Goal: Task Accomplishment & Management: Manage account settings

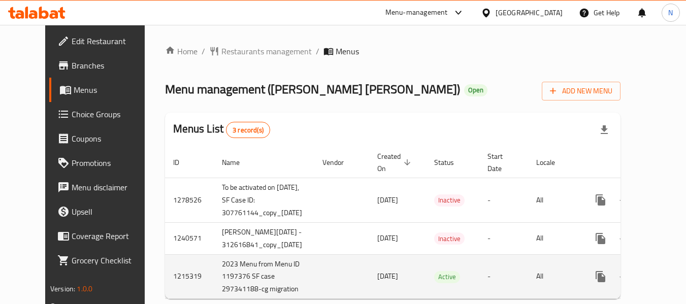
scroll to position [31, 0]
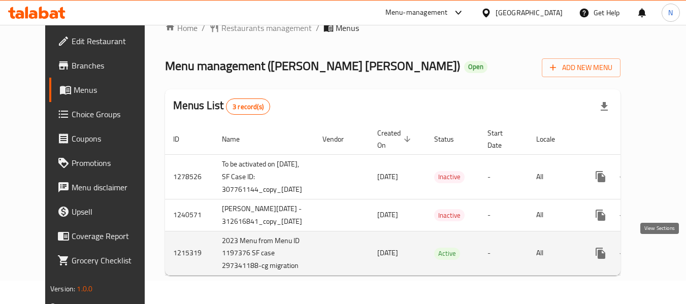
click at [668, 247] on icon "enhanced table" at bounding box center [674, 253] width 12 height 12
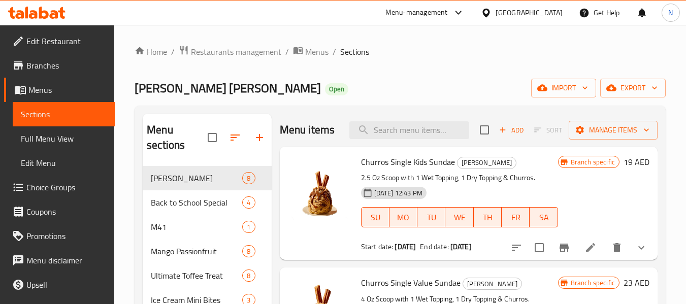
click at [390, 96] on div "Baskin Robbins Open import export" at bounding box center [400, 88] width 531 height 19
click at [382, 82] on div "Baskin Robbins Open import export" at bounding box center [400, 88] width 531 height 19
click at [447, 87] on div "Baskin Robbins Open import export" at bounding box center [400, 88] width 531 height 19
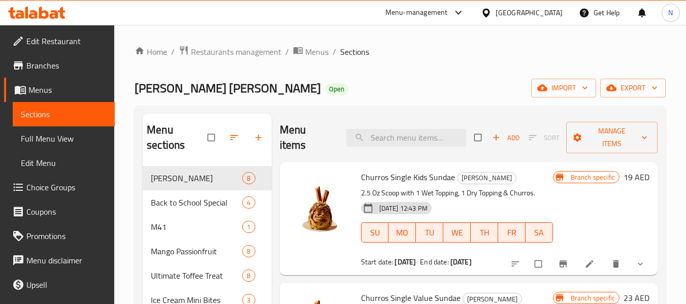
click at [48, 15] on icon at bounding box center [44, 13] width 10 height 12
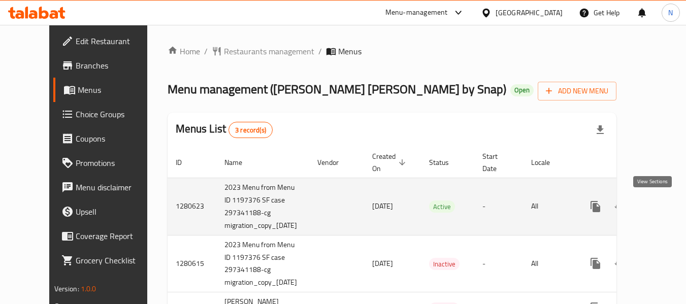
click at [663, 211] on icon "enhanced table" at bounding box center [669, 207] width 12 height 12
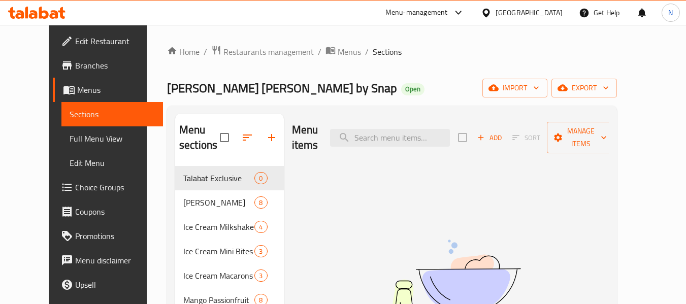
click at [421, 57] on ol "Home / Restaurants management / Menus / Sections" at bounding box center [392, 51] width 450 height 13
click at [56, 11] on icon at bounding box center [54, 14] width 9 height 9
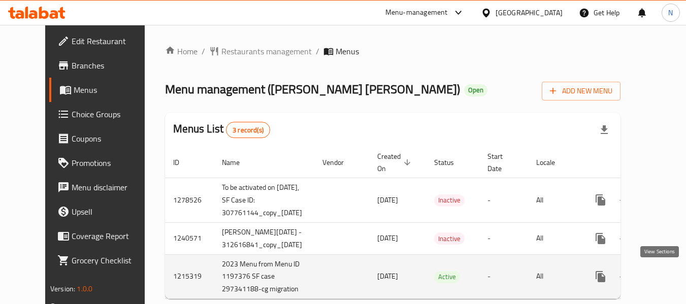
click at [668, 277] on icon "enhanced table" at bounding box center [674, 277] width 12 height 12
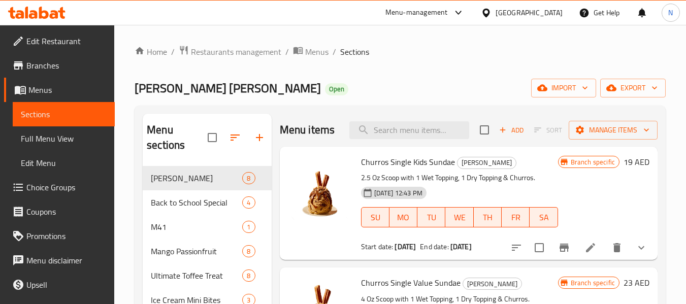
click at [280, 206] on div "Churros Single Kids Sundae Churros Sundae 2.5 Oz Scoop with 1 Wet Topping, 1 Dr…" at bounding box center [469, 203] width 378 height 113
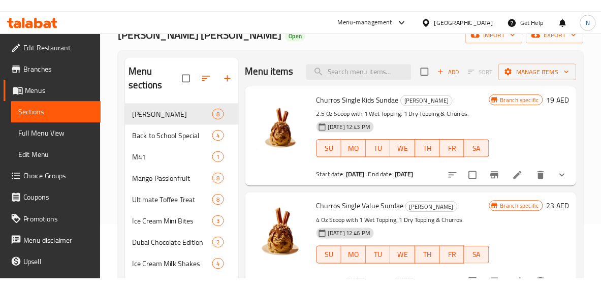
scroll to position [62, 0]
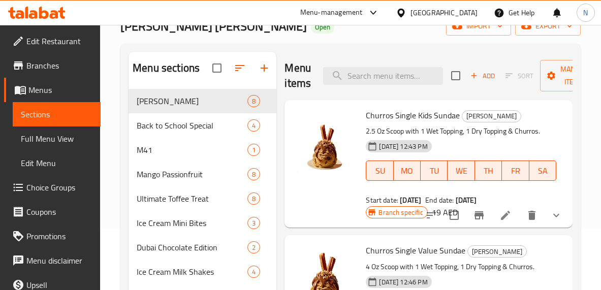
click at [366, 80] on input "search" at bounding box center [383, 76] width 120 height 18
paste input "Churros - Single Kids Sundae"
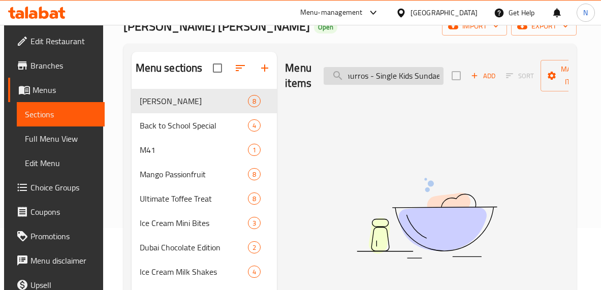
click at [374, 78] on input "Churros - Single Kids Sundae" at bounding box center [383, 76] width 120 height 18
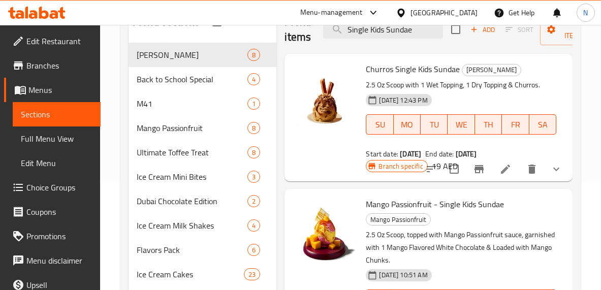
scroll to position [109, 0]
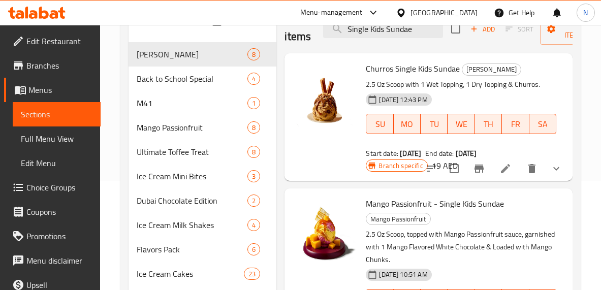
type input "Single Kids Sundae"
click at [505, 168] on icon at bounding box center [505, 168] width 9 height 9
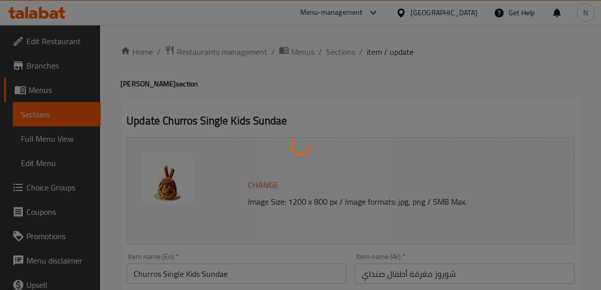
click at [293, 99] on div at bounding box center [300, 145] width 601 height 290
click at [311, 116] on div at bounding box center [300, 145] width 601 height 290
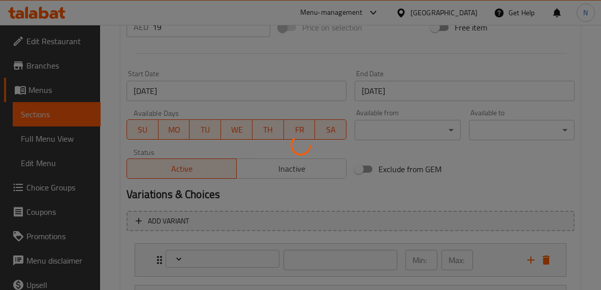
scroll to position [542, 0]
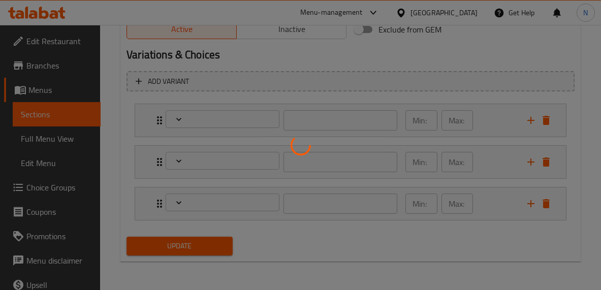
click at [116, 167] on div at bounding box center [300, 145] width 601 height 290
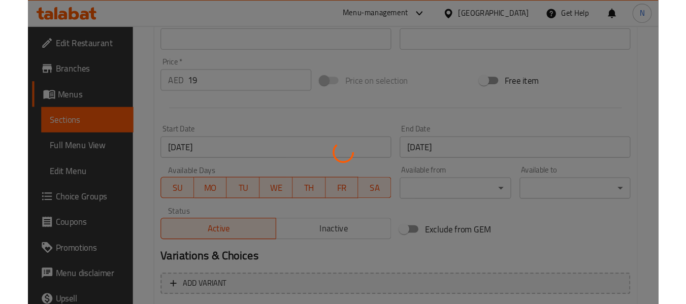
scroll to position [349, 0]
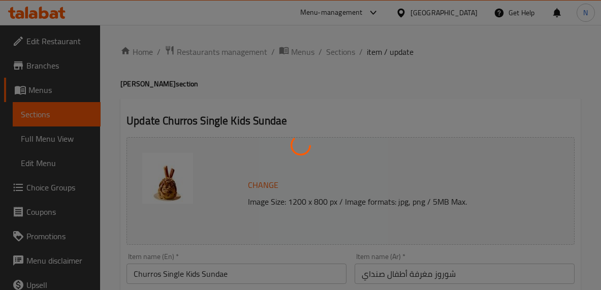
click at [368, 109] on div at bounding box center [300, 145] width 601 height 290
click at [264, 85] on div at bounding box center [300, 145] width 601 height 290
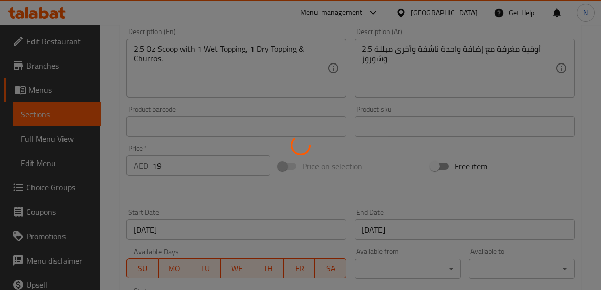
scroll to position [268, 0]
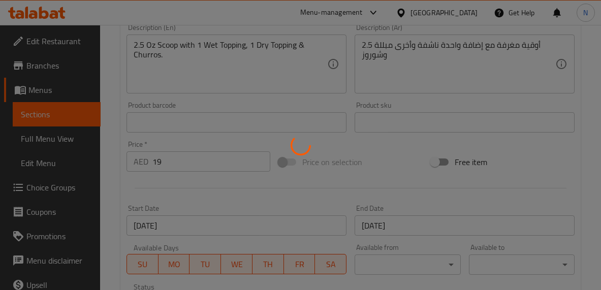
click at [353, 107] on div at bounding box center [300, 145] width 601 height 290
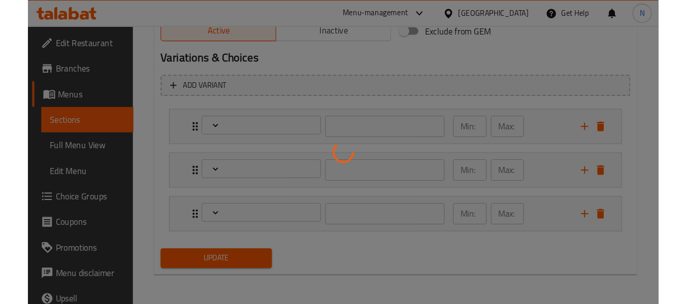
scroll to position [528, 0]
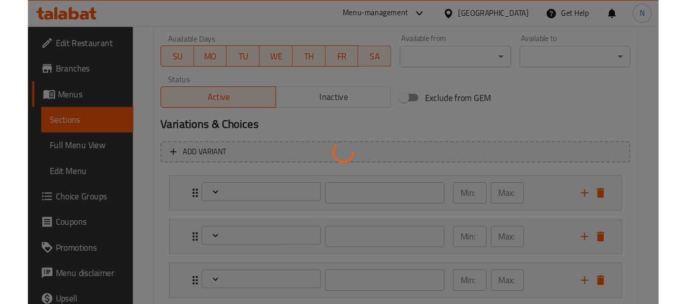
scroll to position [478, 0]
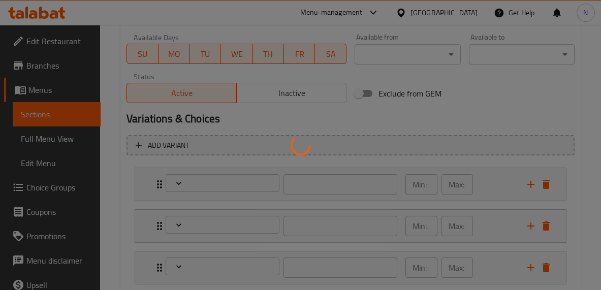
click at [124, 123] on div at bounding box center [300, 145] width 601 height 290
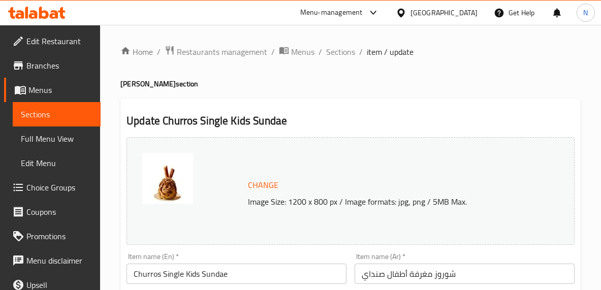
type input "إختيارك من إضافة جافة مجانية:"
type input "1"
type input "إختيارك من نكهة الأيس كريم الأولي:"
type input "1"
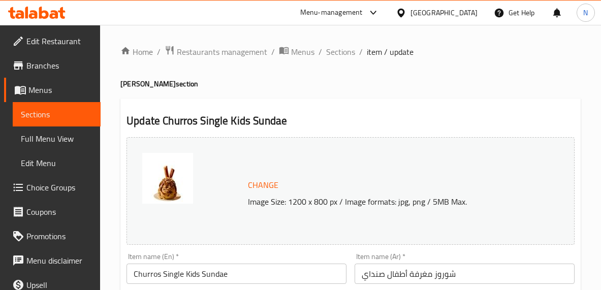
type input "1"
type input "إختيارك من التوبينج الرطبة المجانية: (إختر 1)"
type input "1"
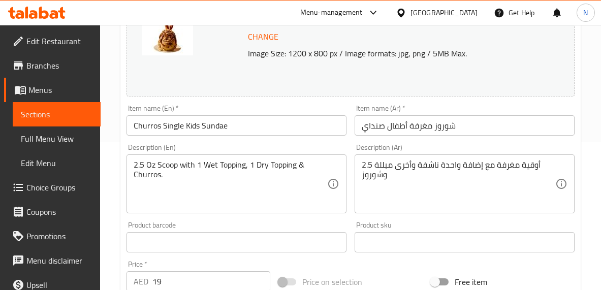
scroll to position [149, 0]
click at [336, 148] on div "Description (En) 2.5 Oz Scoop with 1 Wet Topping, 1 Dry Topping & Churros. Desc…" at bounding box center [236, 178] width 220 height 70
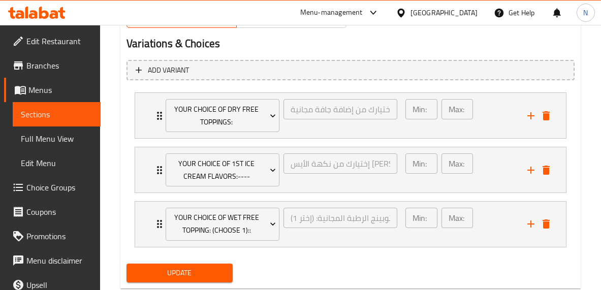
scroll to position [580, 0]
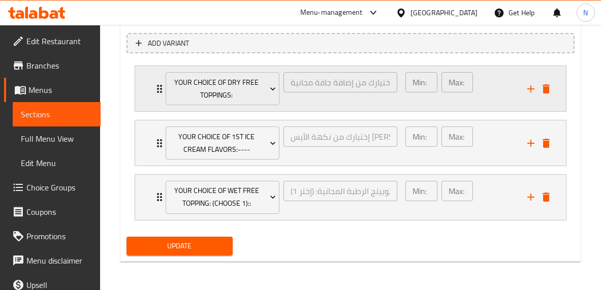
click at [481, 94] on div "Min: 1 ​ Max: 1 ​" at bounding box center [460, 88] width 122 height 45
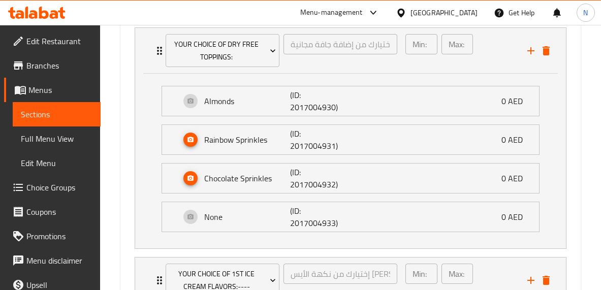
scroll to position [618, 0]
click at [131, 135] on li "Your Choice Of Dry Free Toppings: إختيارك من إضافة جافة مجانية: ​ Min: 1 ​ Max:…" at bounding box center [350, 139] width 448 height 230
click at [363, 101] on div "Almonds (ID: 2017004930) 0 AED" at bounding box center [353, 101] width 346 height 29
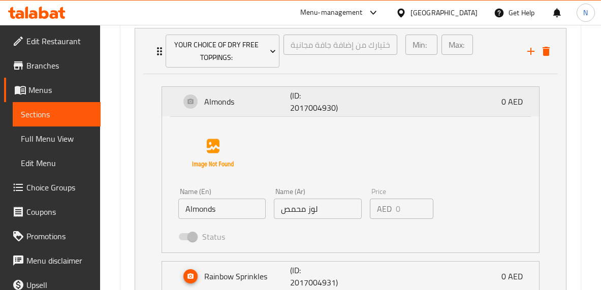
click at [363, 103] on div "Almonds (ID: 2017004930) 0 AED" at bounding box center [353, 101] width 346 height 29
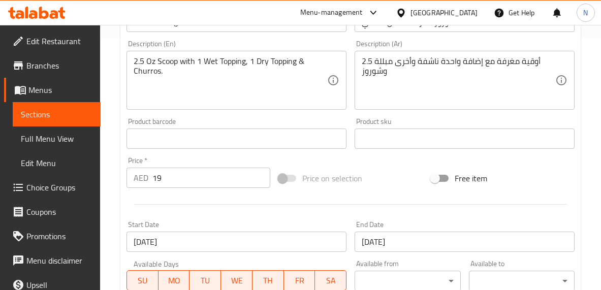
scroll to position [245, 0]
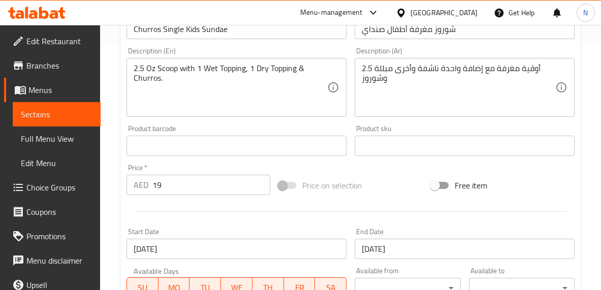
click at [352, 127] on div "Product sku Product sku" at bounding box center [464, 140] width 228 height 39
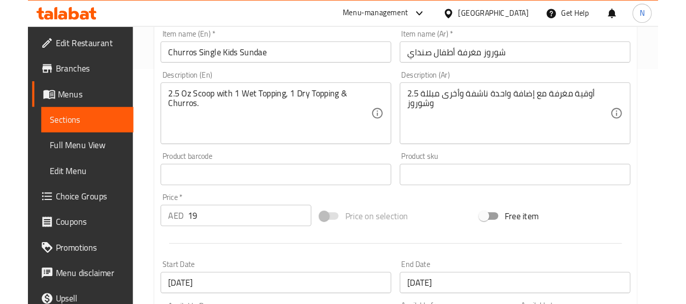
scroll to position [0, 0]
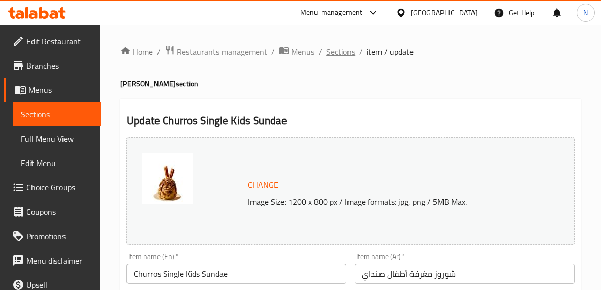
click at [328, 49] on span "Sections" at bounding box center [340, 52] width 29 height 12
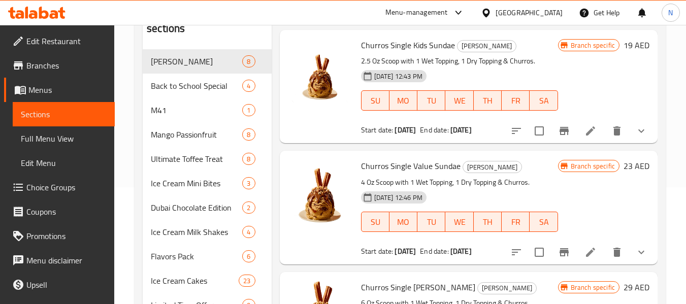
scroll to position [117, 0]
click at [638, 133] on icon "show more" at bounding box center [641, 131] width 6 height 4
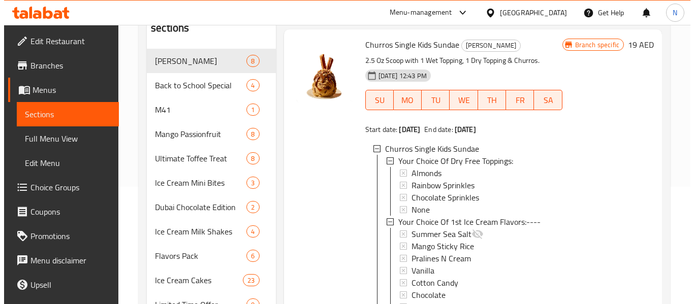
scroll to position [89, 0]
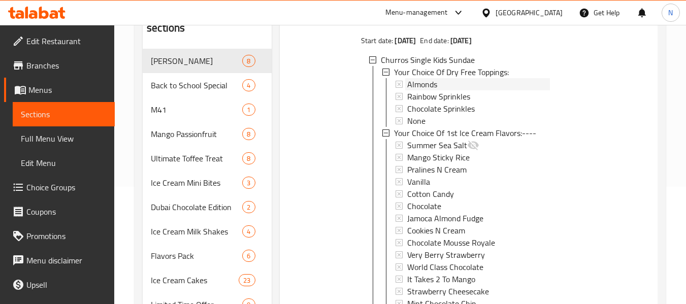
click at [411, 90] on span "Almonds" at bounding box center [422, 84] width 30 height 12
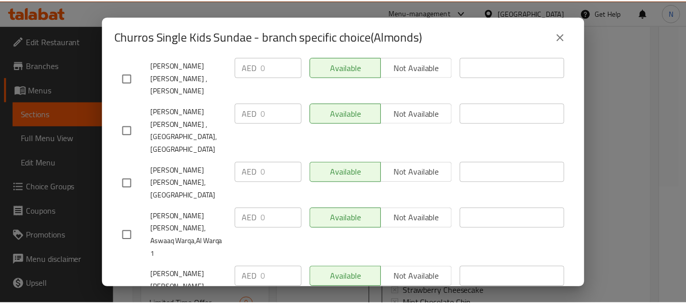
scroll to position [1741, 0]
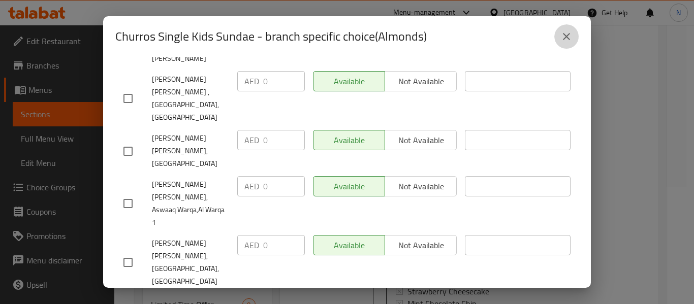
click at [558, 40] on button "close" at bounding box center [566, 36] width 24 height 24
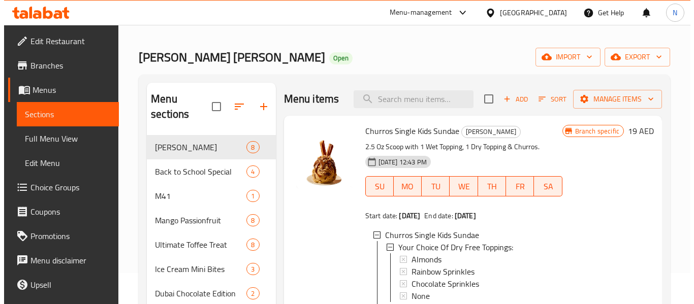
scroll to position [30, 0]
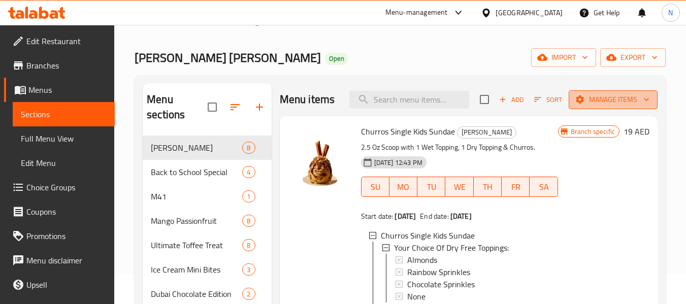
click at [606, 93] on button "Manage items" at bounding box center [613, 99] width 89 height 19
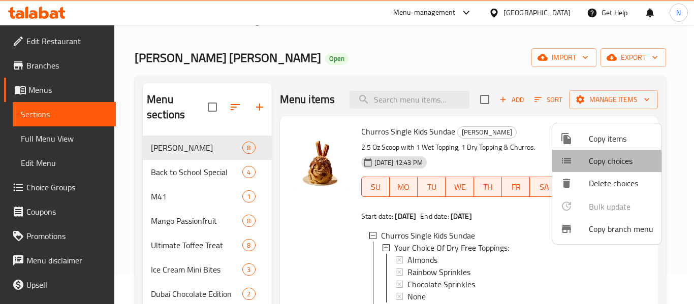
click at [589, 167] on span "Copy choices" at bounding box center [621, 161] width 64 height 12
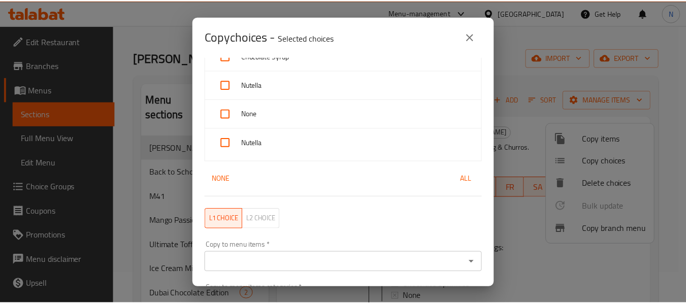
scroll to position [891, 0]
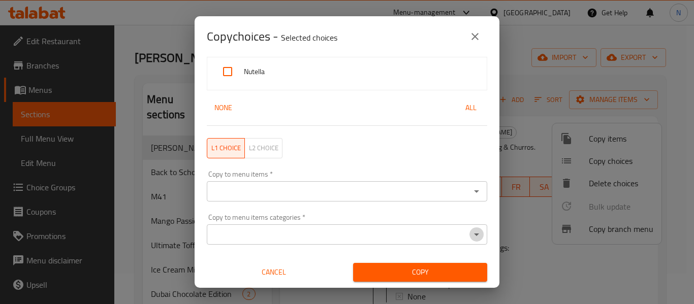
click at [470, 237] on icon "Open" at bounding box center [476, 235] width 12 height 12
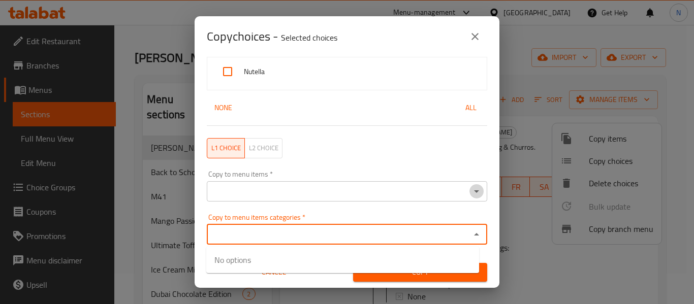
click at [471, 193] on icon "Open" at bounding box center [476, 191] width 12 height 12
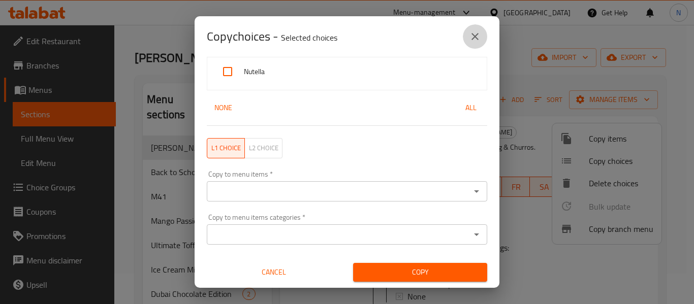
click at [473, 36] on icon "close" at bounding box center [475, 36] width 12 height 12
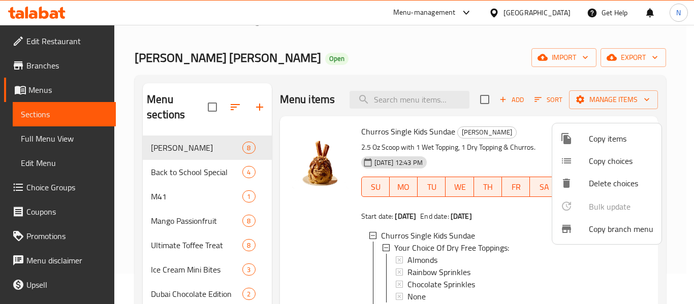
click at [618, 50] on div at bounding box center [347, 152] width 694 height 304
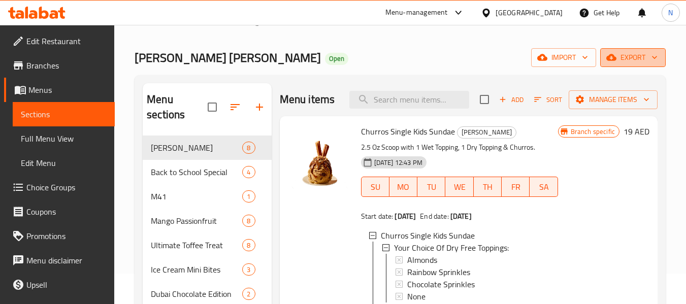
click at [617, 54] on icon "button" at bounding box center [611, 57] width 10 height 10
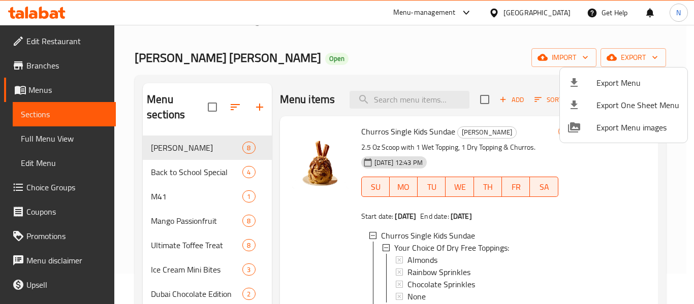
click at [460, 42] on div at bounding box center [347, 152] width 694 height 304
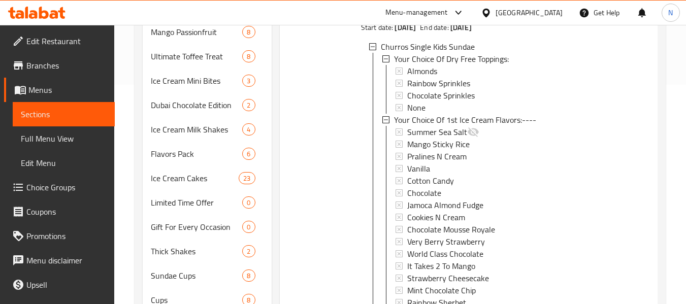
scroll to position [148, 0]
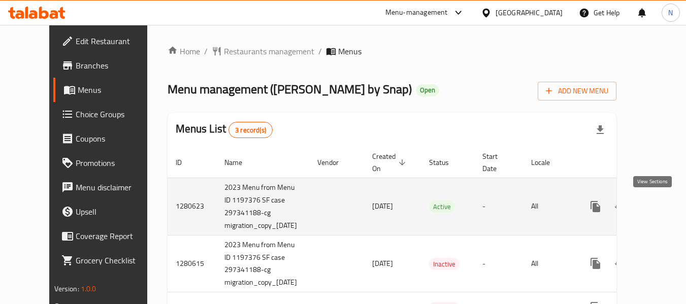
click at [663, 205] on icon "enhanced table" at bounding box center [669, 207] width 12 height 12
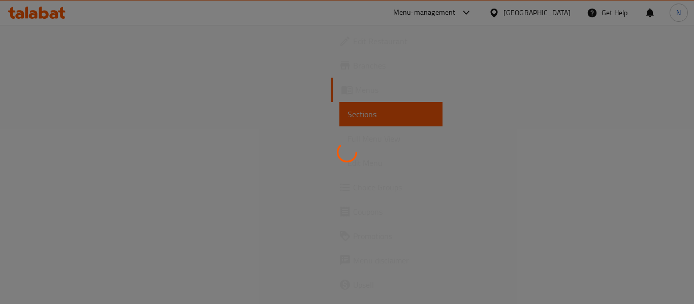
click at [124, 172] on div at bounding box center [347, 152] width 694 height 304
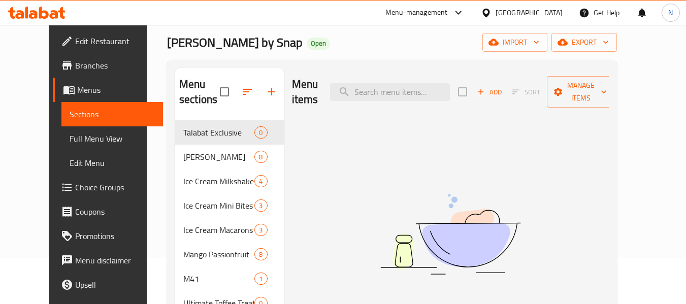
scroll to position [46, 0]
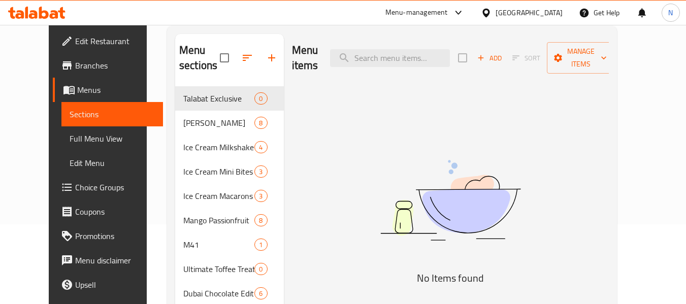
scroll to position [80, 0]
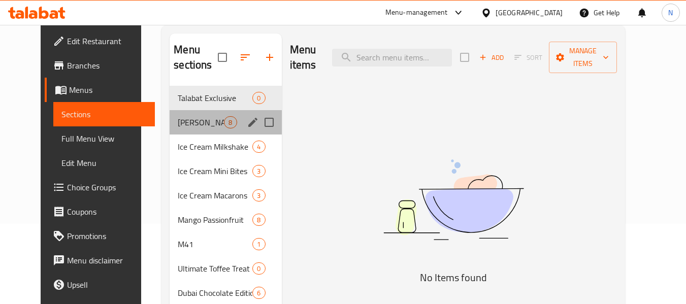
click at [170, 115] on div "Churros Sundae 8" at bounding box center [226, 122] width 112 height 24
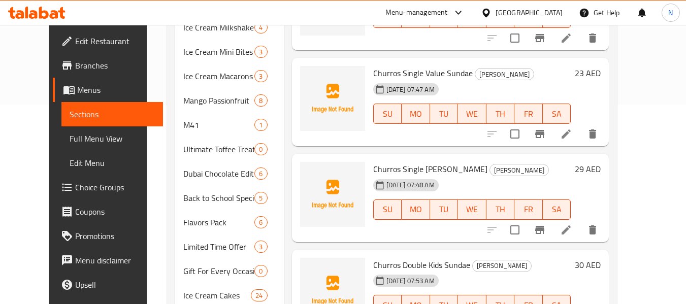
scroll to position [87, 0]
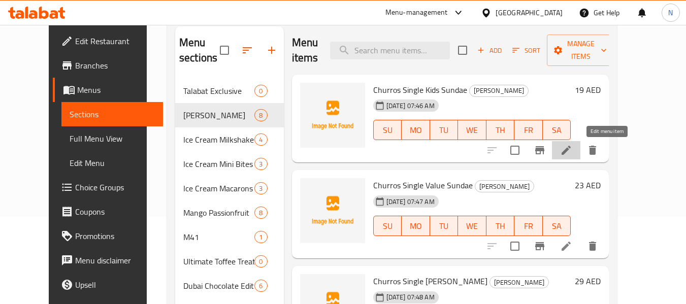
click at [572, 156] on icon at bounding box center [566, 150] width 12 height 12
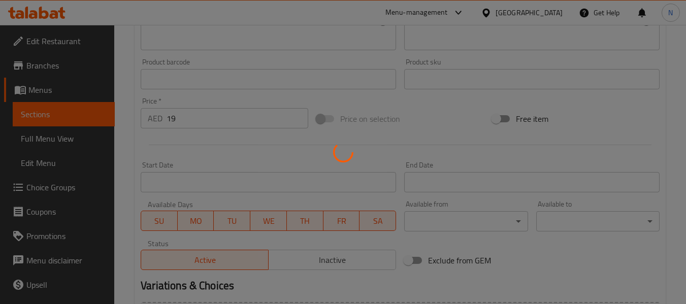
scroll to position [413, 0]
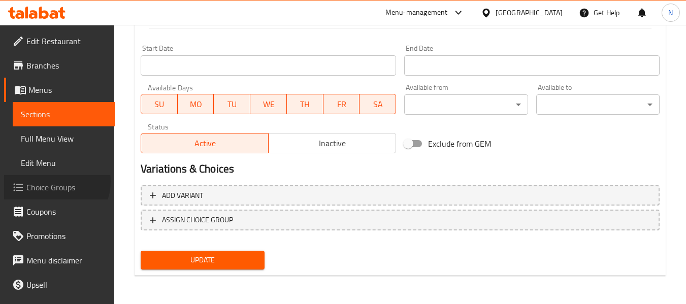
click at [55, 182] on span "Choice Groups" at bounding box center [66, 187] width 80 height 12
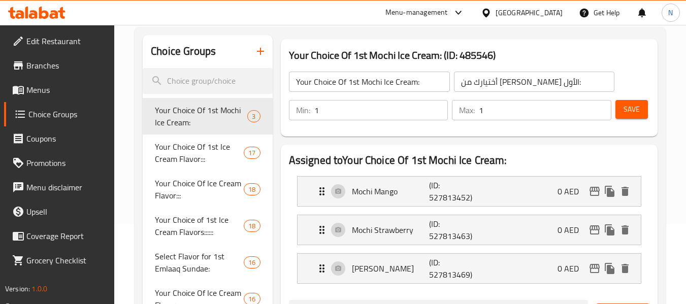
scroll to position [81, 0]
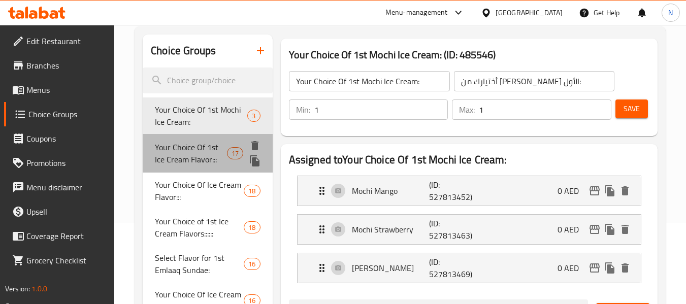
click at [173, 143] on span "Your Choice Of 1st Ice Cream Flavor:::" at bounding box center [191, 153] width 72 height 24
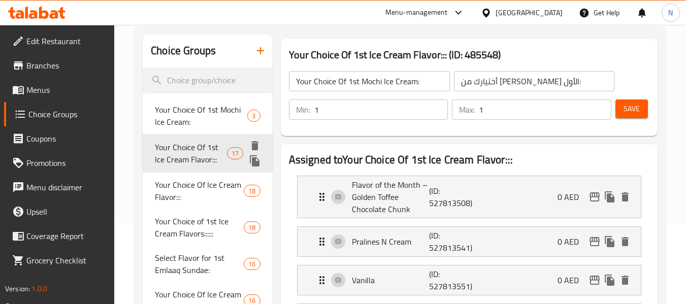
type input "Your Choice Of 1st Ice Cream Flavor:::"
type input "إختيارك من نكهة الأيس كريم الأولي:::"
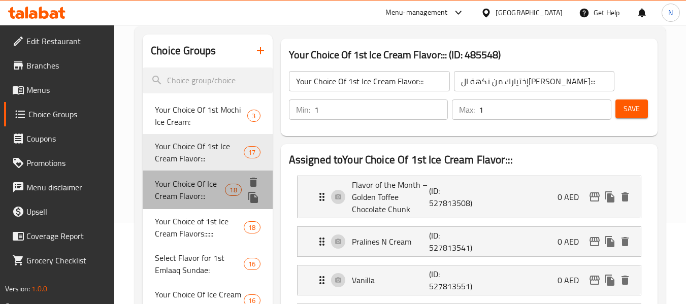
click at [169, 189] on span "Your Choice Of Ice Cream Flavor:::" at bounding box center [190, 190] width 70 height 24
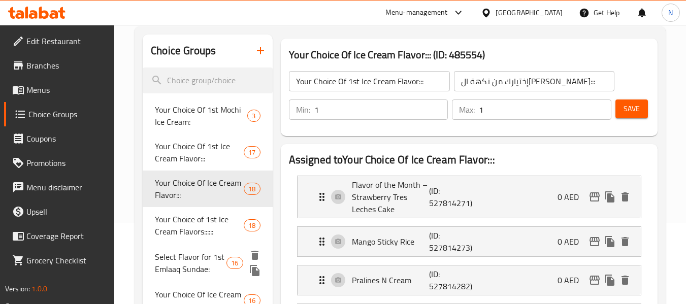
type input "Your Choice Of Ice Cream Flavor:::"
type input "إختيارك من نكهة الأيس كريم:::"
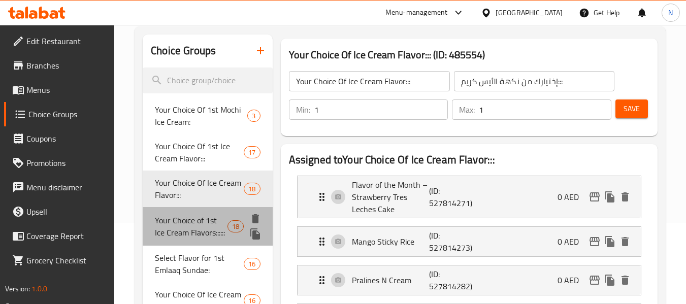
click at [180, 231] on span "Your Choice of 1st Ice Cream Flavors::::::" at bounding box center [191, 226] width 73 height 24
click at [182, 252] on span "Select Flavor for 1st Emlaaq Sundae:" at bounding box center [199, 264] width 89 height 24
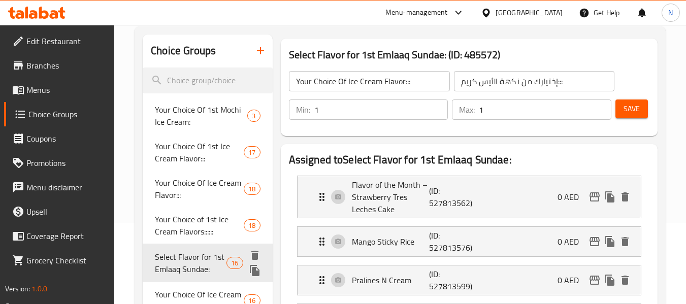
type input "Your Choice of 1st Ice Cream Flavors::::::"
type input "إختيارك من نكهة الأيس كريم الأولي::::::"
type input "Select Flavor for 1st Emlaaq Sundae:"
type input "اختر نكهة صنداى العملاق الأول:"
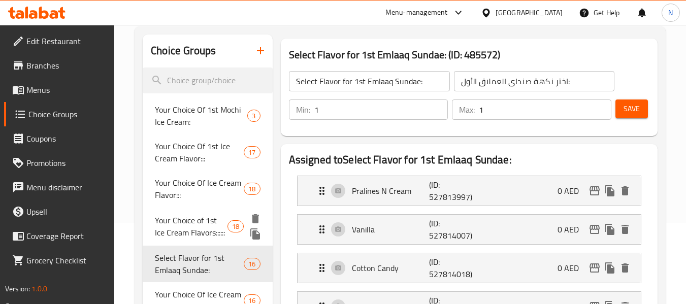
scroll to position [216, 0]
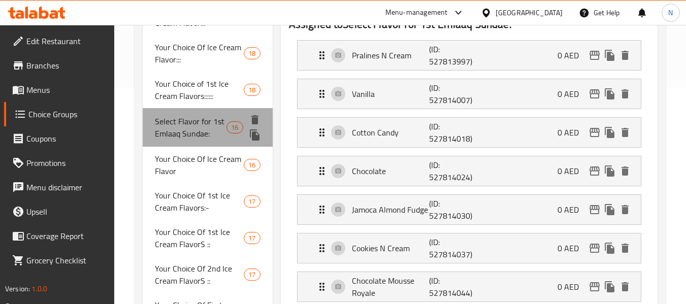
click at [174, 129] on span "Select Flavor for 1st Emlaaq Sundae:" at bounding box center [191, 127] width 72 height 24
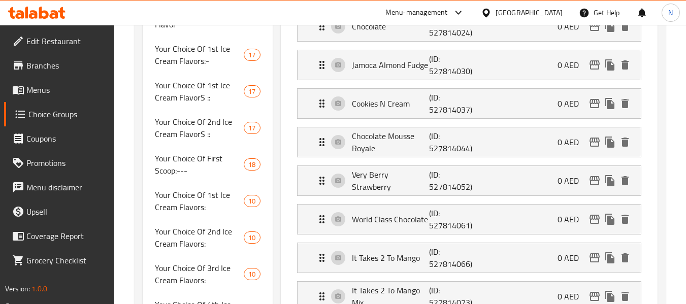
scroll to position [204, 0]
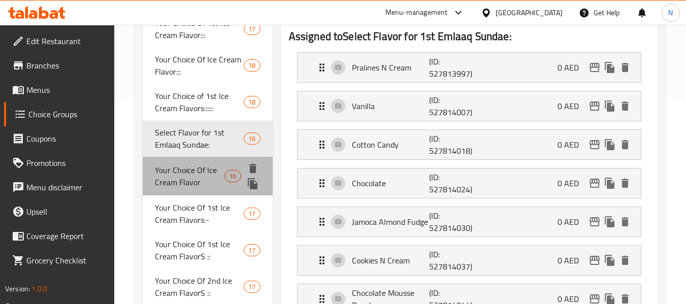
click at [152, 166] on div "Your Choice Of Ice Cream Flavor 16" at bounding box center [207, 176] width 129 height 39
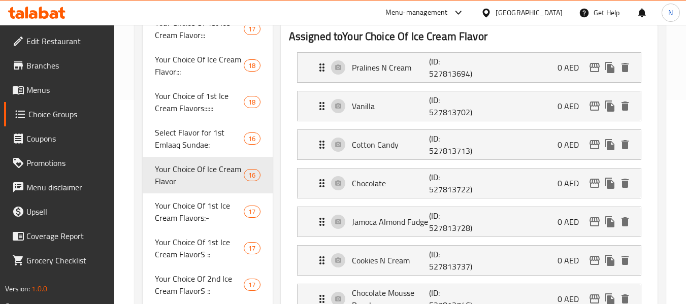
type input "Your Choice Of Ice Cream Flavor"
type input "اختيارك من نكهة الآيس كريم"
type input "5"
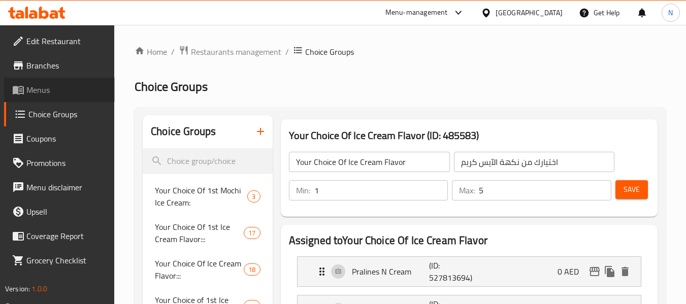
click at [52, 94] on span "Menus" at bounding box center [66, 90] width 80 height 12
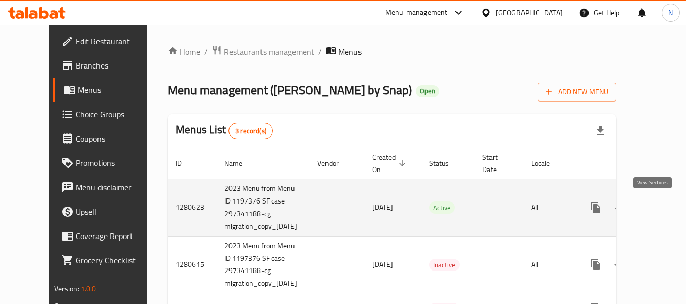
click at [657, 200] on link "enhanced table" at bounding box center [669, 208] width 24 height 24
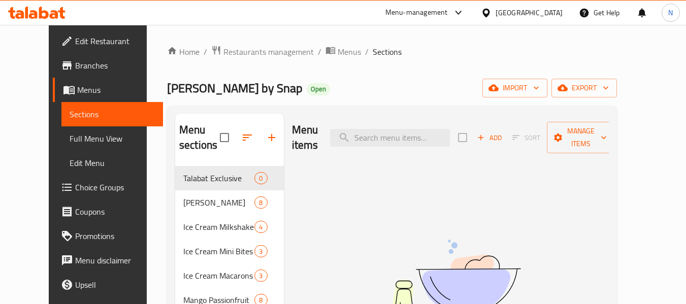
scroll to position [50, 0]
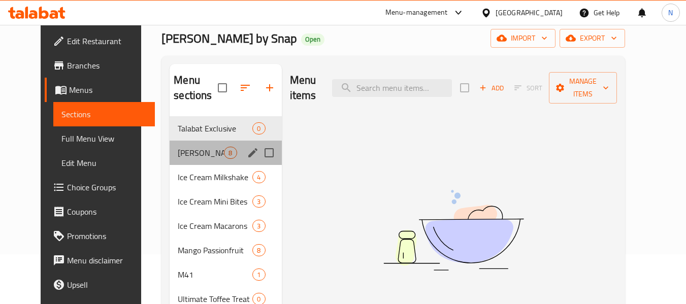
click at [170, 163] on div "Churros Sundae 8" at bounding box center [226, 153] width 112 height 24
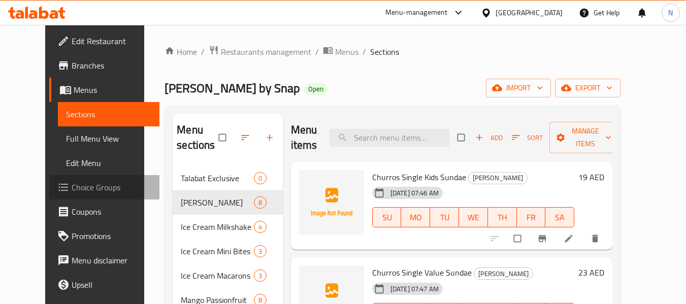
click at [72, 186] on span "Choice Groups" at bounding box center [112, 187] width 80 height 12
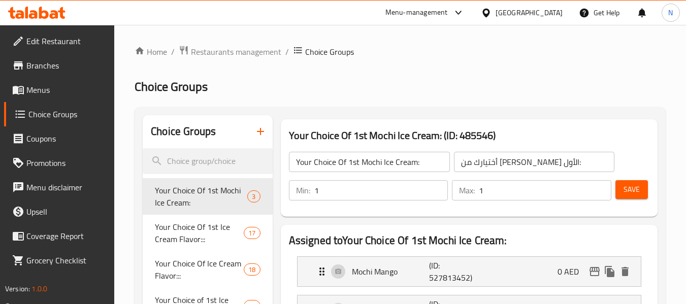
click at [266, 135] on icon "button" at bounding box center [260, 131] width 12 height 12
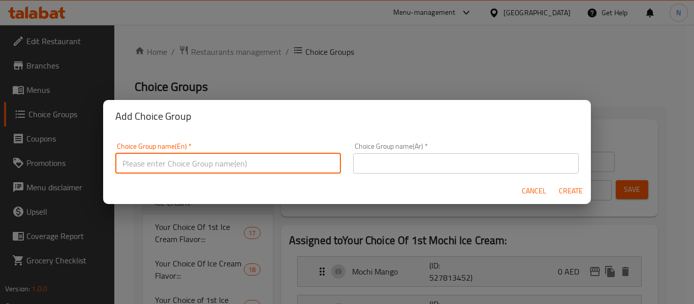
click at [191, 155] on input "text" at bounding box center [227, 163] width 225 height 20
paste input "Select your Ice Cream Flavor (Choose 1)"
type input "Select your Ice Cream Flavor (Choose 1):"
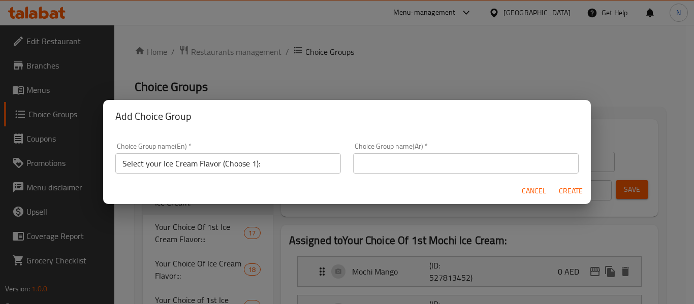
click at [129, 248] on div "Add Choice Group Choice Group name(En)   * Select your Ice Cream Flavor (Choose…" at bounding box center [347, 152] width 694 height 304
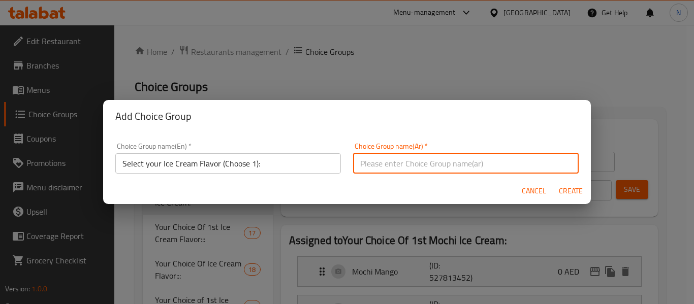
click at [383, 163] on input "text" at bounding box center [465, 163] width 225 height 20
paste input "اختر نكهة الآيس كريم المفضلة لديك (اختر 1)"
type input "اختر نكهة الآيس كريم المفضلة لديك (اختر 1):"
click button "Create" at bounding box center [570, 191] width 33 height 19
type input "Select your Ice Cream Flavor (Choose 1):"
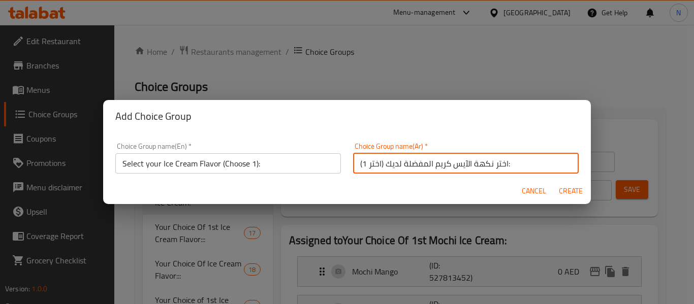
type input "اختر نكهة الآيس كريم المفضلة لديك (اختر 1):"
type input "0"
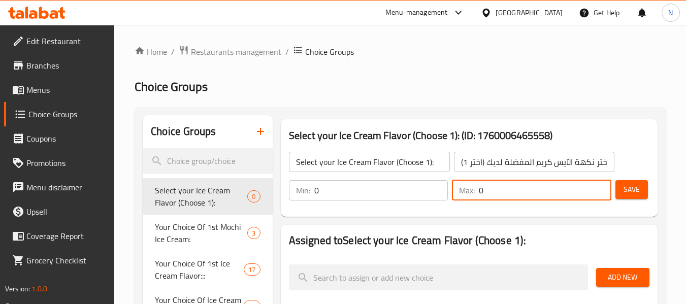
click at [572, 194] on input "0" at bounding box center [545, 190] width 133 height 20
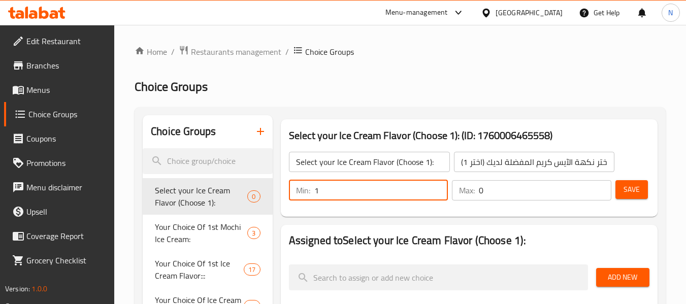
type input "1"
click at [435, 187] on input "1" at bounding box center [381, 190] width 134 height 20
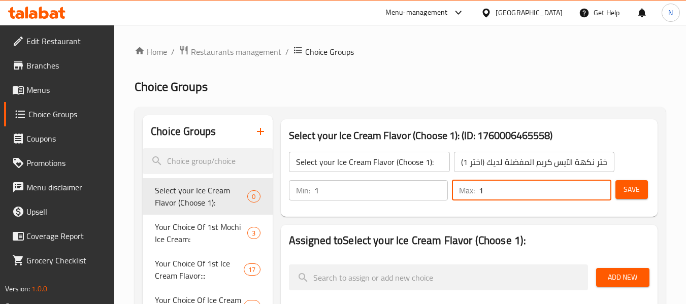
type input "1"
click at [602, 187] on input "1" at bounding box center [545, 190] width 133 height 20
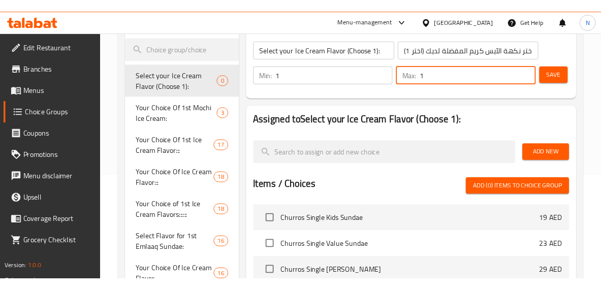
scroll to position [118, 0]
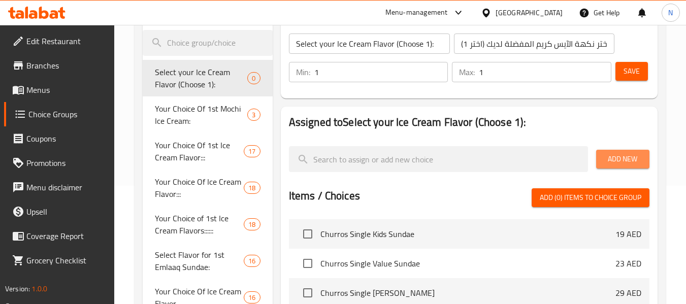
click at [610, 165] on span "Add New" at bounding box center [622, 159] width 37 height 13
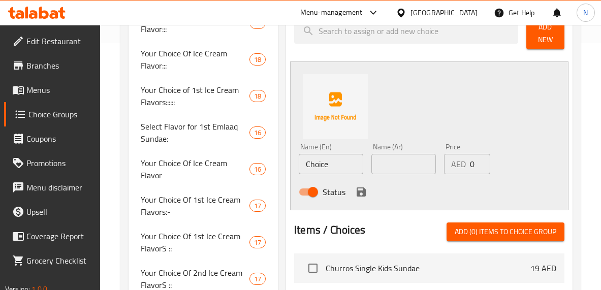
scroll to position [247, 0]
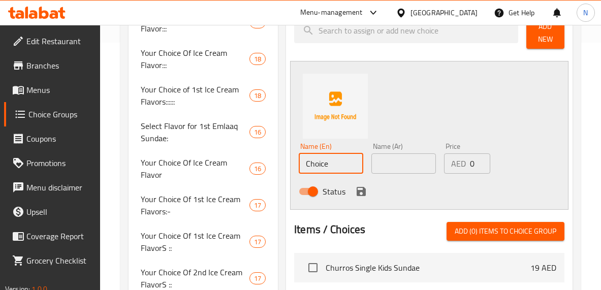
click at [333, 162] on input "Choice" at bounding box center [331, 163] width 64 height 20
paste input "Mango Sticky Rice (0.000)"
type input "Mango Sticky Rice"
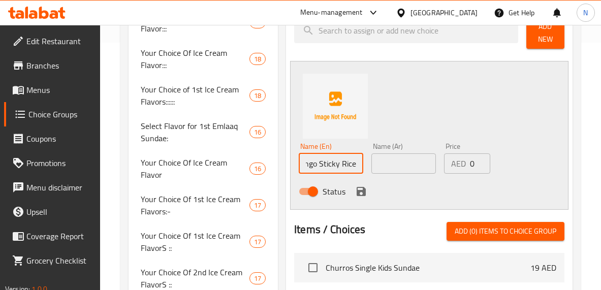
scroll to position [0, 0]
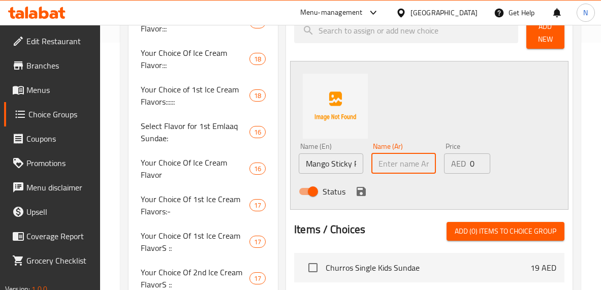
click at [409, 171] on input "text" at bounding box center [403, 163] width 64 height 20
type input "V"
paste input "[PERSON_NAME] (0.000)"
drag, startPoint x: 404, startPoint y: 167, endPoint x: 342, endPoint y: 155, distance: 62.5
click at [342, 155] on div "Name (En) Mango Sticky Rice Name (En) Name (Ar) [PERSON_NAME] (0.000) Name (Ar)…" at bounding box center [403, 172] width 217 height 67
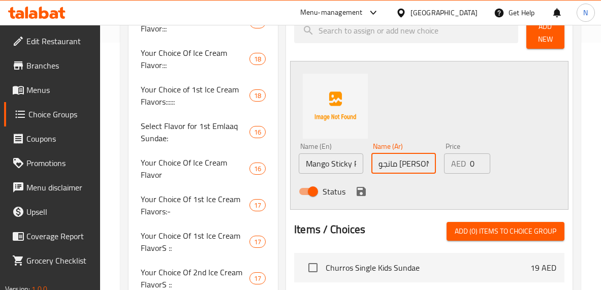
scroll to position [0, 15]
type input "مانجو [PERSON_NAME]"
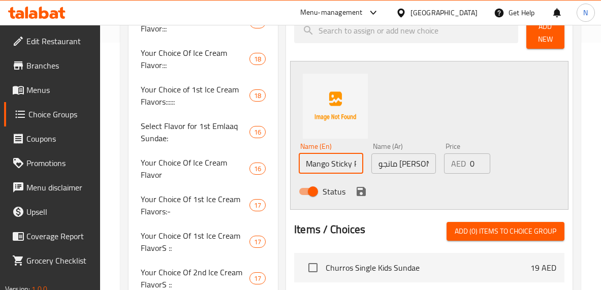
click at [341, 168] on input "Mango Sticky Rice" at bounding box center [331, 163] width 64 height 20
click at [356, 187] on icon "save" at bounding box center [361, 191] width 12 height 12
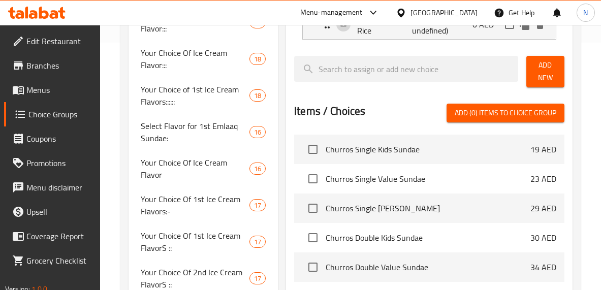
click at [538, 56] on button "Add New" at bounding box center [545, 71] width 38 height 31
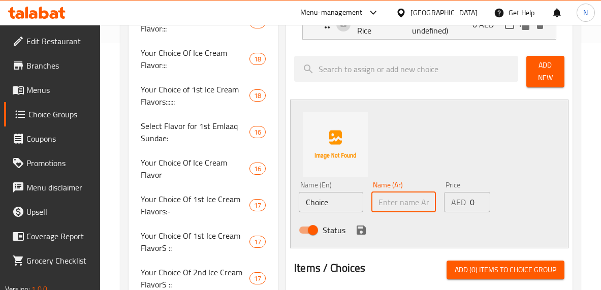
click at [406, 204] on input "text" at bounding box center [403, 202] width 64 height 20
paste input "برالينز أن كريم (0.000)"
type input "برالينز أن [PERSON_NAME]"
click at [337, 195] on input "Choice" at bounding box center [331, 202] width 64 height 20
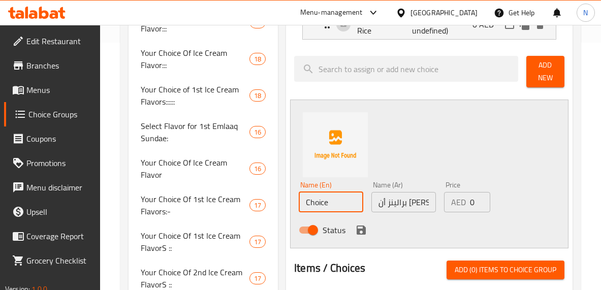
click at [337, 195] on input "Choice" at bounding box center [331, 202] width 64 height 20
paste input "Pralines N Cream (0.000)"
type input "Pralines N Cream"
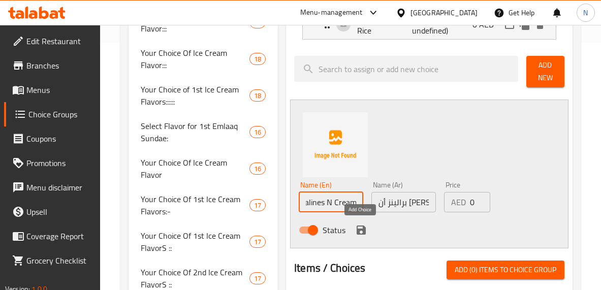
scroll to position [0, 0]
click at [359, 228] on icon "save" at bounding box center [361, 230] width 12 height 12
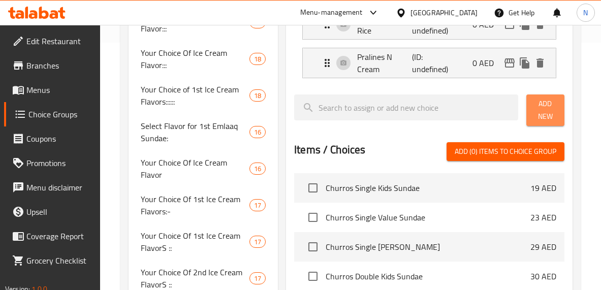
click at [541, 112] on span "Add New" at bounding box center [545, 110] width 22 height 25
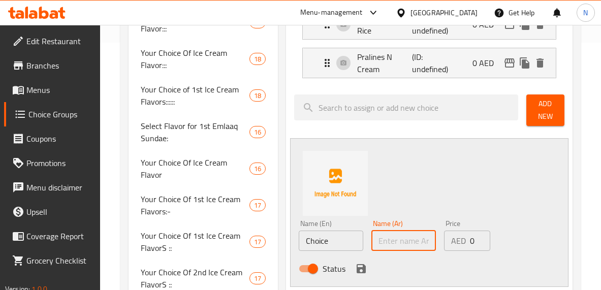
click at [418, 234] on input "text" at bounding box center [403, 241] width 64 height 20
type input "V"
paste input "فانيليا (0.000)"
type input "فانيليا"
click at [325, 239] on input "Choice" at bounding box center [331, 241] width 64 height 20
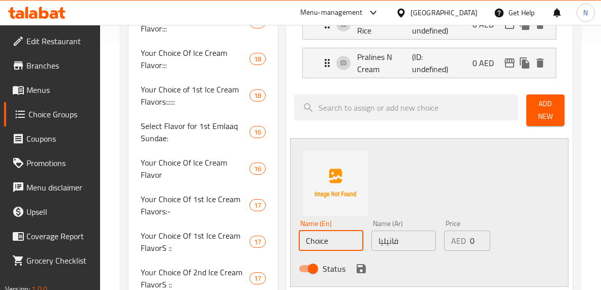
click at [325, 239] on input "Choice" at bounding box center [331, 241] width 64 height 20
paste input "Vanilla (0.000)"
type input "Vanilla"
click at [362, 267] on icon "save" at bounding box center [360, 268] width 9 height 9
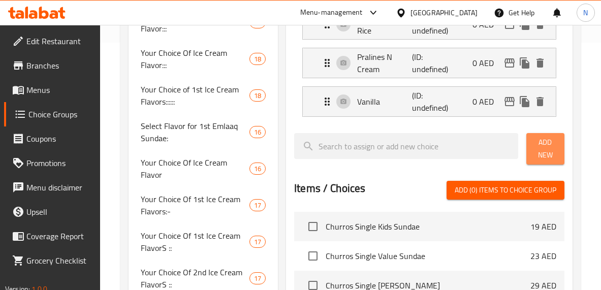
click at [548, 142] on span "Add New" at bounding box center [545, 148] width 22 height 25
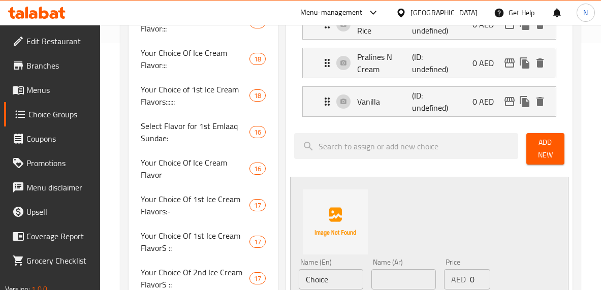
click at [391, 276] on input "text" at bounding box center [403, 279] width 64 height 20
paste input "[PERSON_NAME] (0.000)"
type input "[PERSON_NAME]"
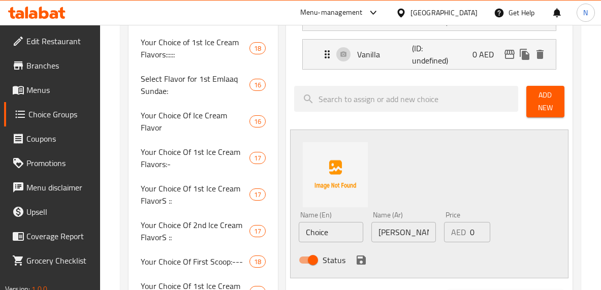
scroll to position [295, 0]
click at [328, 222] on input "Choice" at bounding box center [331, 231] width 64 height 20
type input "V"
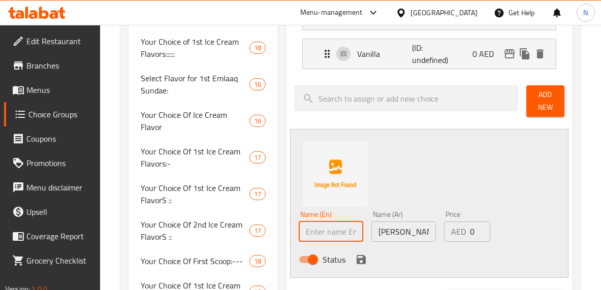
paste input "Cotton Candy (0.000)"
type input "Cotton Candy"
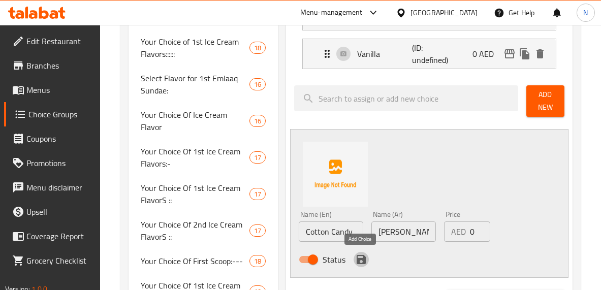
click at [362, 259] on icon "save" at bounding box center [360, 259] width 9 height 9
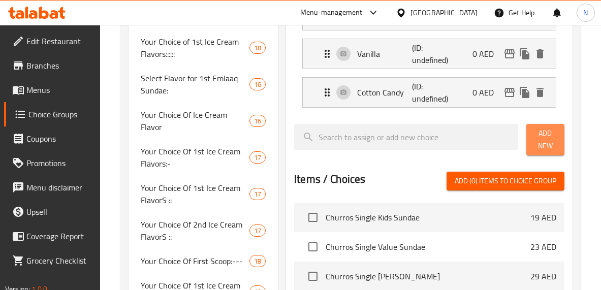
click at [540, 140] on span "Add New" at bounding box center [545, 139] width 22 height 25
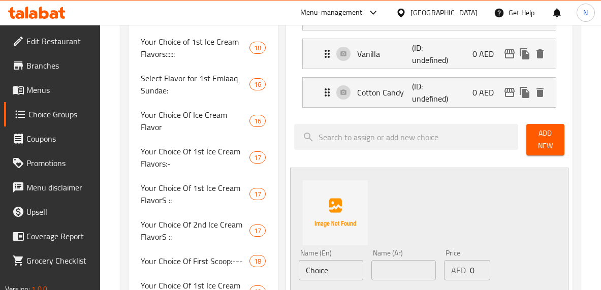
click at [390, 266] on input "text" at bounding box center [403, 270] width 64 height 20
paste input "شوكولاتة (0.000)"
type input "شوكولاتة"
click at [341, 272] on input "Choice" at bounding box center [331, 270] width 64 height 20
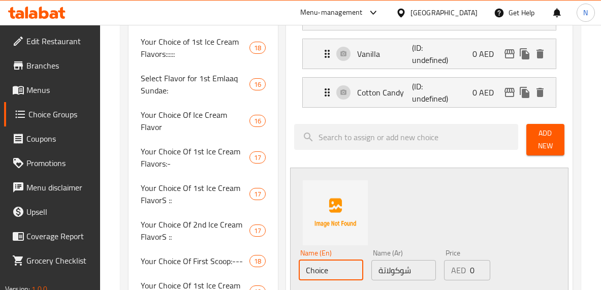
click at [341, 272] on input "Choice" at bounding box center [331, 270] width 64 height 20
type input "V"
paste input "Chocolate (0.000)"
type input "Chocolate"
click at [287, 230] on div "Assigned to Select your Ice Cream Flavor (Choose 1): Mango Sticky Rice (ID: und…" at bounding box center [429, 234] width 286 height 608
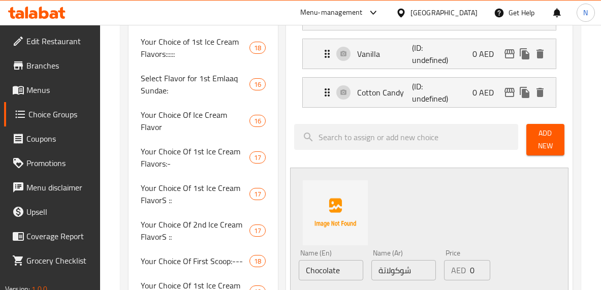
scroll to position [409, 0]
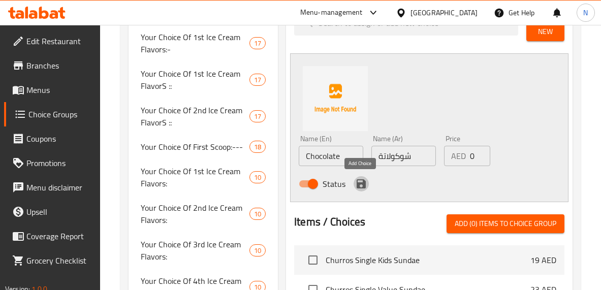
click at [356, 184] on icon "save" at bounding box center [360, 183] width 9 height 9
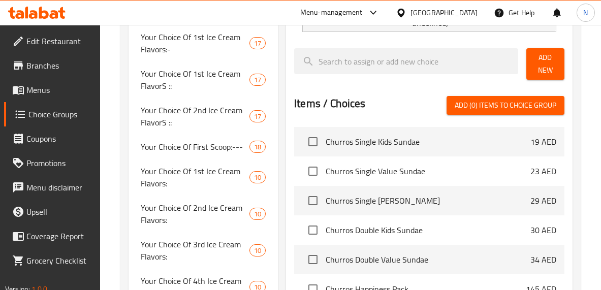
scroll to position [314, 0]
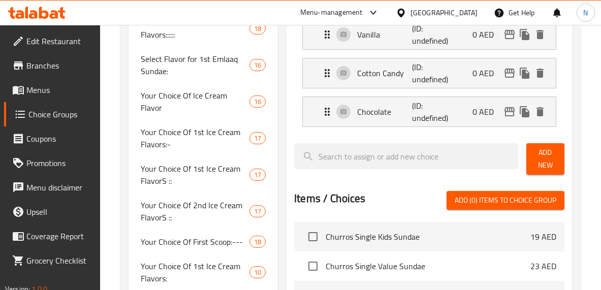
click at [533, 149] on button "Add New" at bounding box center [545, 158] width 38 height 31
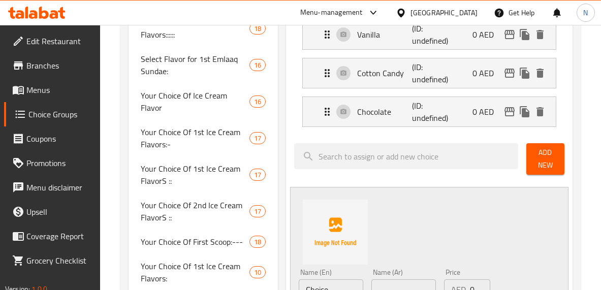
scroll to position [375, 0]
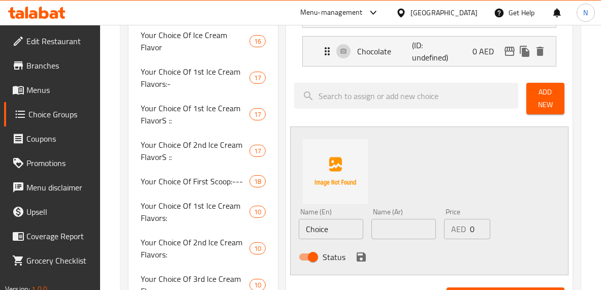
click at [394, 223] on input "text" at bounding box center [403, 229] width 64 height 20
paste input "كوكيز أن كريم (0.000)"
type input "كوكيز أن كريم"
click at [323, 233] on input "Choice" at bounding box center [331, 229] width 64 height 20
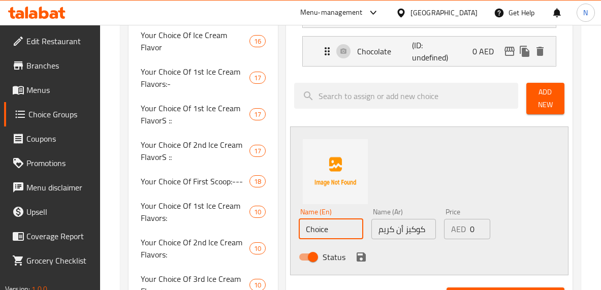
click at [323, 233] on input "Choice" at bounding box center [331, 229] width 64 height 20
paste input "ookies N Cream (0.000)"
type input "Cookies N Cream"
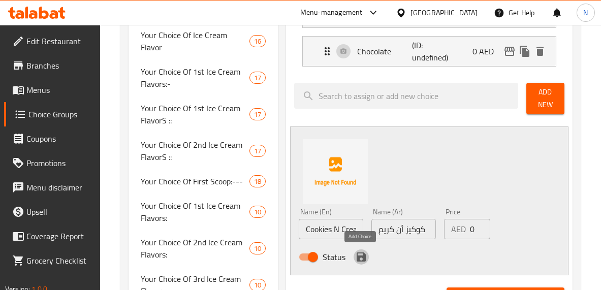
click at [362, 253] on icon "save" at bounding box center [361, 257] width 12 height 12
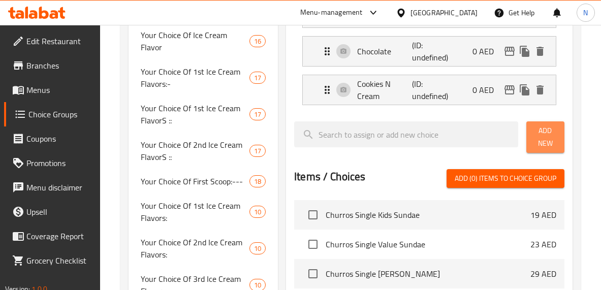
click at [535, 129] on span "Add New" at bounding box center [545, 136] width 22 height 25
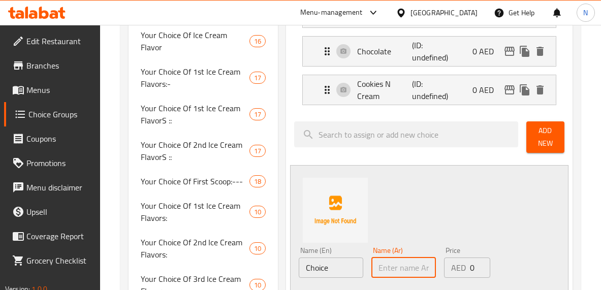
click at [395, 259] on input "text" at bounding box center [403, 267] width 64 height 20
paste input "جاموكا [PERSON_NAME] (0.000)"
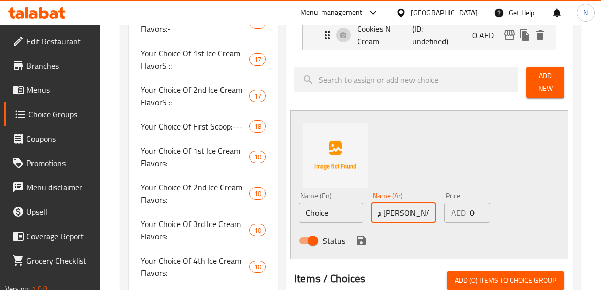
scroll to position [430, 0]
click at [392, 219] on input "جاموكا [PERSON_NAME] (0" at bounding box center [403, 212] width 64 height 20
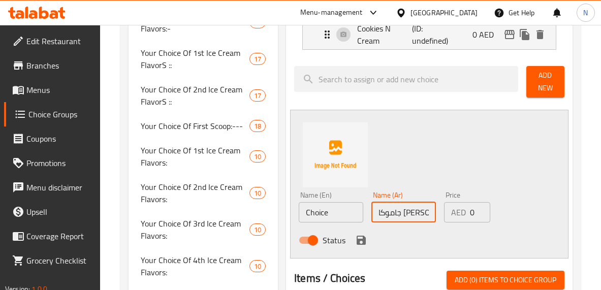
drag, startPoint x: 383, startPoint y: 213, endPoint x: 370, endPoint y: 215, distance: 13.9
click at [370, 215] on div "Name (Ar) [PERSON_NAME] (0 Name (Ar)" at bounding box center [403, 206] width 73 height 39
type input "جاموكا [PERSON_NAME]"
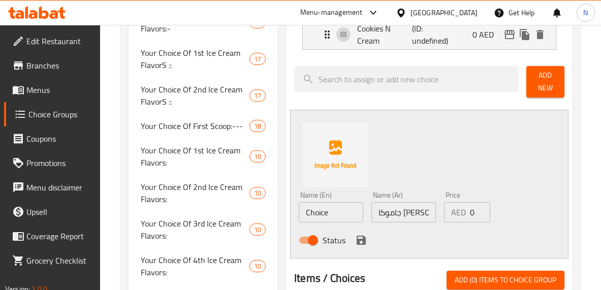
click at [321, 216] on input "Choice" at bounding box center [331, 212] width 64 height 20
paste input "[PERSON_NAME] (0.000)"
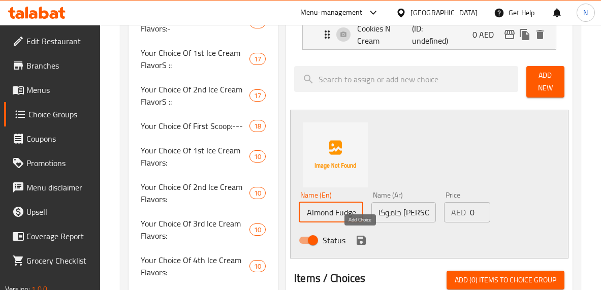
type input "Jamoca Almond Fudge"
click at [361, 236] on icon "save" at bounding box center [360, 240] width 9 height 9
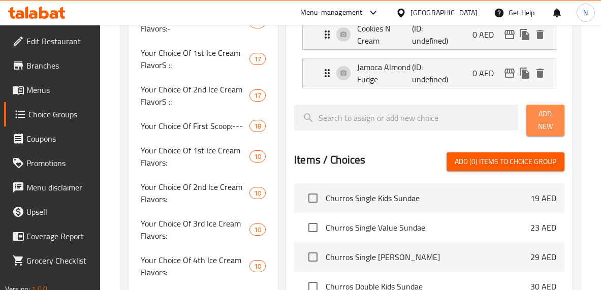
click at [536, 126] on span "Add New" at bounding box center [545, 120] width 22 height 25
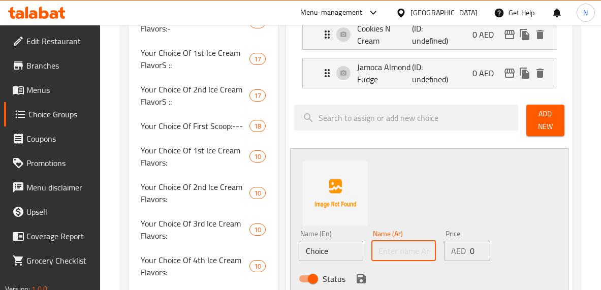
click at [389, 253] on input "text" at bounding box center [403, 251] width 64 height 20
type input "V"
paste input "شوكولاتة موس رويال (0.000)"
type input "شوكولاتة موس رويال"
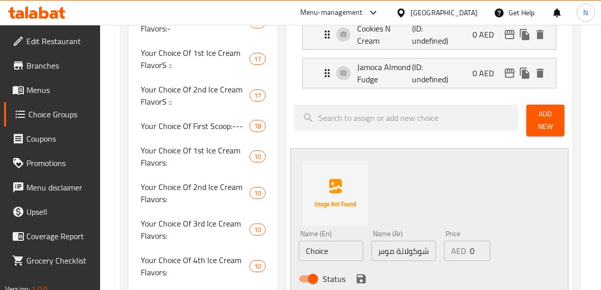
scroll to position [0, 0]
click at [341, 250] on input "Choice" at bounding box center [331, 251] width 64 height 20
paste input "colate Mousse Royale (0.000)"
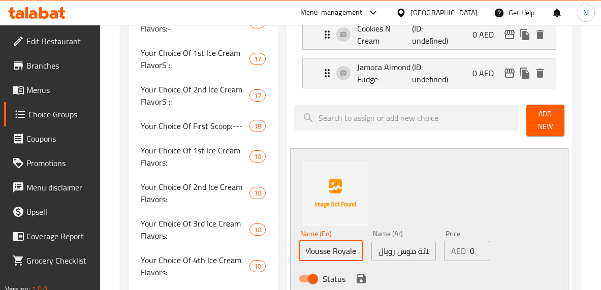
scroll to position [0, 37]
type input "Chocolate Mousse Royale"
click at [355, 273] on icon "save" at bounding box center [361, 279] width 12 height 12
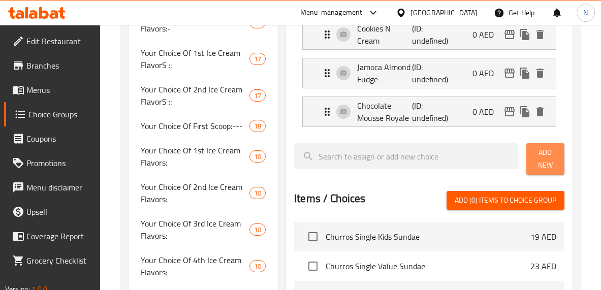
click at [546, 152] on span "Add New" at bounding box center [545, 158] width 22 height 25
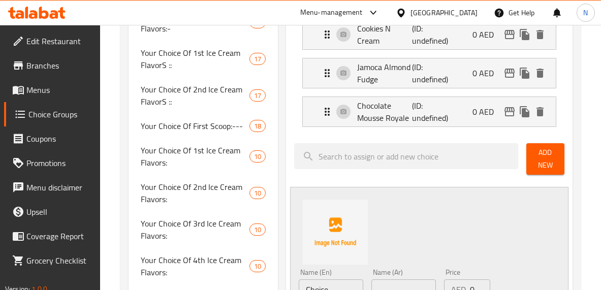
scroll to position [514, 0]
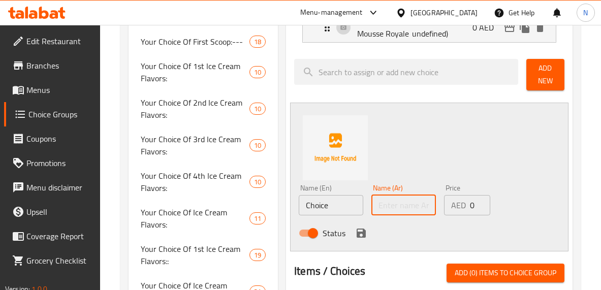
click at [397, 201] on input "text" at bounding box center [403, 205] width 64 height 20
paste input "مينت شيكلوت شيب (0.000)"
type input "مينت شيكلوت شيب"
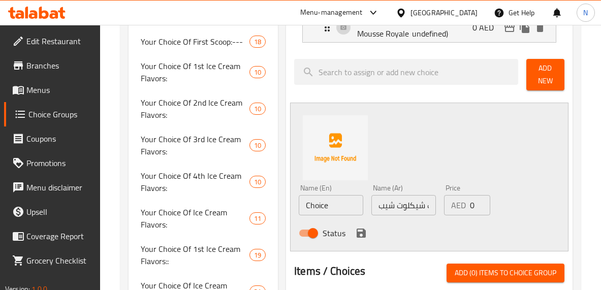
click at [346, 197] on input "Choice" at bounding box center [331, 205] width 64 height 20
paste input "Mint Chocolate Chip (0.000)"
type input "Mint Chocolate Chip"
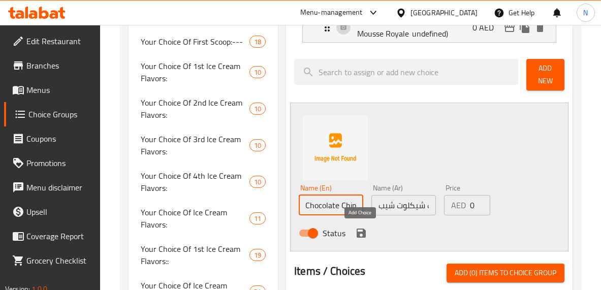
scroll to position [0, 0]
click at [356, 232] on icon "save" at bounding box center [360, 233] width 9 height 9
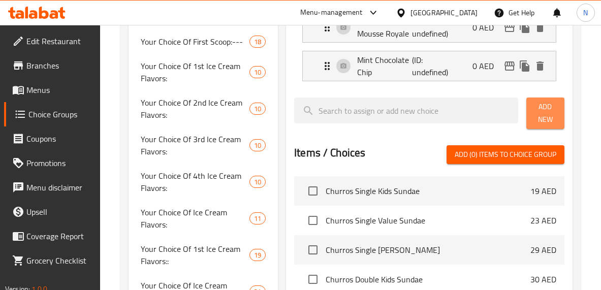
click at [542, 106] on span "Add New" at bounding box center [545, 113] width 22 height 25
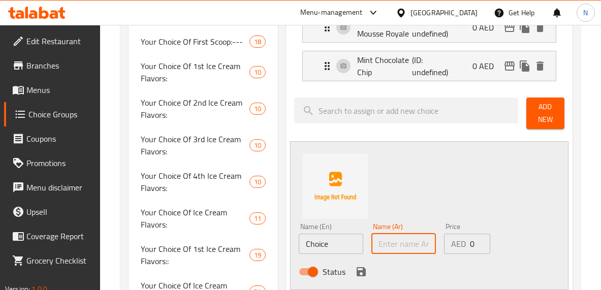
click at [387, 239] on input "text" at bounding box center [403, 244] width 64 height 20
paste input "[PERSON_NAME] (0.000)"
type input "جولد [PERSON_NAME]"
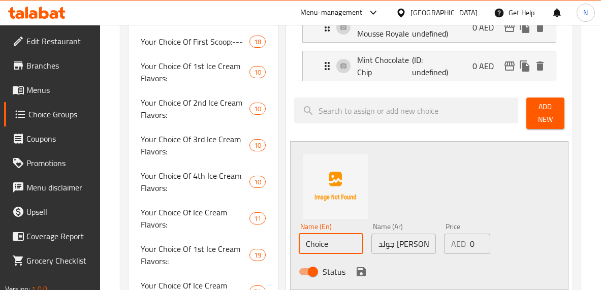
click at [321, 252] on input "Choice" at bounding box center [331, 244] width 64 height 20
paste input "Gold Medal Ribbon (0.000)"
type input "Gold Medal Ribbon"
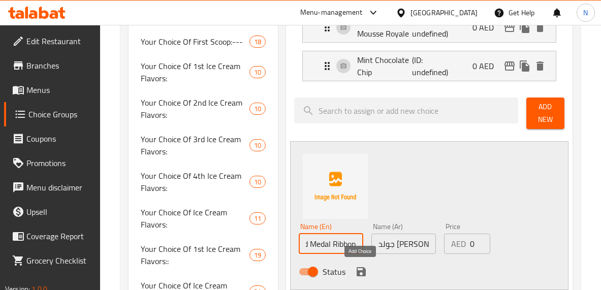
scroll to position [0, 0]
click at [360, 268] on icon "save" at bounding box center [360, 271] width 9 height 9
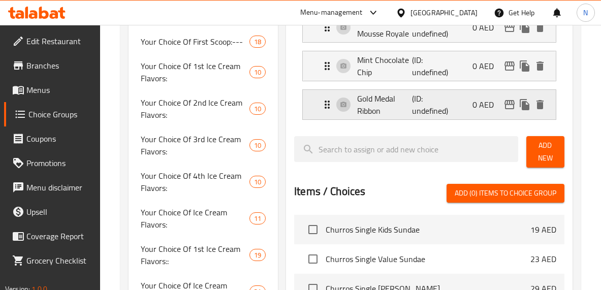
click at [403, 105] on p "Gold Medal Ribbon" at bounding box center [384, 104] width 55 height 24
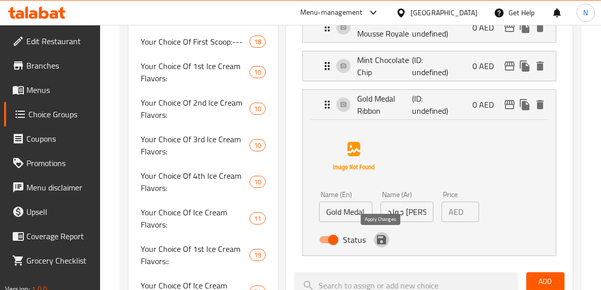
click at [382, 240] on icon "save" at bounding box center [381, 239] width 9 height 9
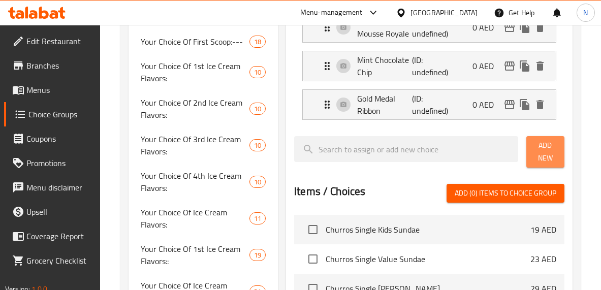
click at [533, 153] on button "Add New" at bounding box center [545, 151] width 38 height 31
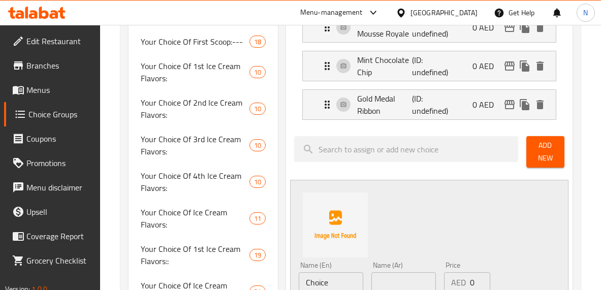
click at [386, 274] on div "Name (Ar) Name (Ar)" at bounding box center [403, 277] width 64 height 31
click at [386, 274] on input "text" at bounding box center [403, 282] width 64 height 20
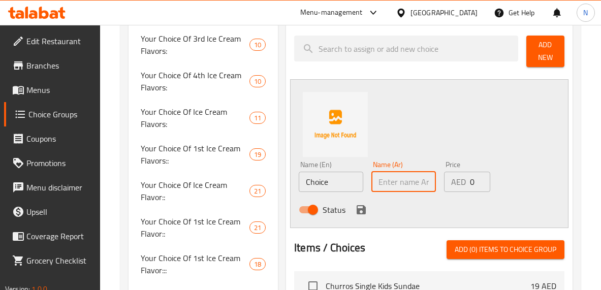
scroll to position [617, 0]
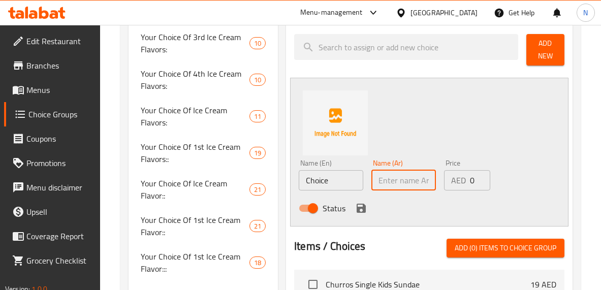
click at [388, 185] on input "text" at bounding box center [403, 180] width 64 height 20
paste input "[PERSON_NAME] (0.000)"
type input "[PERSON_NAME]"
click at [350, 186] on input "Choice" at bounding box center [331, 180] width 64 height 20
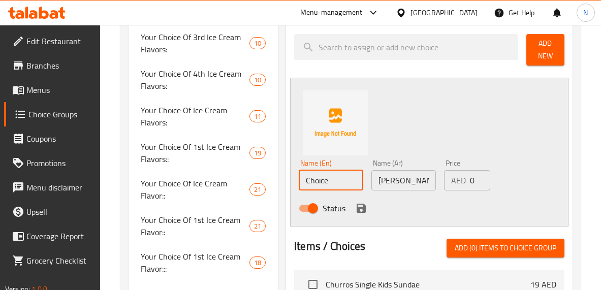
click at [350, 186] on input "Choice" at bounding box center [331, 180] width 64 height 20
paste input "Very Berry Strawberry (0.000)"
type input "Very Berry Strawberry"
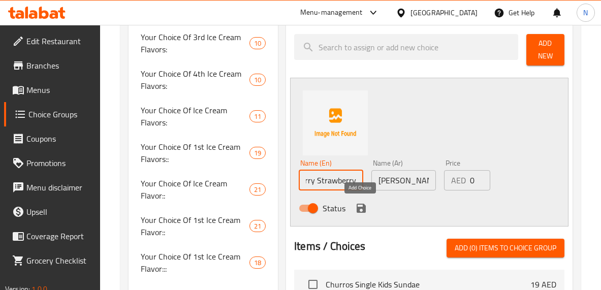
scroll to position [0, 0]
click at [356, 205] on icon "save" at bounding box center [360, 208] width 9 height 9
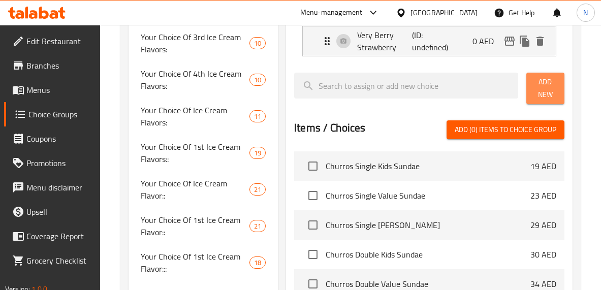
click at [539, 98] on span "Add New" at bounding box center [545, 88] width 22 height 25
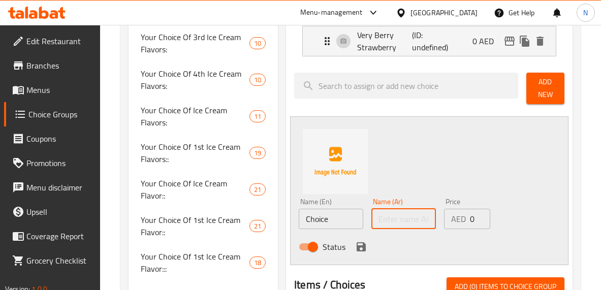
click at [426, 215] on input "text" at bounding box center [403, 219] width 64 height 20
paste input "[PERSON_NAME] (0.000)"
type input "[PERSON_NAME]"
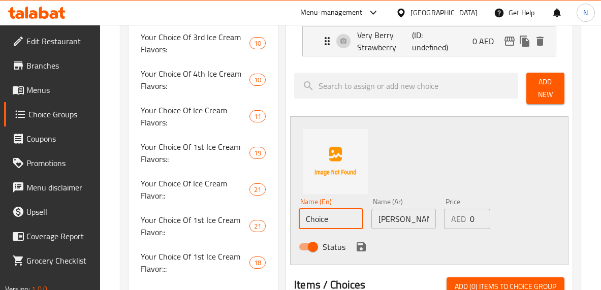
click at [316, 217] on input "Choice" at bounding box center [331, 219] width 64 height 20
type input "V"
paste input "Love Potion31 (0.000)"
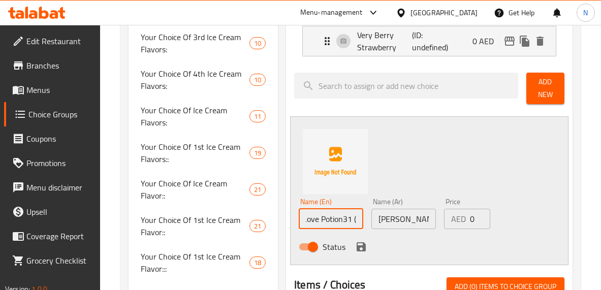
type input "Love Potion31 ("
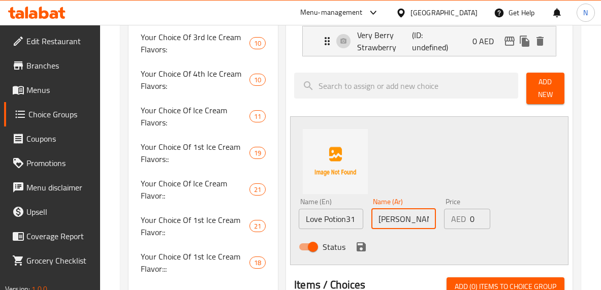
click at [427, 217] on input "[PERSON_NAME]" at bounding box center [403, 219] width 64 height 20
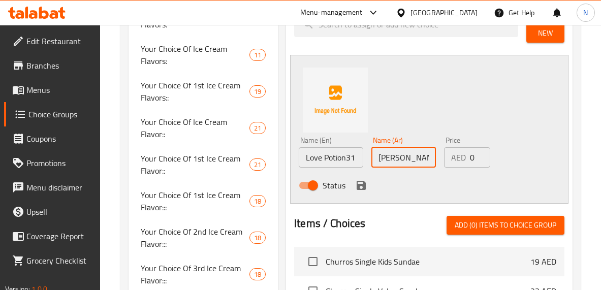
scroll to position [674, 0]
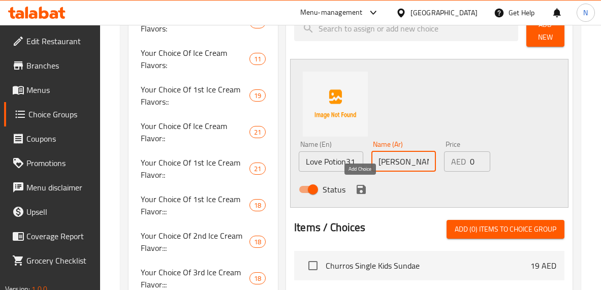
type input "[PERSON_NAME] 31"
click at [356, 186] on icon "save" at bounding box center [360, 189] width 9 height 9
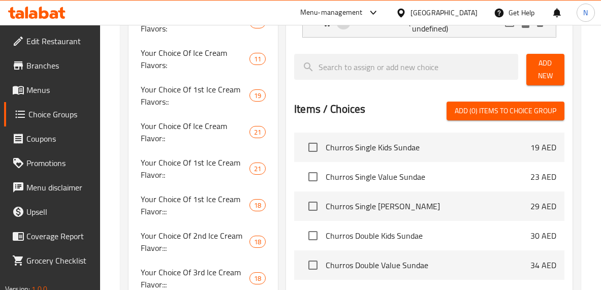
click at [387, 121] on div "Items / Choices Add (0) items to choice group Churros Single Kids Sundae 19 AED…" at bounding box center [429, 202] width 270 height 201
click at [541, 70] on span "Add New" at bounding box center [545, 69] width 22 height 25
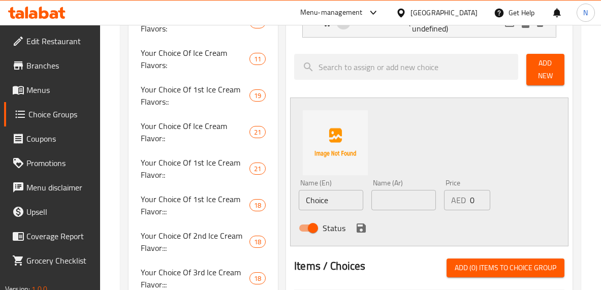
click at [325, 209] on input "Choice" at bounding box center [331, 200] width 64 height 20
paste input "Macadamia Nuts N' Cream (0.000)"
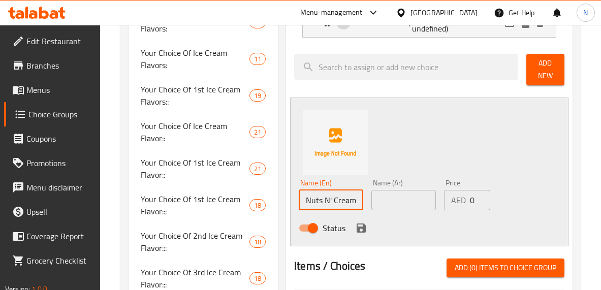
type input "Macadamia Nuts N' Cream"
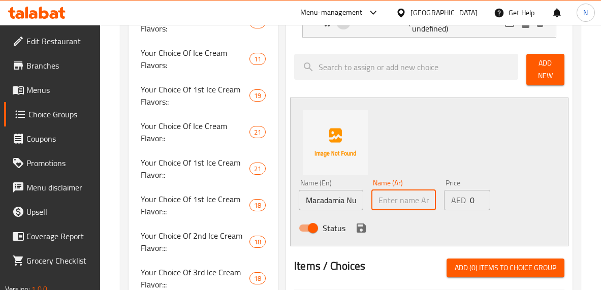
click at [391, 201] on input "text" at bounding box center [403, 200] width 64 height 20
type input "V"
paste input "ماكاديميا نتس آن كريم (0.000)"
type input "ماكاديميا نتس آن كريم"
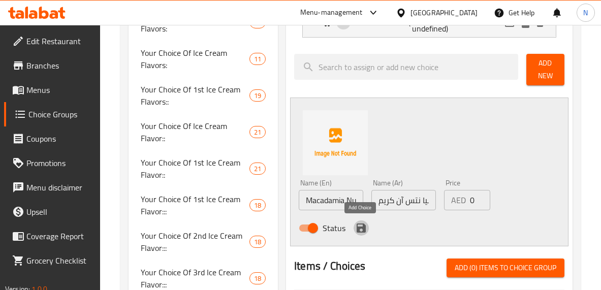
click at [365, 229] on icon "save" at bounding box center [361, 228] width 12 height 12
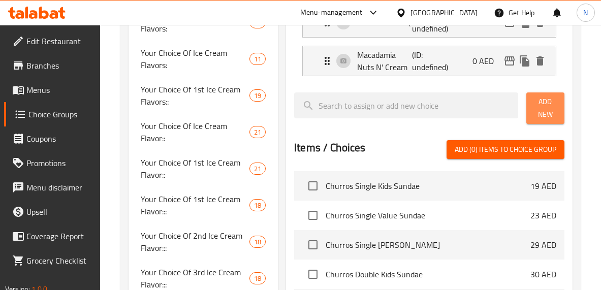
click at [537, 105] on span "Add New" at bounding box center [545, 107] width 22 height 25
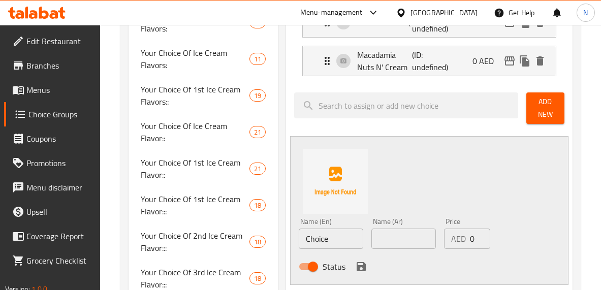
drag, startPoint x: 396, startPoint y: 227, endPoint x: 396, endPoint y: 235, distance: 7.6
click at [396, 235] on div "Name (Ar) Name (Ar)" at bounding box center [403, 233] width 64 height 31
click at [396, 235] on input "text" at bounding box center [403, 239] width 64 height 20
paste input "كراميل تيرتيل ( بدون سكر) (0.000)"
type input "كراميل تيرتيل ( بدون سكر)"
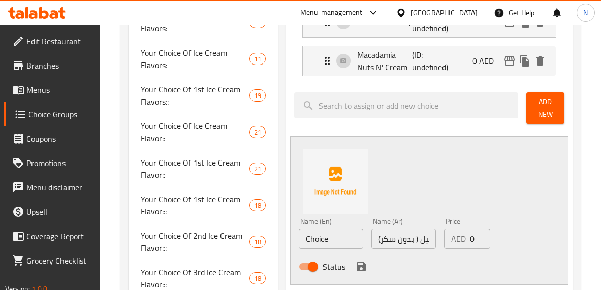
click at [322, 240] on input "Choice" at bounding box center [331, 239] width 64 height 20
paste input "aramel Turtle (No Sugar Added) (0.000)"
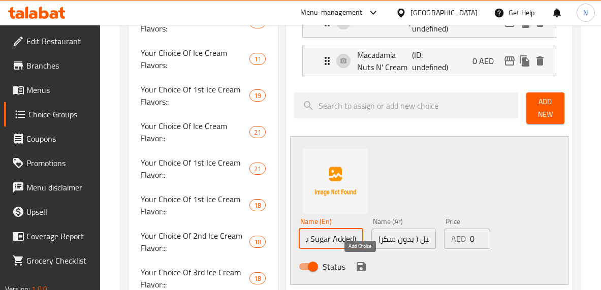
type input "Caramel Turtle (No Sugar Added)"
click at [355, 263] on icon "save" at bounding box center [361, 267] width 12 height 12
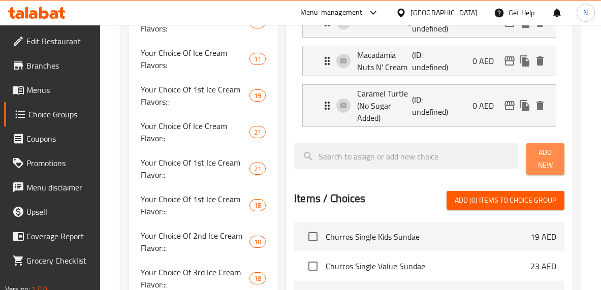
click at [537, 153] on span "Add New" at bounding box center [545, 158] width 22 height 25
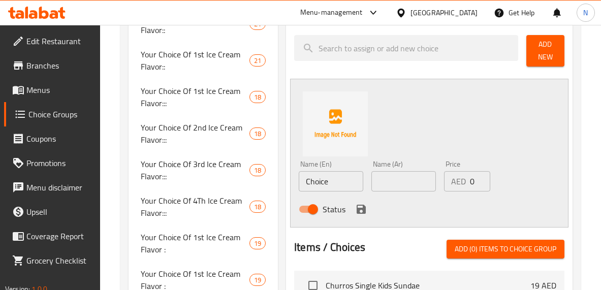
scroll to position [786, 0]
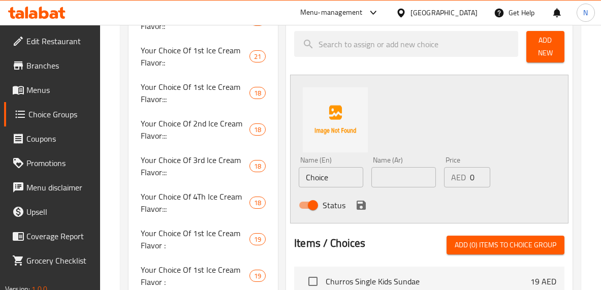
click at [403, 174] on input "text" at bounding box center [403, 177] width 64 height 20
paste input "رقائق الشوكولاتة (بدون إضافة سكر) (0.000)"
type input "رقائق الشوكولاتة (بدون إضافة سكر)"
click at [350, 184] on input "Choice" at bounding box center [331, 177] width 64 height 20
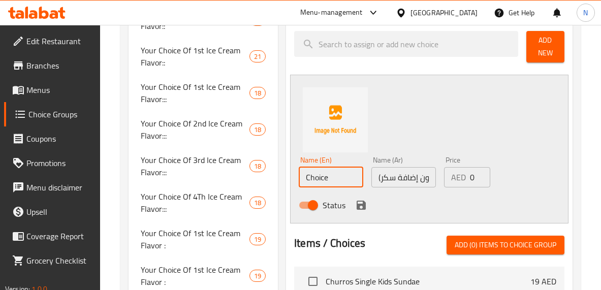
click at [350, 184] on input "Choice" at bounding box center [331, 177] width 64 height 20
paste input "colate Chip (No Sugar Added) (0.000)"
type input "Chocolate Chip (No Sugar Added)"
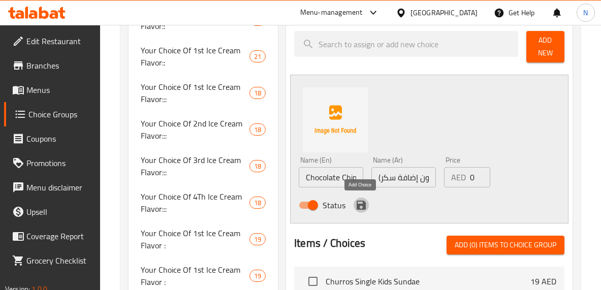
click at [359, 203] on icon "save" at bounding box center [361, 205] width 12 height 12
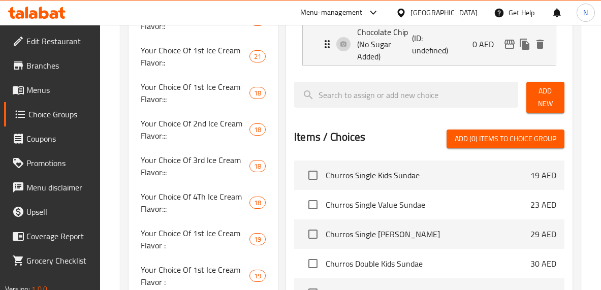
click at [546, 108] on span "Add New" at bounding box center [545, 97] width 22 height 25
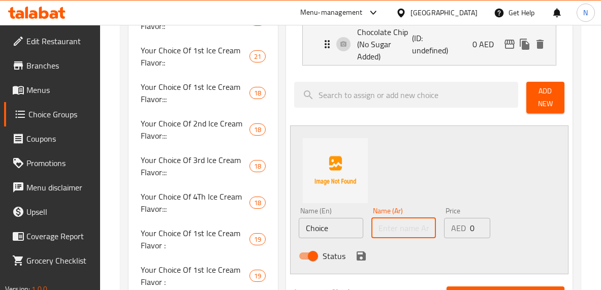
click at [388, 237] on input "text" at bounding box center [403, 228] width 64 height 20
paste input "ورلد كلاس شوكولاتة (0.000)"
click at [386, 234] on input "ورلد كلاس شوكولاتة (0." at bounding box center [403, 228] width 64 height 20
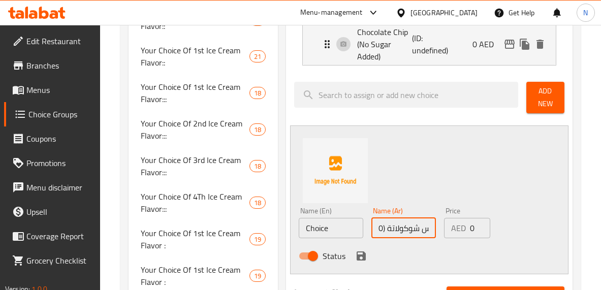
drag, startPoint x: 384, startPoint y: 231, endPoint x: 365, endPoint y: 232, distance: 19.8
click at [365, 232] on div "Name (En) Choice Name (En) Name (Ar) ورلد كلاس شوكولاتة (0. Name (Ar) Price AED…" at bounding box center [403, 236] width 217 height 67
click at [383, 230] on input "ورلد كلاس شوكولاتة (0." at bounding box center [403, 228] width 64 height 20
drag, startPoint x: 387, startPoint y: 227, endPoint x: 351, endPoint y: 230, distance: 35.6
click at [351, 230] on div "Name (En) Choice Name (En) Name (Ar) ورلد كلاس شوكولاتة (0. Name (Ar) Price AED…" at bounding box center [403, 236] width 217 height 67
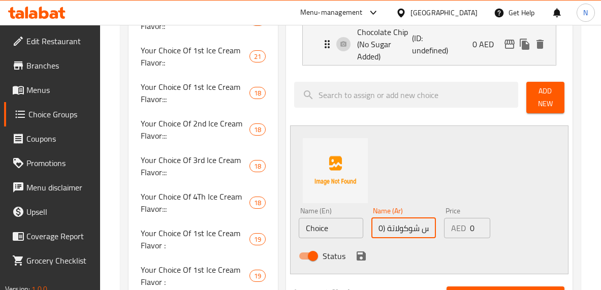
click at [380, 231] on input "ورلد كلاس شوكولاتة (0." at bounding box center [403, 228] width 64 height 20
drag, startPoint x: 376, startPoint y: 228, endPoint x: 384, endPoint y: 228, distance: 7.6
click at [384, 228] on input "ورلد كلاس شوكولاتة (0." at bounding box center [403, 228] width 64 height 20
click at [380, 231] on input "ورلد كلاس شوكولاتة 0." at bounding box center [403, 228] width 64 height 20
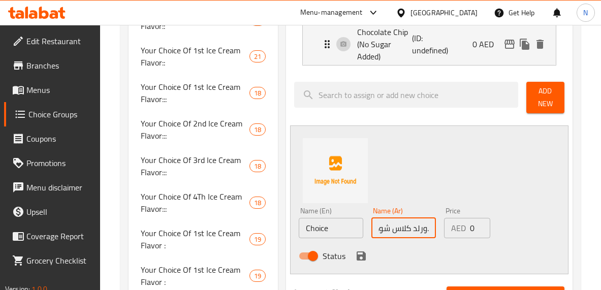
scroll to position [0, 20]
type input "ورلد كلاس شوكولاتة."
click at [305, 223] on input "Choice" at bounding box center [331, 228] width 64 height 20
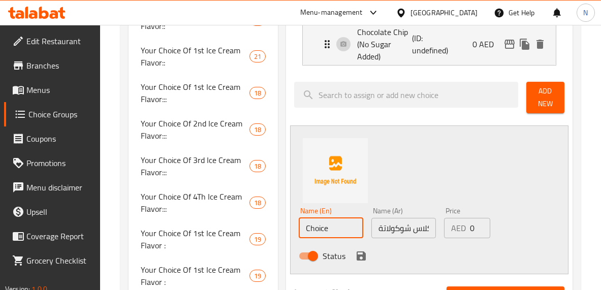
click at [305, 223] on input "Choice" at bounding box center [331, 228] width 64 height 20
paste input "World Class Chocolate (0.000)"
type input "World Class Chocolate"
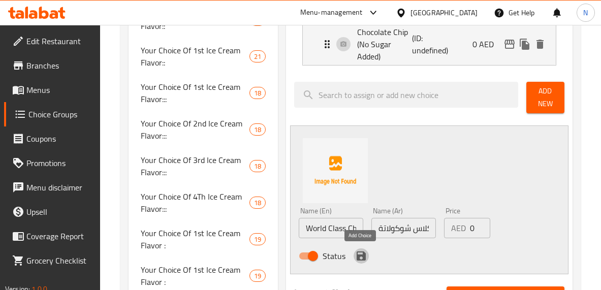
click at [356, 254] on icon "save" at bounding box center [360, 255] width 9 height 9
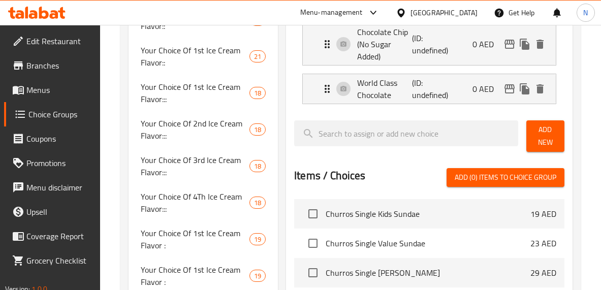
click at [398, 115] on div at bounding box center [429, 116] width 270 height 8
click at [539, 127] on span "Add New" at bounding box center [545, 135] width 22 height 25
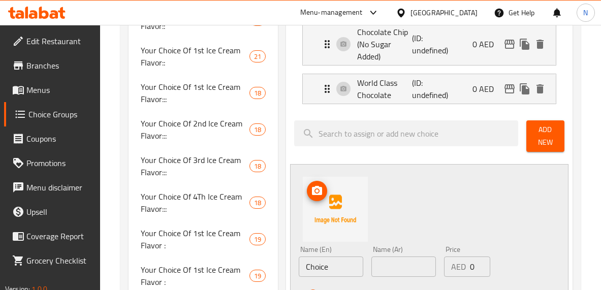
scroll to position [814, 0]
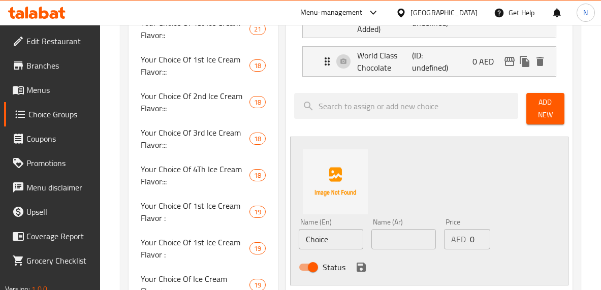
click at [334, 230] on input "Choice" at bounding box center [331, 239] width 64 height 20
paste input "Strawberry Cheesecake (0.000)"
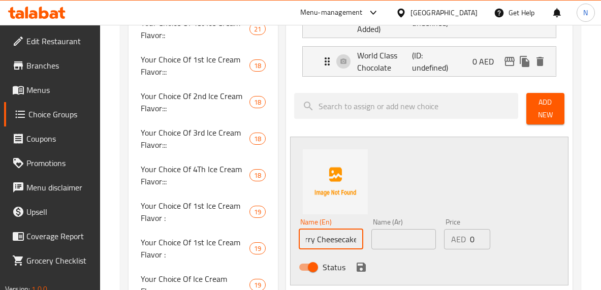
type input "Strawberry Cheesecake"
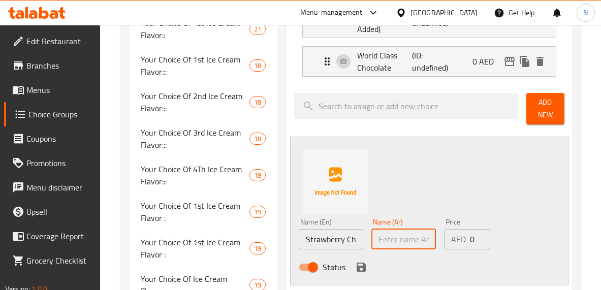
click at [392, 243] on input "text" at bounding box center [403, 239] width 64 height 20
paste input "ستروبيرى تشيز كيك (0.000)"
type input "ستروبيرى تشيز كيك"
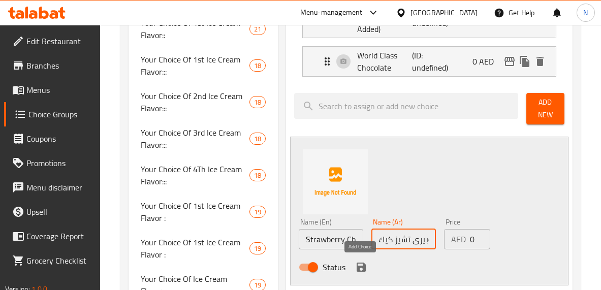
click at [360, 265] on icon "save" at bounding box center [361, 267] width 12 height 12
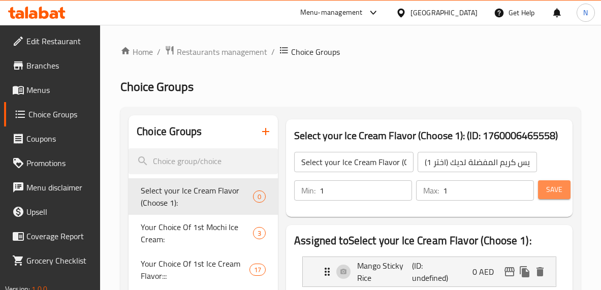
click at [550, 194] on span "Save" at bounding box center [554, 189] width 16 height 13
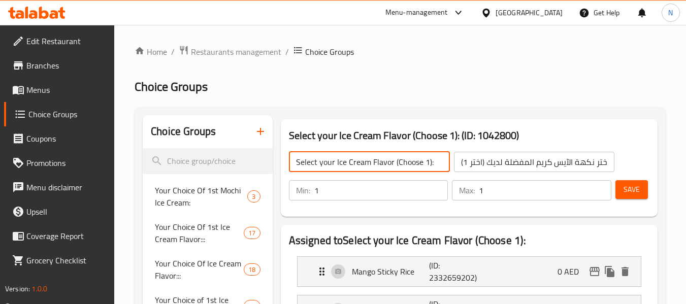
click at [332, 168] on input "Select your Ice Cream Flavor (Choose 1):" at bounding box center [369, 162] width 161 height 20
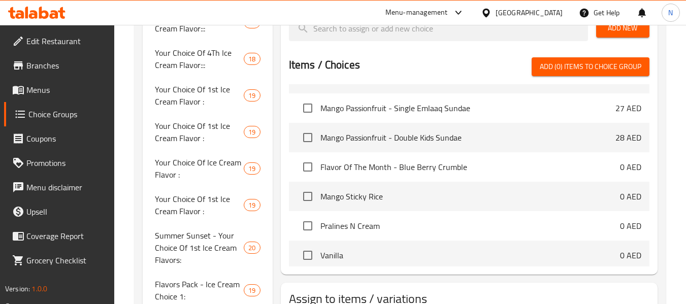
scroll to position [1143, 0]
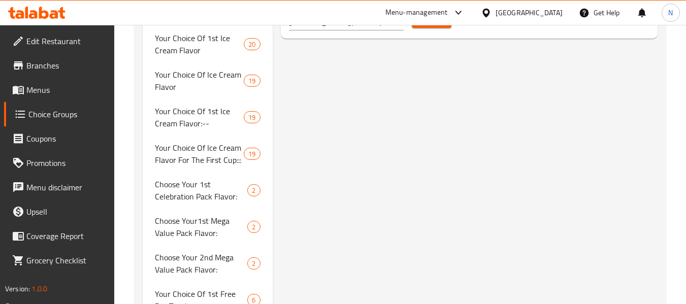
scroll to position [1147, 0]
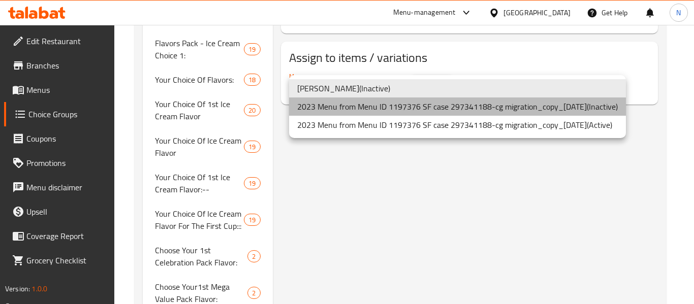
click at [366, 105] on li "2023 Menu from Menu ID 1197376 SF case 297341188-cg migration_copy_[DATE] ( Ina…" at bounding box center [457, 107] width 337 height 18
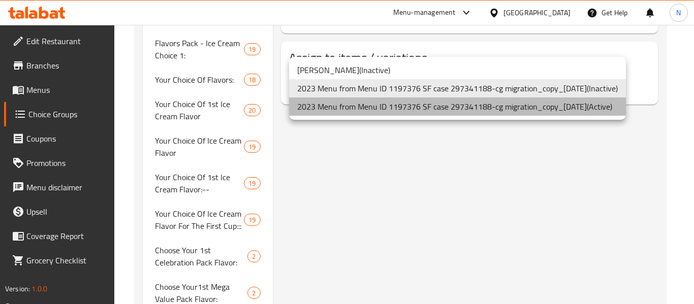
click at [361, 114] on li "2023 Menu from Menu ID 1197376 SF case 297341188-cg migration_copy_[DATE] ( Act…" at bounding box center [457, 107] width 337 height 18
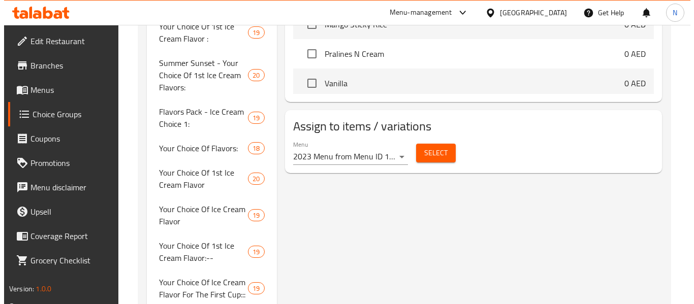
scroll to position [1077, 0]
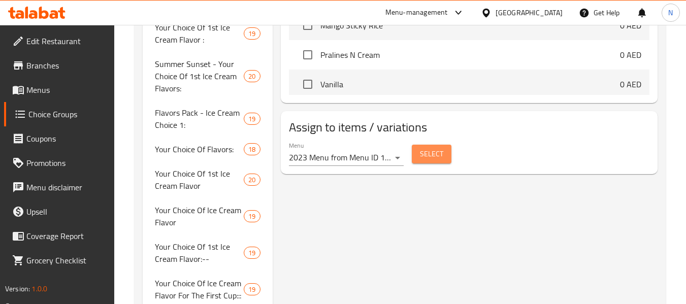
click at [428, 150] on span "Select" at bounding box center [431, 154] width 23 height 13
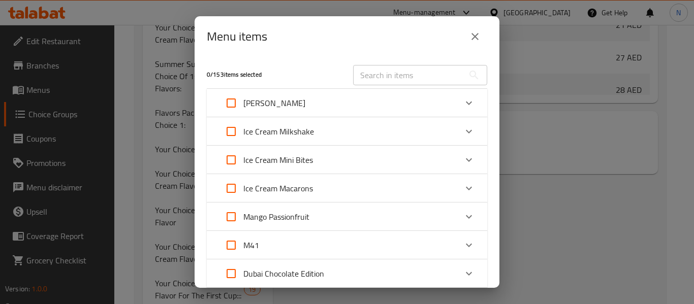
click at [285, 99] on p "[PERSON_NAME]" at bounding box center [274, 103] width 62 height 12
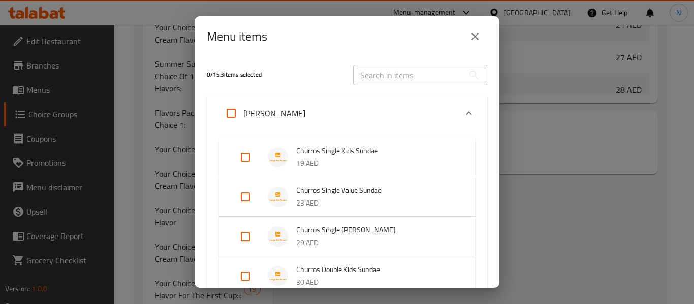
click at [247, 161] on input "Expand" at bounding box center [245, 157] width 24 height 24
checkbox input "true"
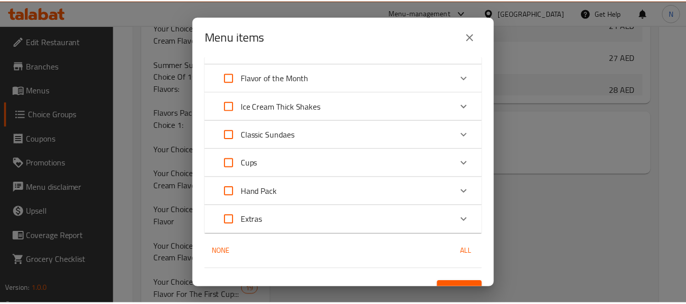
scroll to position [867, 0]
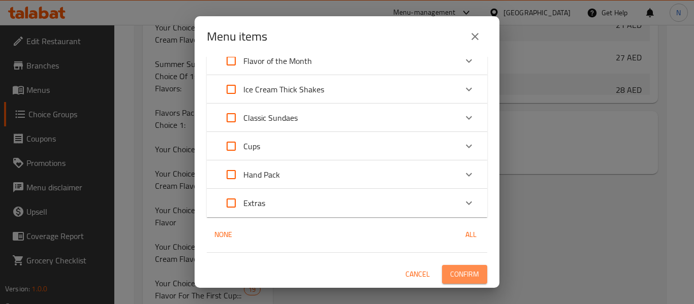
click at [475, 275] on button "Confirm" at bounding box center [464, 274] width 45 height 19
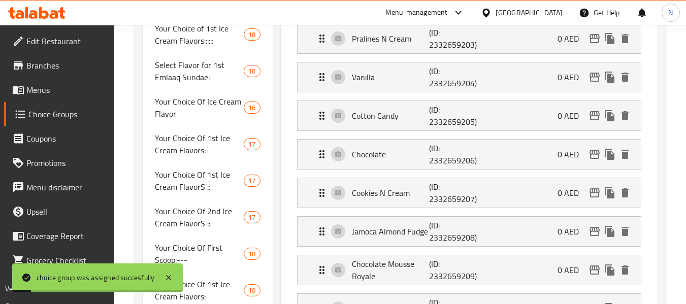
scroll to position [0, 0]
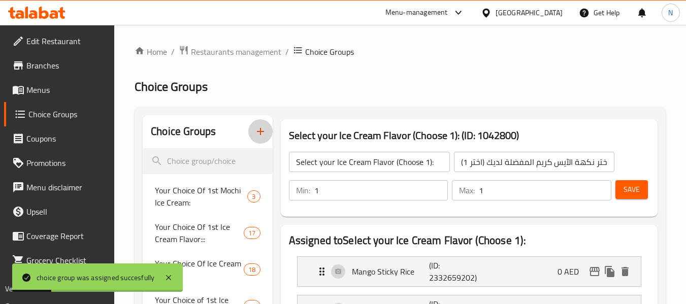
click at [261, 140] on button "button" at bounding box center [260, 131] width 24 height 24
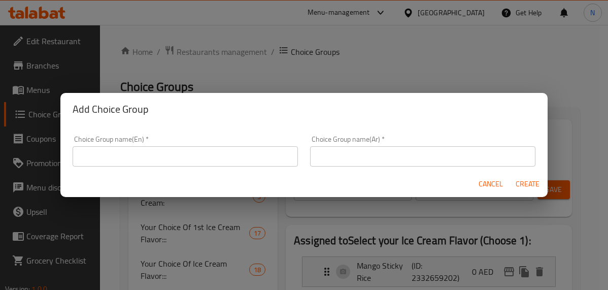
click at [396, 67] on div "Add Choice Group Choice Group name(En)   * Choice Group name(En) * Choice Group…" at bounding box center [304, 145] width 608 height 290
click at [201, 152] on div "Choice Group name(En)   * Choice Group name(En) *" at bounding box center [185, 151] width 225 height 31
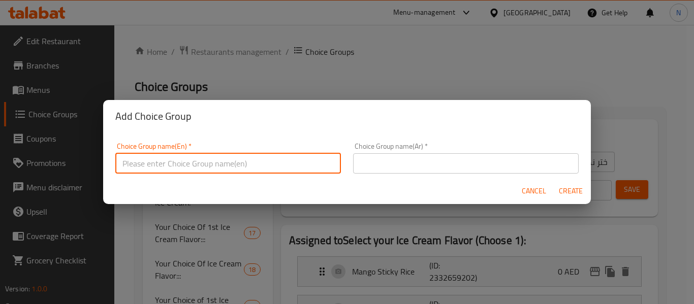
click at [200, 155] on input "text" at bounding box center [227, 163] width 225 height 20
type input "V"
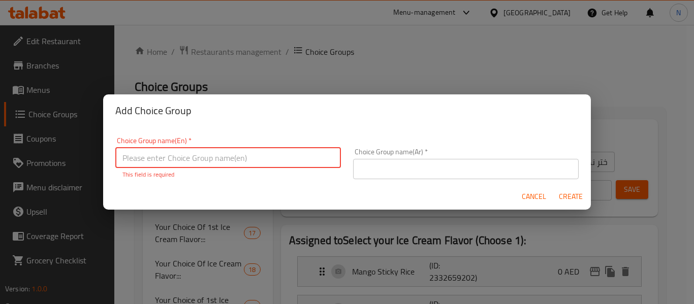
paste input "Select your free WET Topping (Choose 1)"
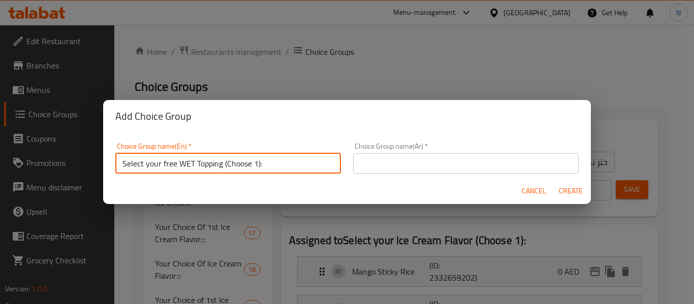
type input "Select your free WET Topping (Choose 1):"
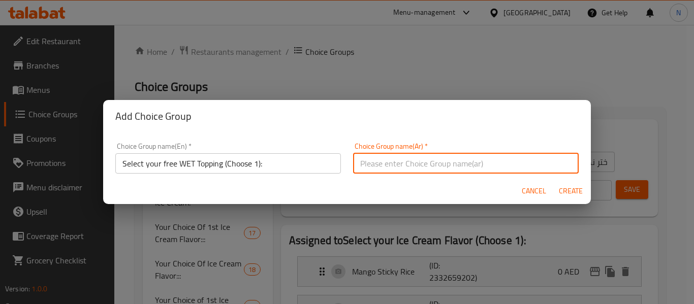
click at [356, 161] on input "text" at bounding box center [465, 163] width 225 height 20
paste input "إختيارك من الإضافة الرطبة المجانية (اختر 1)"
type input "إختيارك من الإضافة الرطبة المجانية (اختر 1):"
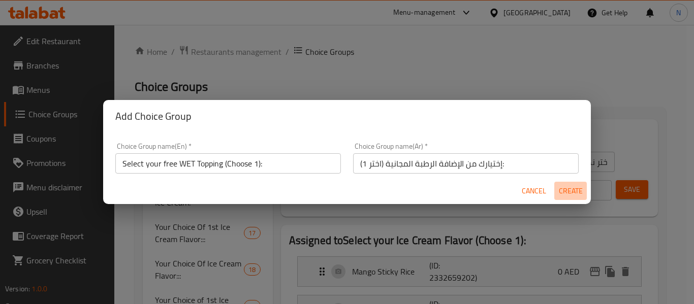
click at [568, 197] on span "Create" at bounding box center [570, 191] width 24 height 13
type input "Select your free WET Topping (Choose 1):"
type input "إختيارك من الإضافة الرطبة المجانية (اختر 1):"
type input "0"
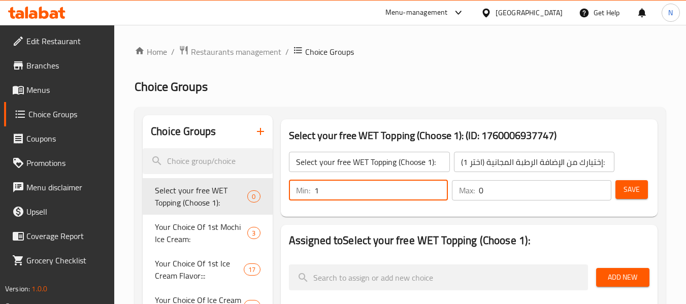
type input "1"
click at [437, 186] on input "1" at bounding box center [381, 190] width 134 height 20
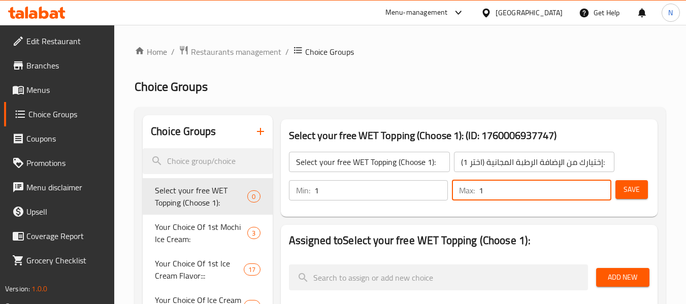
type input "1"
click at [599, 187] on input "1" at bounding box center [545, 190] width 133 height 20
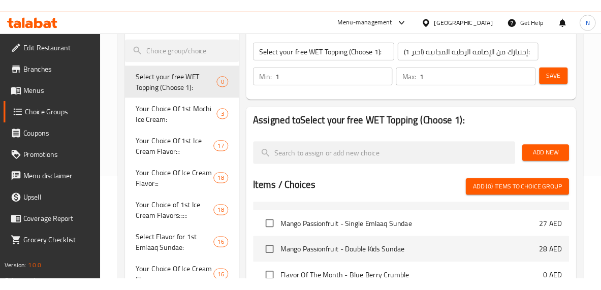
scroll to position [117, 0]
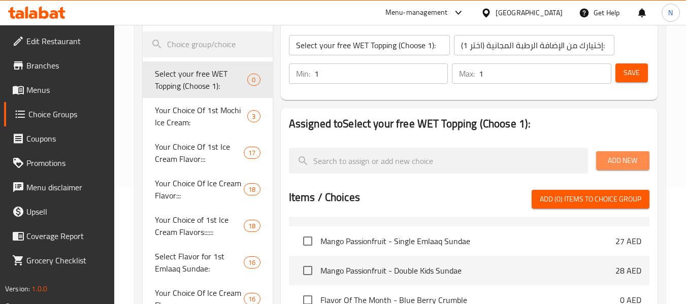
click at [632, 157] on span "Add New" at bounding box center [622, 160] width 37 height 13
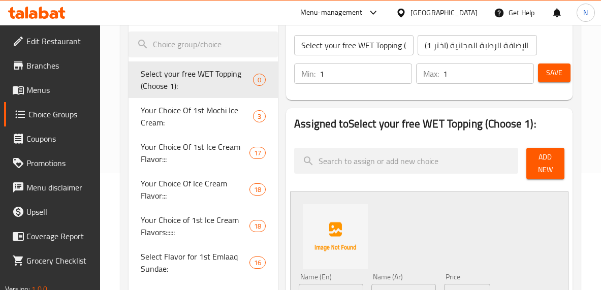
scroll to position [226, 0]
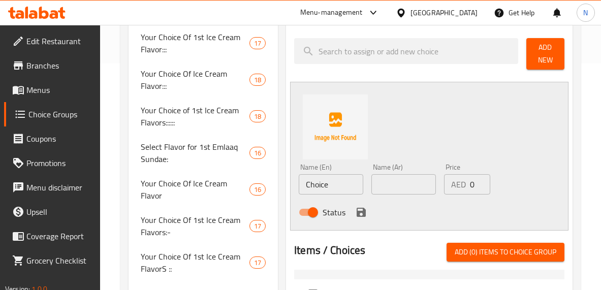
click at [350, 178] on input "Choice" at bounding box center [331, 184] width 64 height 20
paste input "Hot Fudg"
type input "Hot Fudge"
click at [391, 185] on input "text" at bounding box center [403, 184] width 64 height 20
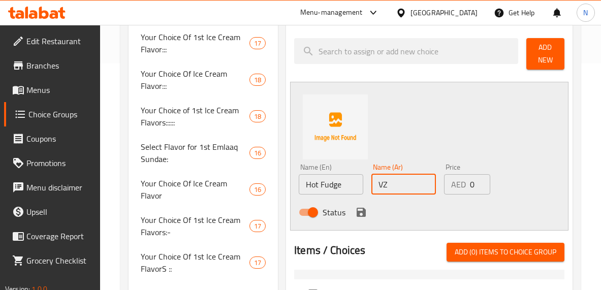
type input "V"
paste input "هوت فادج"
type input "هوت فادج"
click at [355, 211] on icon "save" at bounding box center [361, 212] width 12 height 12
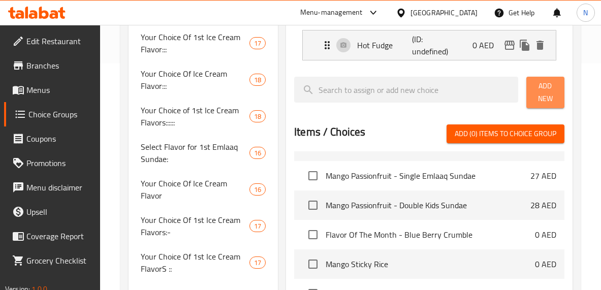
click at [532, 85] on button "Add New" at bounding box center [545, 92] width 38 height 31
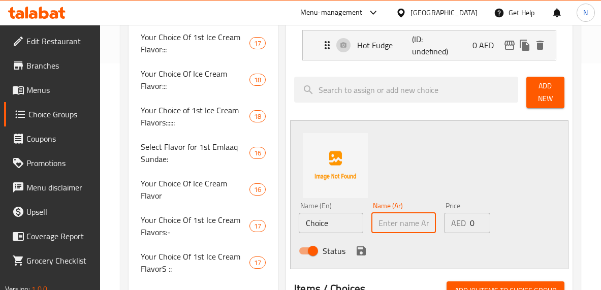
click at [410, 224] on input "text" at bounding box center [403, 223] width 64 height 20
type input "V"
paste input "بترسكوتش ساخن"
type input "بترسكوتش ساخن"
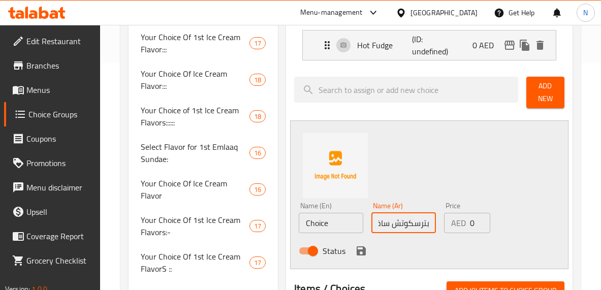
scroll to position [0, 0]
click at [322, 234] on div "Name (En) Choice Name (En)" at bounding box center [331, 217] width 73 height 39
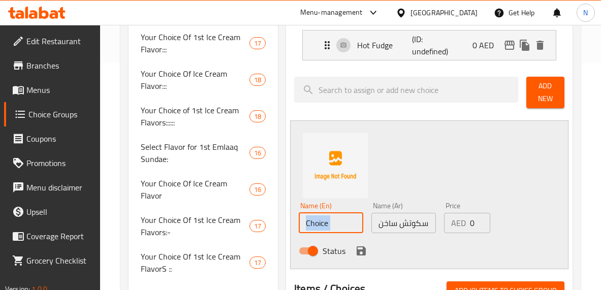
click at [319, 226] on input "Choice" at bounding box center [331, 223] width 64 height 20
type input "V"
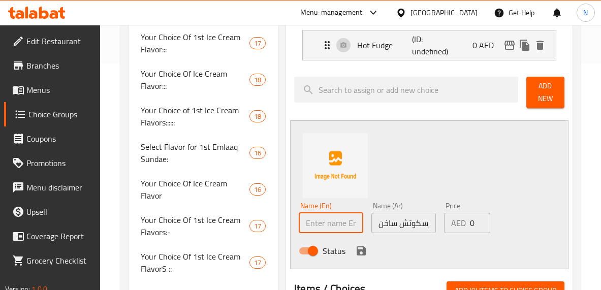
type input "V"
paste input "Hot Butterscotch"
type input "Hot Butterscotch"
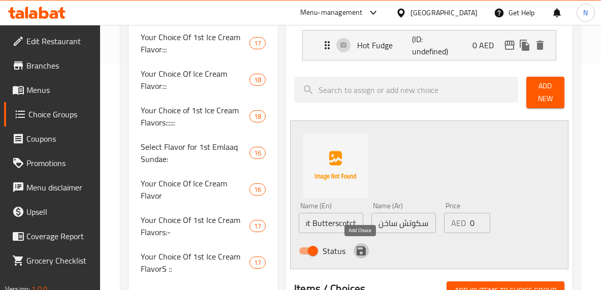
scroll to position [0, 0]
click at [363, 252] on icon "save" at bounding box center [360, 250] width 9 height 9
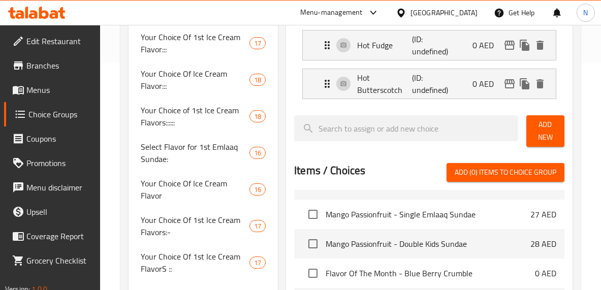
click at [422, 114] on div at bounding box center [406, 131] width 232 height 40
click at [546, 142] on span "Add New" at bounding box center [545, 130] width 22 height 25
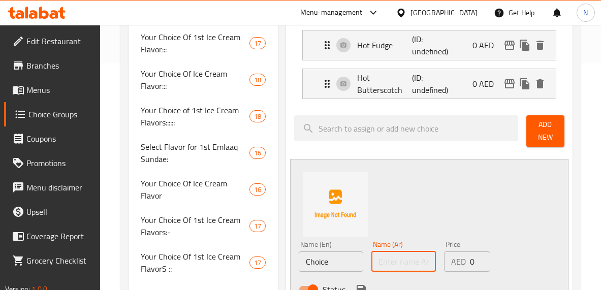
click at [401, 254] on input "text" at bounding box center [403, 261] width 64 height 20
paste input "فراولة"
type input "فراولة"
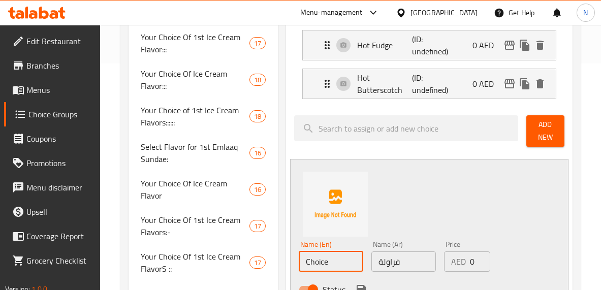
click at [329, 268] on input "Choice" at bounding box center [331, 261] width 64 height 20
type input "V"
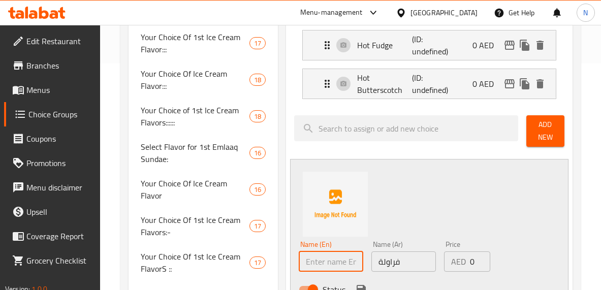
paste input "Strawberry"
type input "Strawberry"
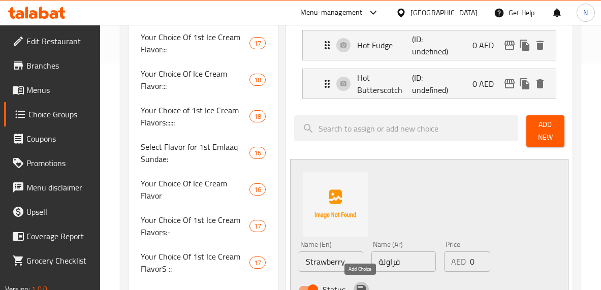
click at [355, 284] on icon "save" at bounding box center [361, 289] width 12 height 12
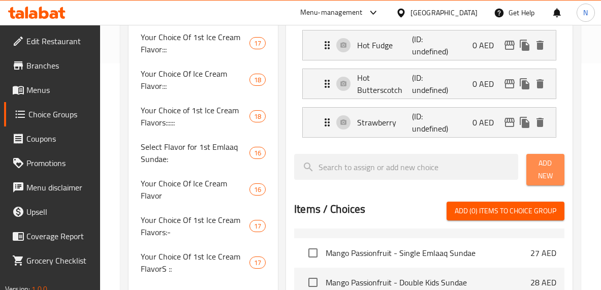
click at [540, 156] on button "Add New" at bounding box center [545, 169] width 38 height 31
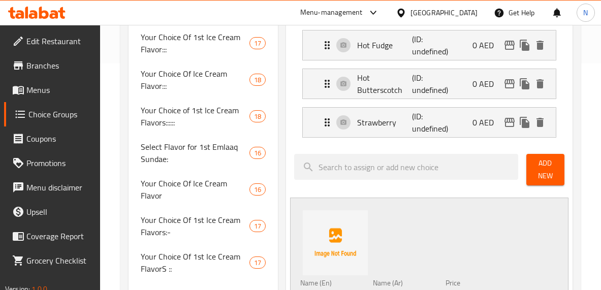
click at [405, 184] on div at bounding box center [406, 170] width 232 height 40
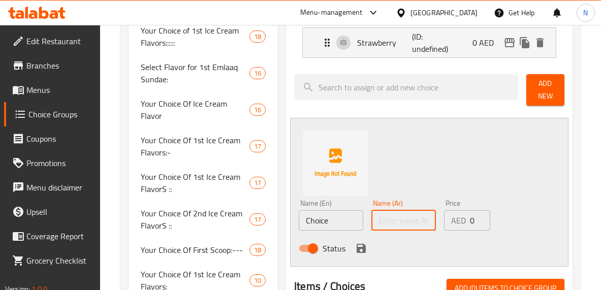
click at [402, 212] on input "text" at bounding box center [403, 220] width 64 height 20
paste input "سيرب شوكولاتة"
type input "سيرب شوكولاتة"
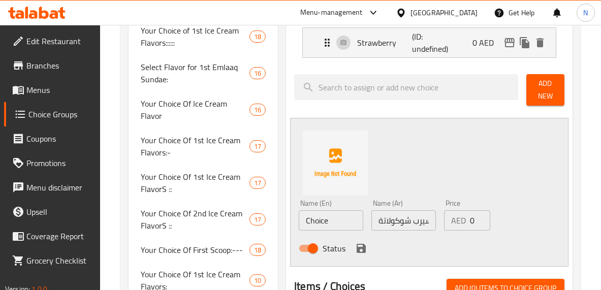
click at [322, 215] on input "Choice" at bounding box center [331, 220] width 64 height 20
type input "V"
paste input "Chocolate Syrup"
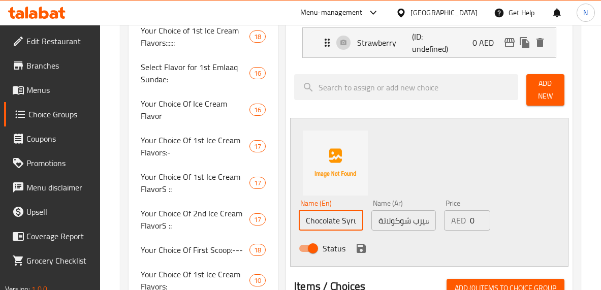
scroll to position [0, 5]
type input "Chocolate Syrup"
click at [360, 251] on icon "save" at bounding box center [361, 248] width 12 height 12
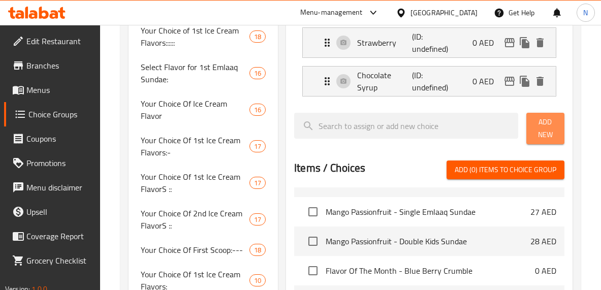
click at [543, 139] on span "Add New" at bounding box center [545, 128] width 22 height 25
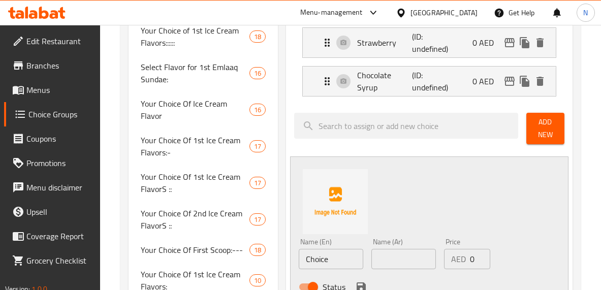
click at [320, 257] on input "Choice" at bounding box center [331, 259] width 64 height 20
paste input "Nutella"
type input "Nutella"
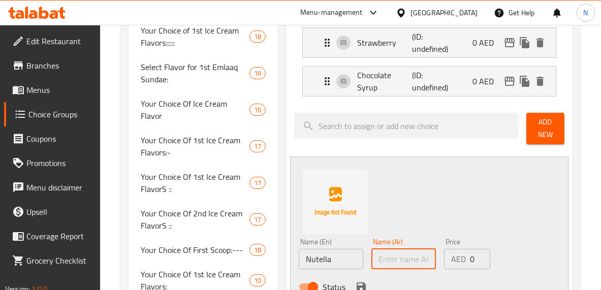
click at [400, 259] on input "text" at bounding box center [403, 259] width 64 height 20
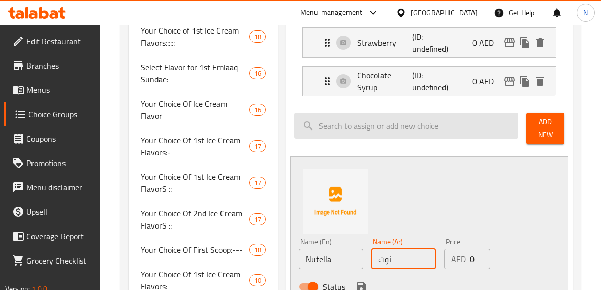
type input "نوتيلا"
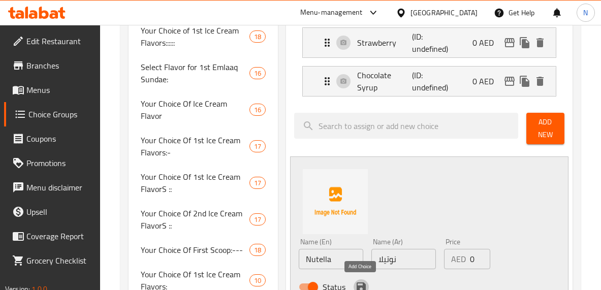
click at [364, 284] on icon "save" at bounding box center [360, 286] width 9 height 9
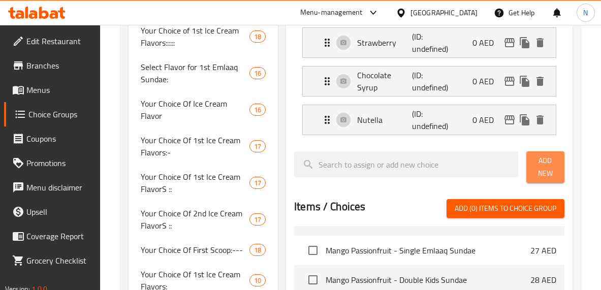
click at [539, 172] on span "Add New" at bounding box center [545, 166] width 22 height 25
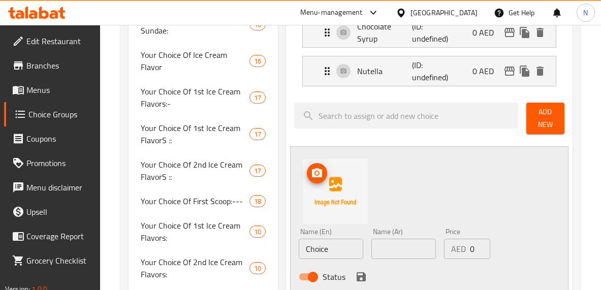
scroll to position [356, 0]
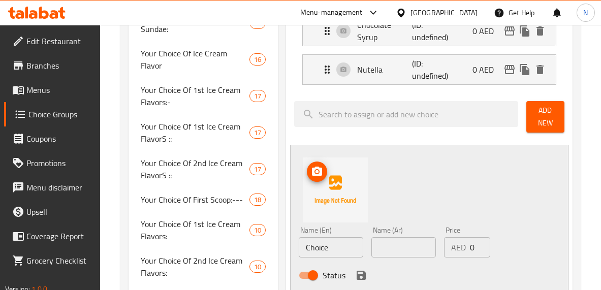
click at [321, 247] on input "Choice" at bounding box center [331, 247] width 64 height 20
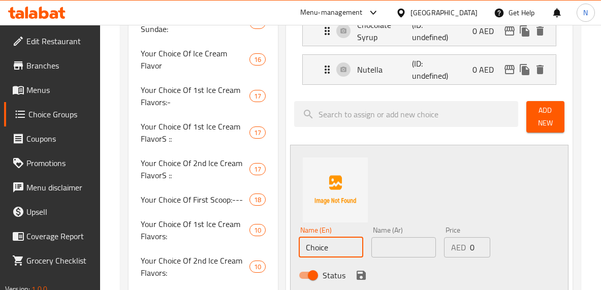
click at [321, 247] on input "Choice" at bounding box center [331, 247] width 64 height 20
type input "ر"
paste input "None"
type input "None"
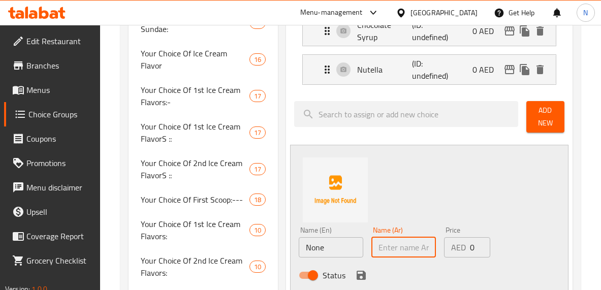
click at [393, 247] on input "text" at bounding box center [403, 247] width 64 height 20
type input "بدون"
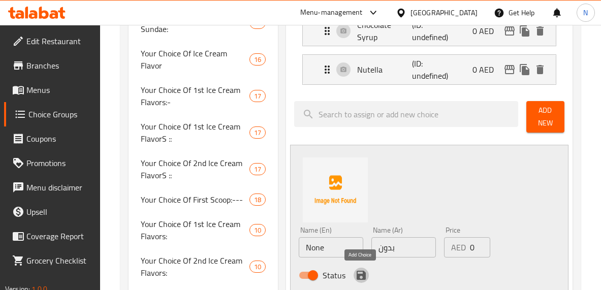
click at [358, 273] on icon "save" at bounding box center [361, 275] width 12 height 12
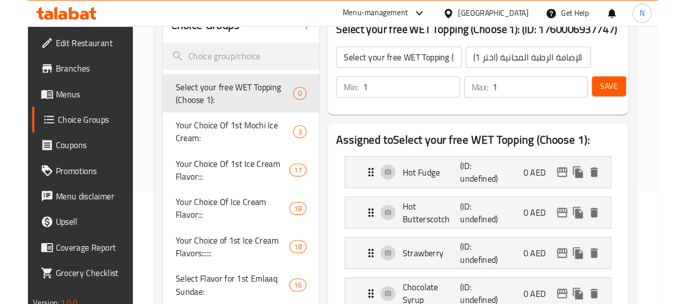
scroll to position [103, 0]
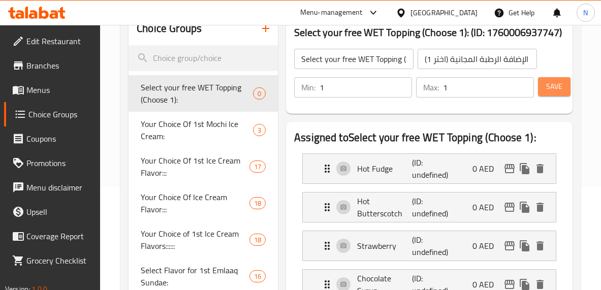
click at [554, 80] on span "Save" at bounding box center [554, 86] width 16 height 13
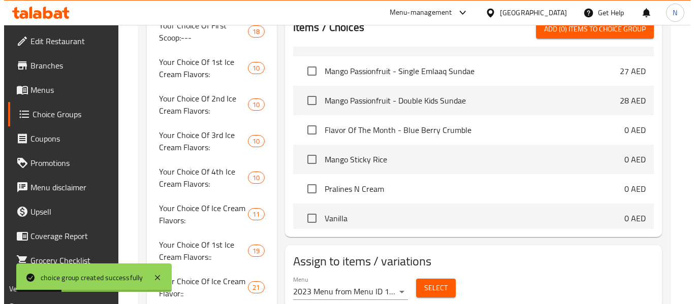
scroll to position [625, 0]
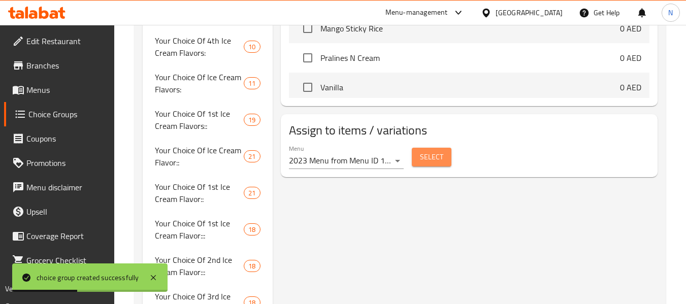
click at [427, 153] on span "Select" at bounding box center [431, 157] width 23 height 13
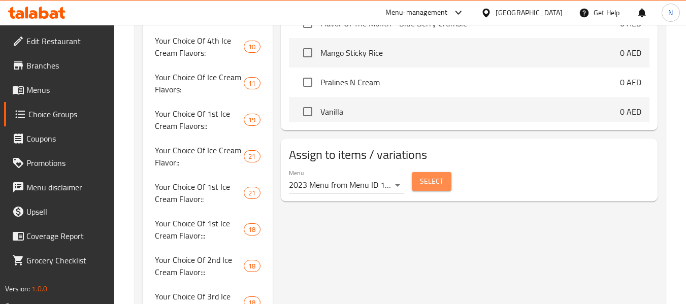
click at [426, 185] on span "Select" at bounding box center [431, 181] width 23 height 13
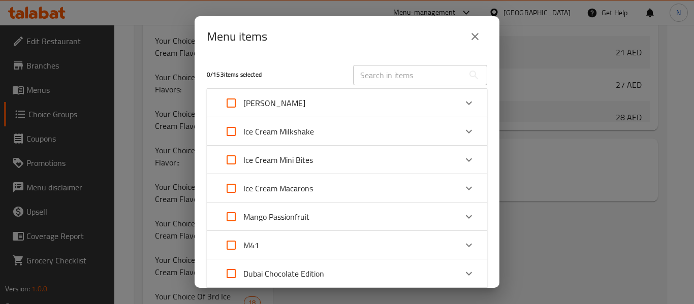
click at [368, 112] on div "[PERSON_NAME]" at bounding box center [338, 103] width 238 height 24
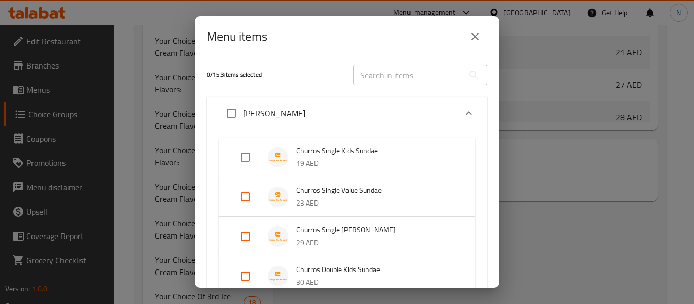
click at [251, 159] on input "Expand" at bounding box center [245, 157] width 24 height 24
checkbox input "true"
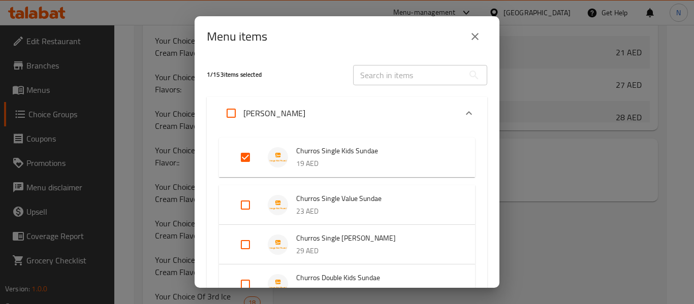
click at [302, 68] on div "1 / 153 items selected" at bounding box center [274, 75] width 146 height 40
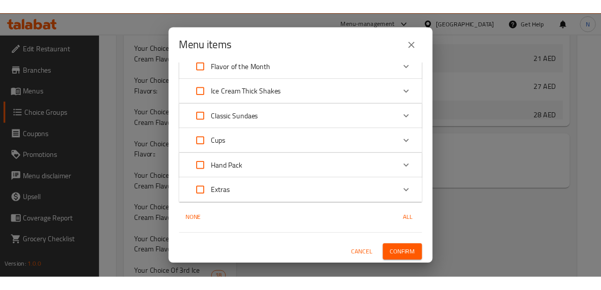
scroll to position [867, 0]
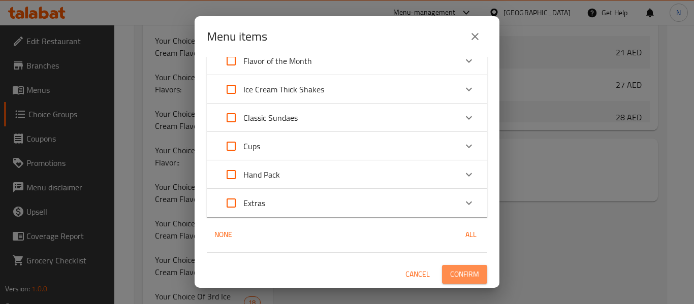
click at [455, 265] on button "Confirm" at bounding box center [464, 274] width 45 height 19
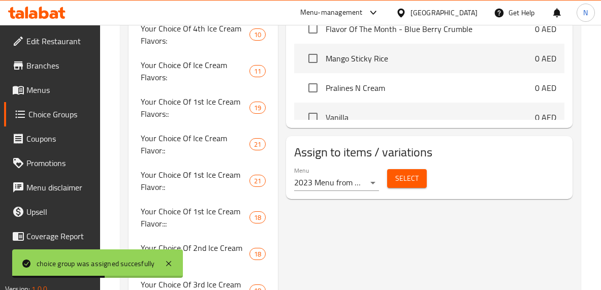
click at [407, 139] on div "Assign to items / variations Menu 2023 Menu from Menu ID 1197376 SF case 297341…" at bounding box center [429, 167] width 286 height 63
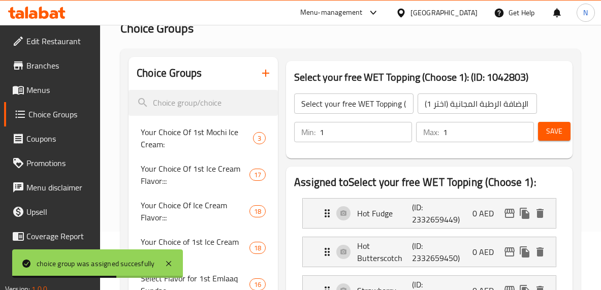
scroll to position [0, 0]
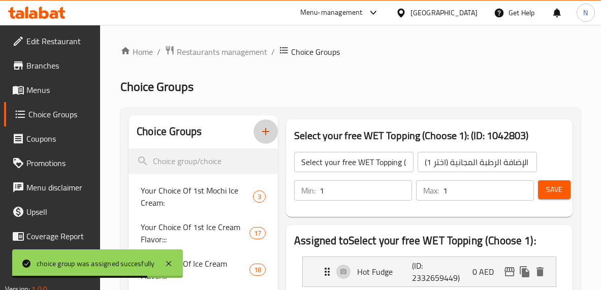
click at [270, 135] on icon "button" at bounding box center [265, 131] width 12 height 12
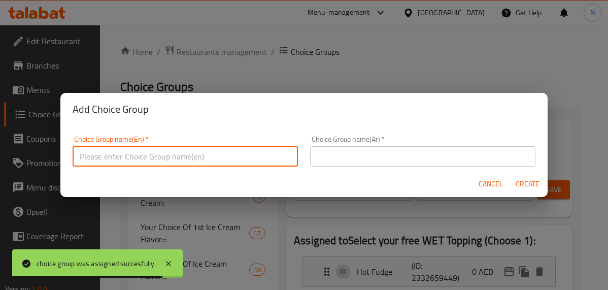
click at [289, 156] on input "text" at bounding box center [185, 156] width 225 height 20
paste input "Select your free DRY Topping (Choose 1)"
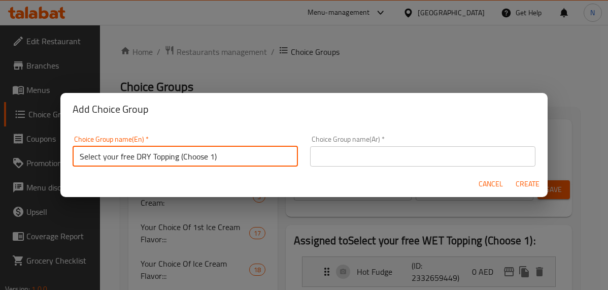
type input "Select your free DRY Topping (Choose 1)"
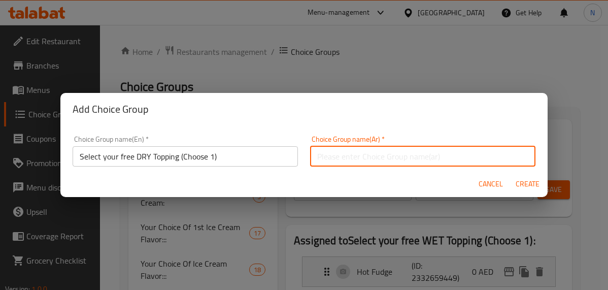
click at [391, 152] on input "text" at bounding box center [422, 156] width 225 height 20
paste input "اختر الطبقة الجافة المجانية الخاصة بك (اختر 1)"
type input "اختر الطبقة الجافة المجانية الخاصة بك (اختر 1)"
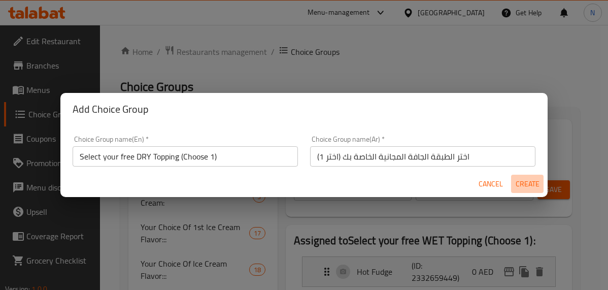
click at [522, 184] on span "Create" at bounding box center [527, 184] width 24 height 13
type input "Select your free DRY Topping (Choose 1)"
type input "اختر الطبقة الجافة المجانية الخاصة بك (اختر 1)"
type input "0"
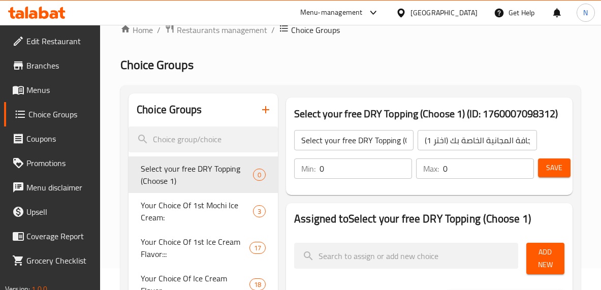
scroll to position [22, 0]
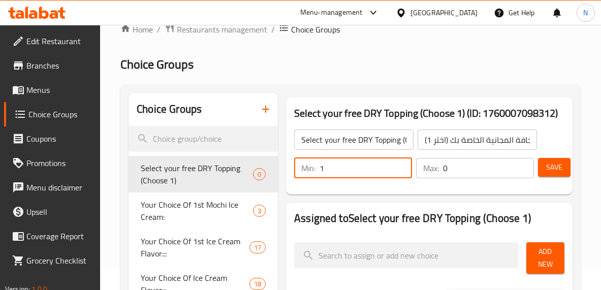
type input "1"
click at [402, 166] on input "1" at bounding box center [365, 168] width 92 height 20
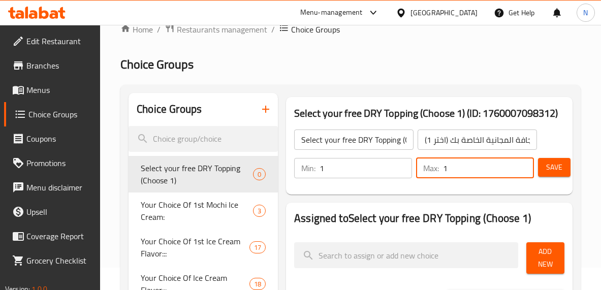
type input "1"
click at [521, 161] on input "1" at bounding box center [488, 168] width 91 height 20
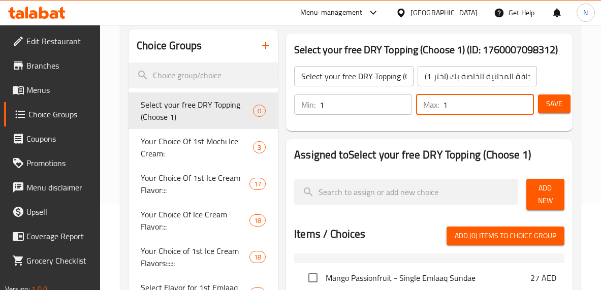
click at [554, 207] on span "Add New" at bounding box center [545, 194] width 22 height 25
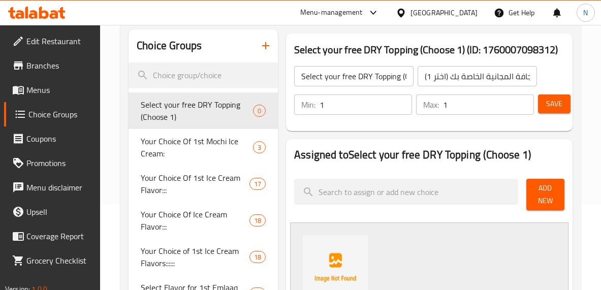
click at [371, 167] on nav at bounding box center [429, 167] width 270 height 8
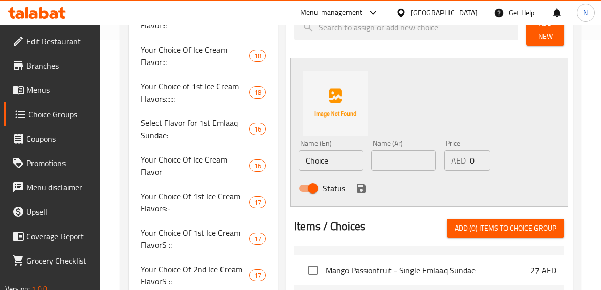
scroll to position [254, 0]
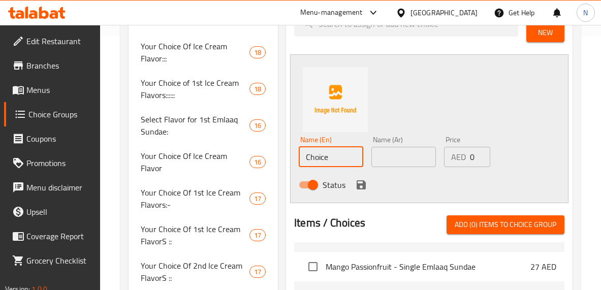
click at [327, 147] on input "Choice" at bounding box center [331, 157] width 64 height 20
paste input "Almonds"
type input "Almonds"
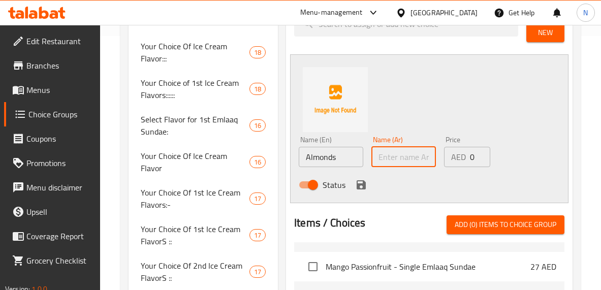
click at [415, 154] on input "text" at bounding box center [403, 157] width 64 height 20
type input "لوز محمص"
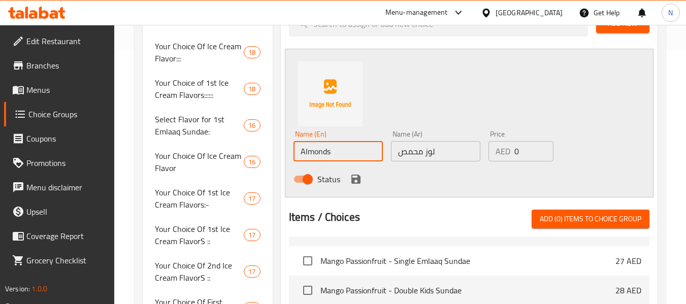
click at [299, 155] on input "Almonds" at bounding box center [338, 151] width 89 height 20
paste input "Roasted"
type input "Roasted Almonds"
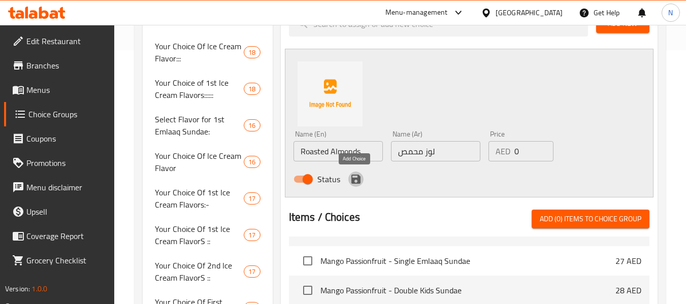
click at [353, 175] on icon "save" at bounding box center [355, 179] width 9 height 9
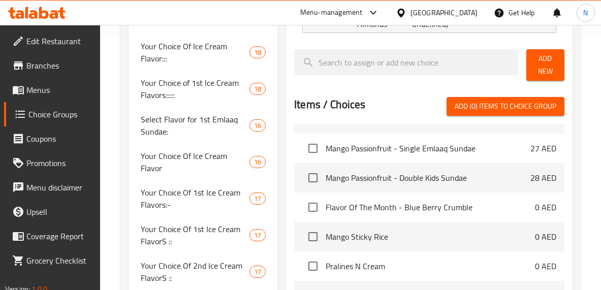
click at [382, 95] on div at bounding box center [429, 93] width 270 height 8
click at [552, 57] on span "Add New" at bounding box center [545, 64] width 22 height 25
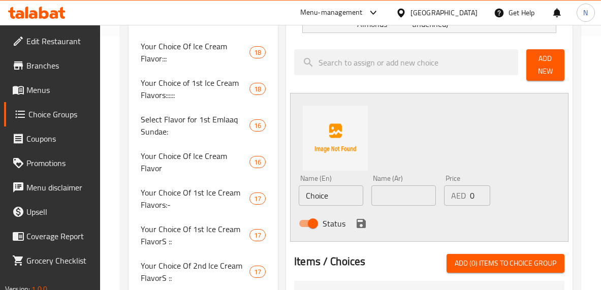
click at [320, 190] on input "Choice" at bounding box center [331, 195] width 64 height 20
paste input "Rainbow Sprinkles"
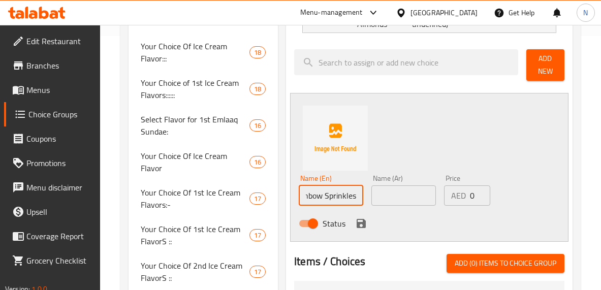
type input "Rainbow Sprinkles"
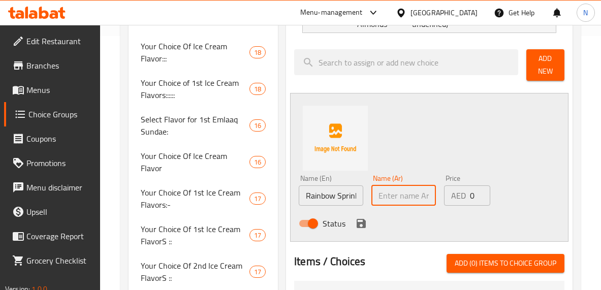
click at [399, 203] on input "text" at bounding box center [403, 195] width 64 height 20
type input "ر"
paste input "[PERSON_NAME]"
type input "[PERSON_NAME]"
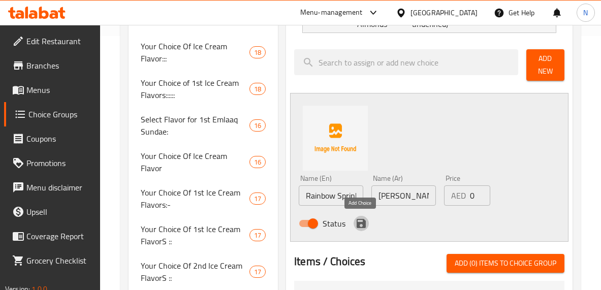
click at [361, 221] on icon "save" at bounding box center [361, 223] width 12 height 12
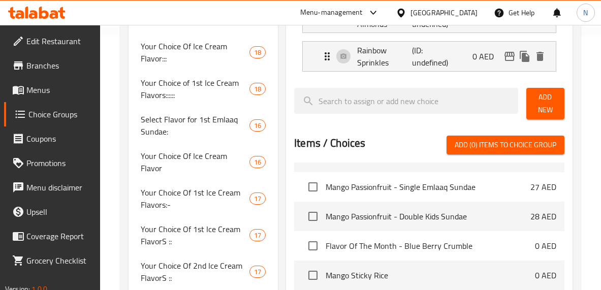
click at [538, 113] on span "Add New" at bounding box center [545, 103] width 22 height 25
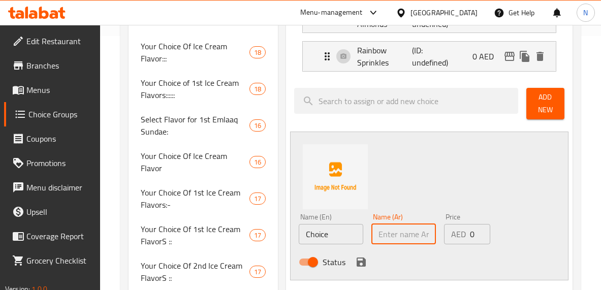
click at [409, 240] on input "text" at bounding box center [403, 234] width 64 height 20
paste input "شوكولاتة سبرنكلز"
type input "شوكولاتة سبرنكلز"
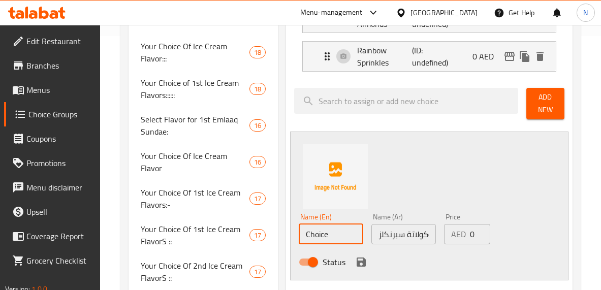
click at [317, 235] on input "Choice" at bounding box center [331, 234] width 64 height 20
type input "ر"
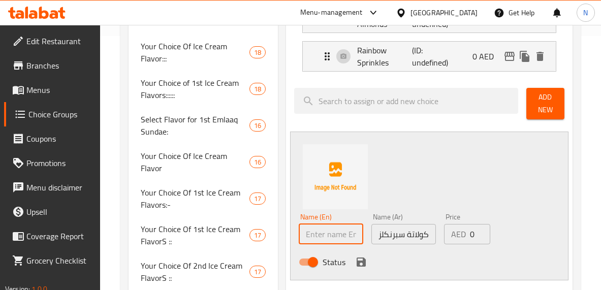
paste input "Chocolate Sprinkles"
type input "Chocolate Sprinkles"
click at [356, 262] on icon "save" at bounding box center [360, 261] width 9 height 9
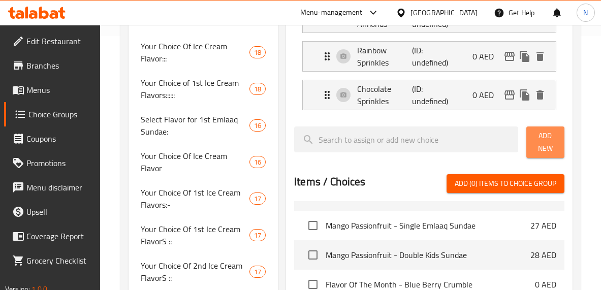
click at [539, 142] on span "Add New" at bounding box center [545, 141] width 22 height 25
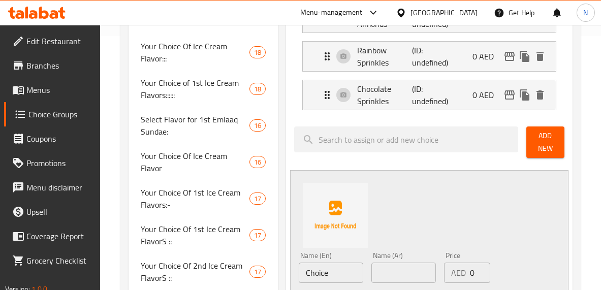
click at [318, 271] on input "Choice" at bounding box center [331, 273] width 64 height 20
paste input "Non"
type input "None"
click at [376, 267] on input "text" at bounding box center [403, 273] width 64 height 20
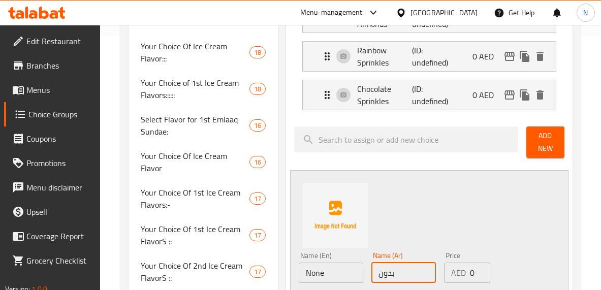
type input "بدون"
click at [347, 158] on div at bounding box center [406, 142] width 232 height 40
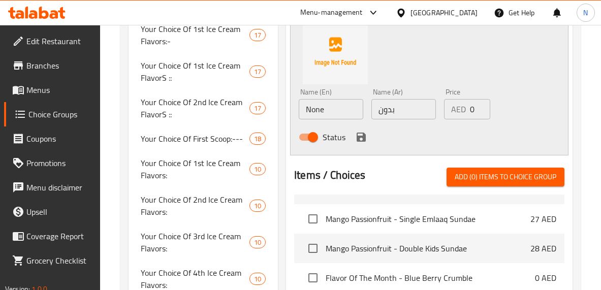
scroll to position [418, 0]
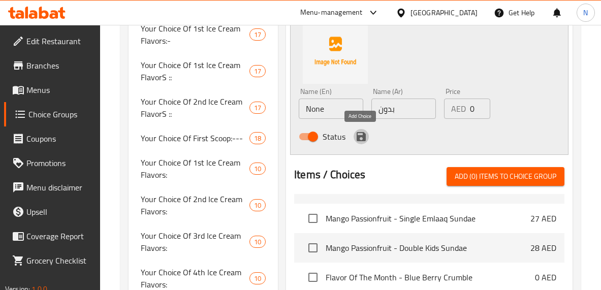
click at [356, 138] on icon "save" at bounding box center [360, 136] width 9 height 9
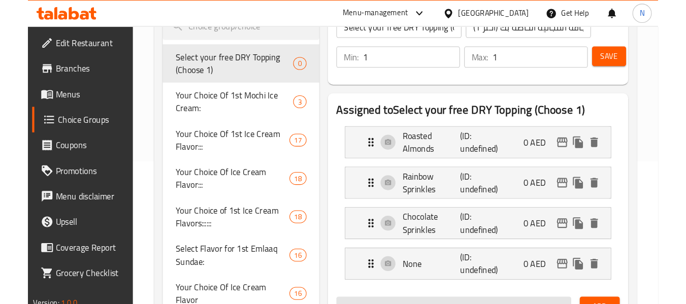
scroll to position [81, 0]
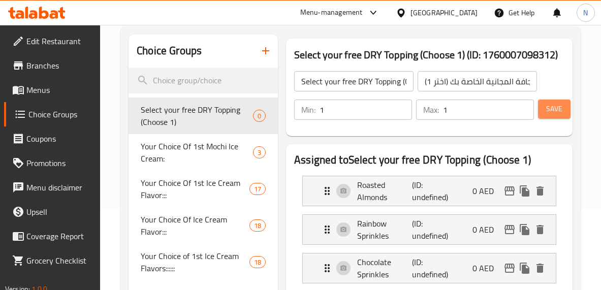
click at [546, 117] on button "Save" at bounding box center [554, 109] width 33 height 19
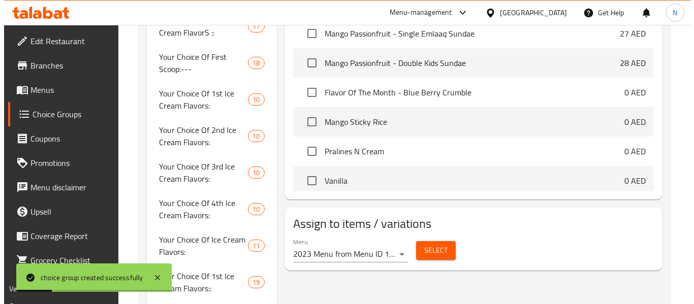
scroll to position [569, 0]
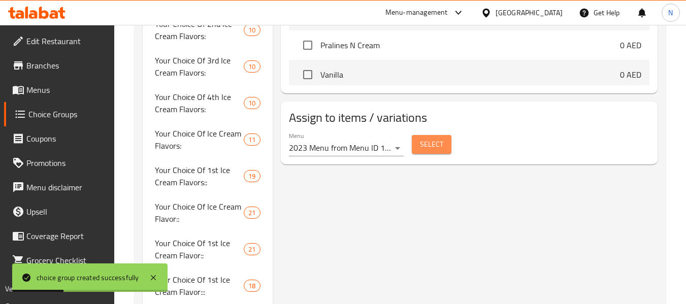
click at [430, 145] on span "Select" at bounding box center [431, 144] width 23 height 13
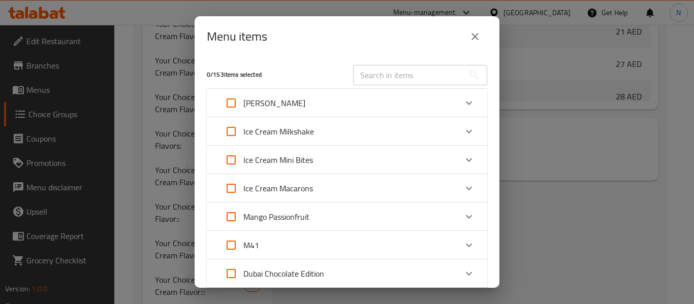
click at [122, 137] on div "Menu items 0 / 153 items selected ​ Churros Sundae Churros Single Kids Sundae 1…" at bounding box center [347, 152] width 694 height 304
click at [334, 94] on div "[PERSON_NAME]" at bounding box center [338, 103] width 238 height 24
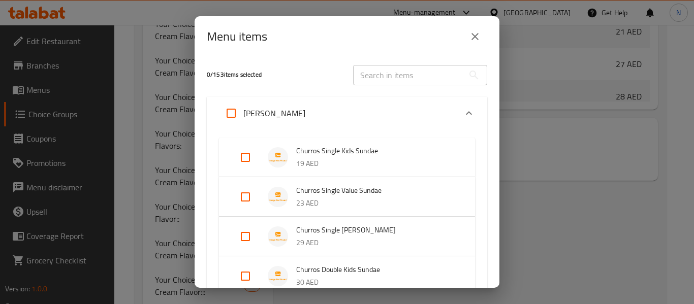
click at [244, 159] on input "Expand" at bounding box center [245, 157] width 24 height 24
checkbox input "true"
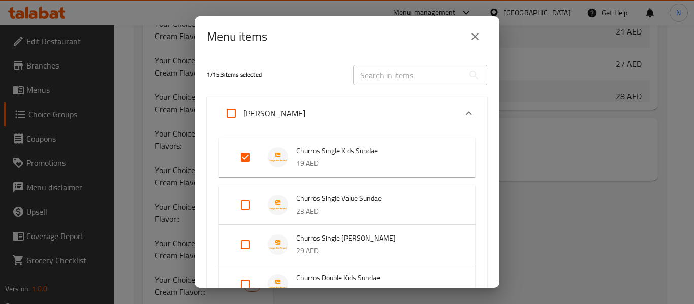
click at [242, 200] on input "Expand" at bounding box center [245, 205] width 24 height 24
checkbox input "true"
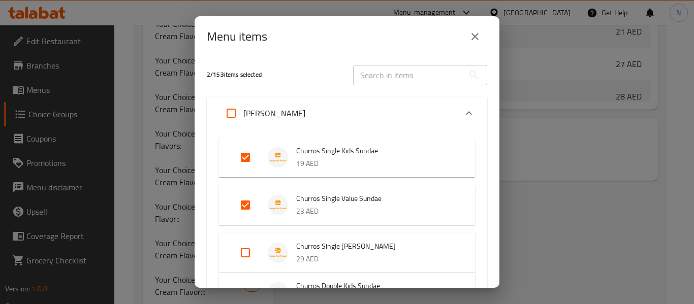
click at [119, 145] on div "Menu items 2 / 153 items selected ​ Churros Sundae Churros Single Kids Sundae 1…" at bounding box center [347, 152] width 694 height 304
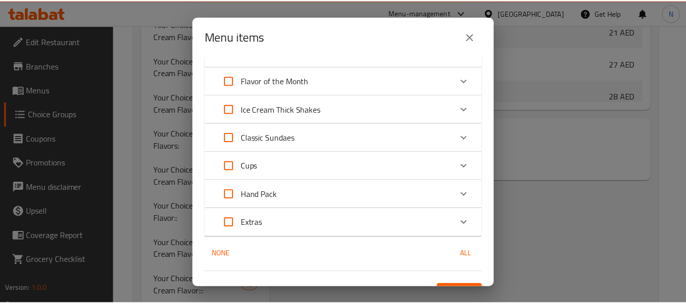
scroll to position [875, 0]
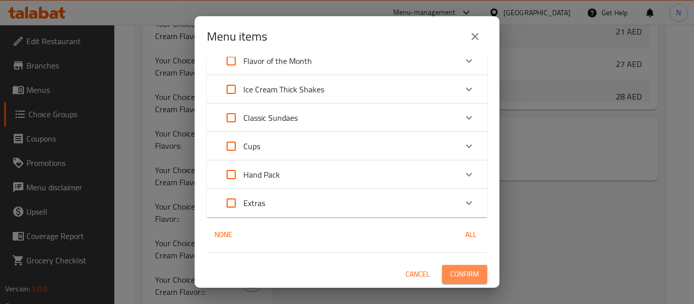
click at [457, 274] on span "Confirm" at bounding box center [464, 274] width 29 height 13
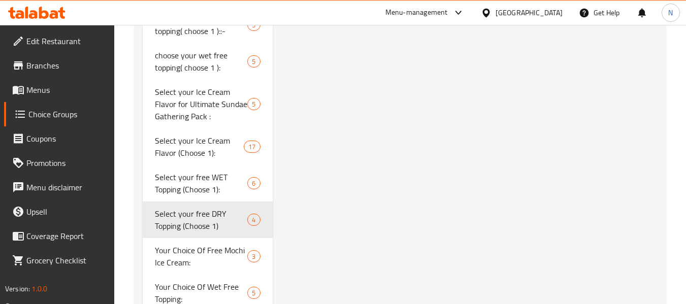
scroll to position [3730, 0]
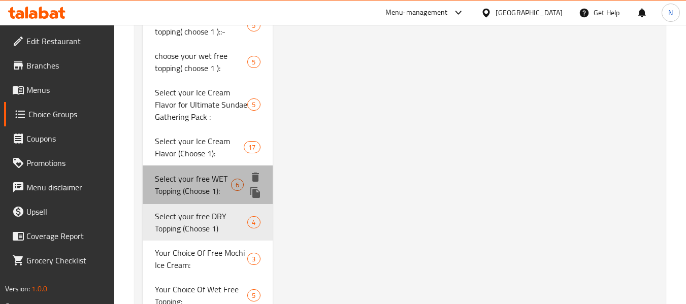
click at [167, 179] on span "Select your free WET Topping (Choose 1):" at bounding box center [193, 185] width 76 height 24
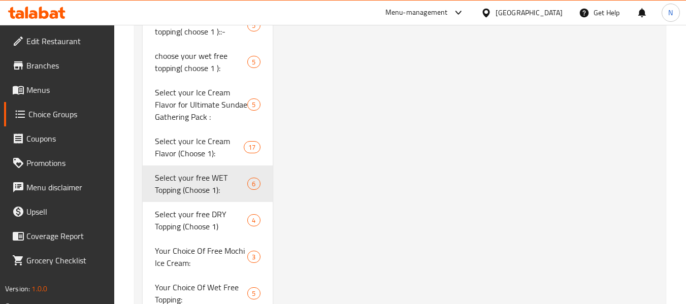
type input "Select your free WET Topping (Choose 1):"
type input "إختيارك من الإضافة الرطبة المجانية (اختر 1):"
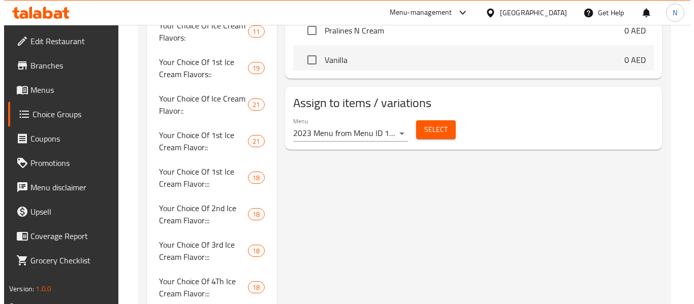
scroll to position [676, 0]
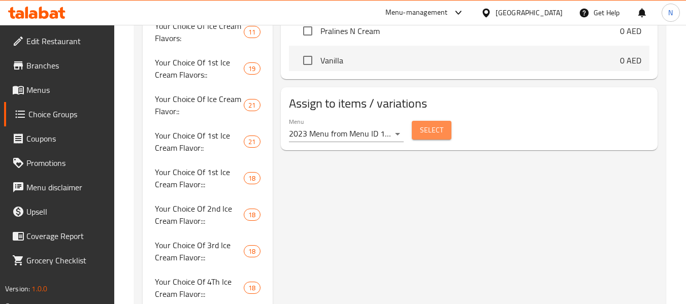
click at [433, 129] on span "Select" at bounding box center [431, 130] width 23 height 13
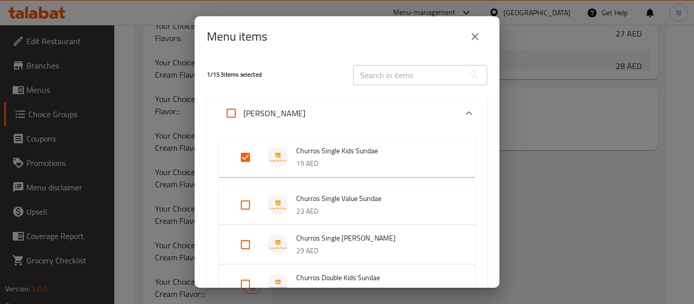
click at [246, 207] on input "Expand" at bounding box center [245, 205] width 24 height 24
checkbox input "true"
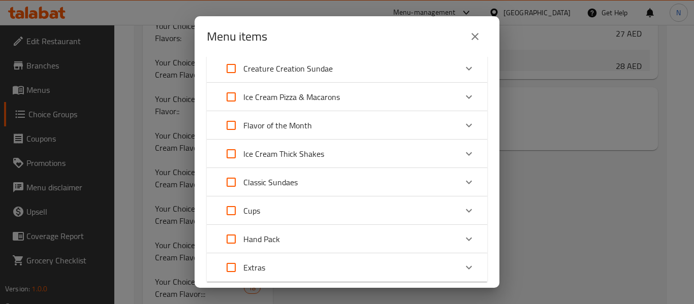
scroll to position [875, 0]
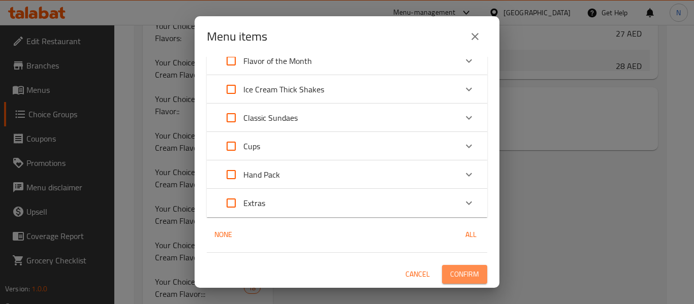
click at [450, 279] on span "Confirm" at bounding box center [464, 274] width 29 height 13
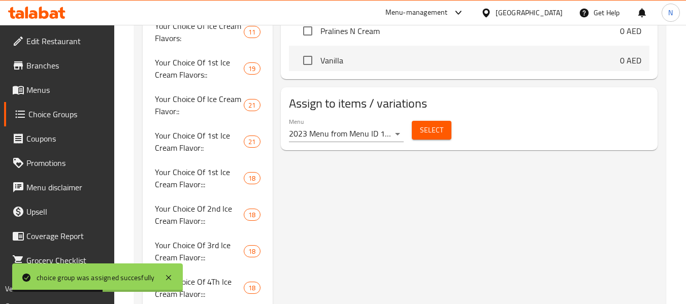
click at [435, 136] on span "Select" at bounding box center [431, 130] width 23 height 13
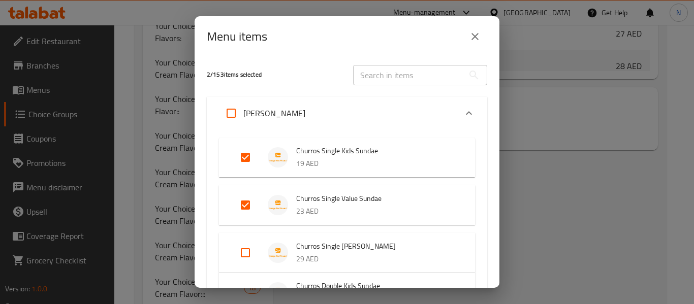
click at [124, 136] on div "Menu items 2 / 153 items selected ​ Churros Sundae Churros Single Kids Sundae 1…" at bounding box center [347, 152] width 694 height 304
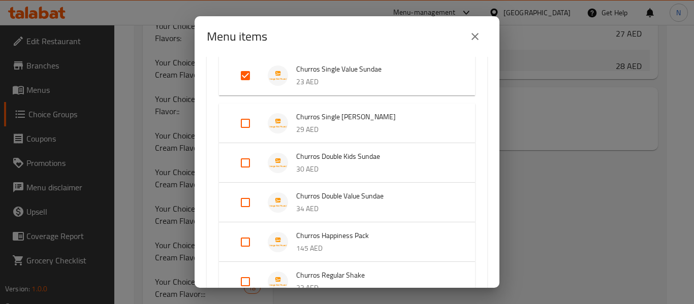
scroll to position [129, 0]
click at [241, 164] on input "Expand" at bounding box center [245, 163] width 24 height 24
checkbox input "true"
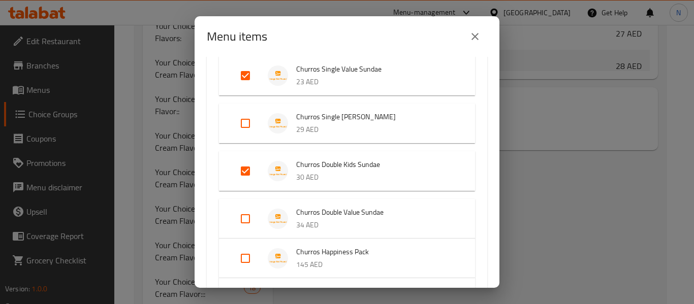
click at [113, 140] on div "Menu items 3 / 153 items selected ​ Churros Sundae Churros Single Kids Sundae 1…" at bounding box center [347, 152] width 694 height 304
click at [233, 213] on input "Expand" at bounding box center [245, 219] width 24 height 24
checkbox input "true"
click at [131, 151] on div "Menu items 4 / 153 items selected ​ Churros Sundae Churros Single Kids Sundae 1…" at bounding box center [347, 152] width 694 height 304
click at [240, 261] on input "Expand" at bounding box center [245, 266] width 24 height 24
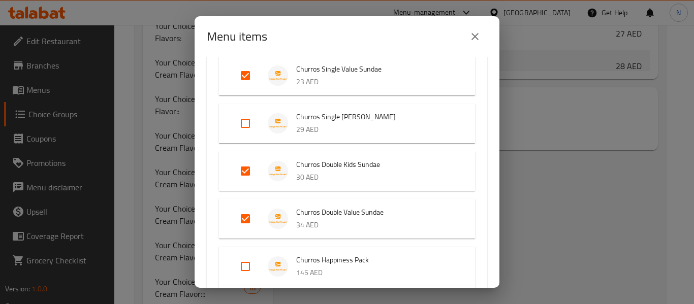
checkbox input "true"
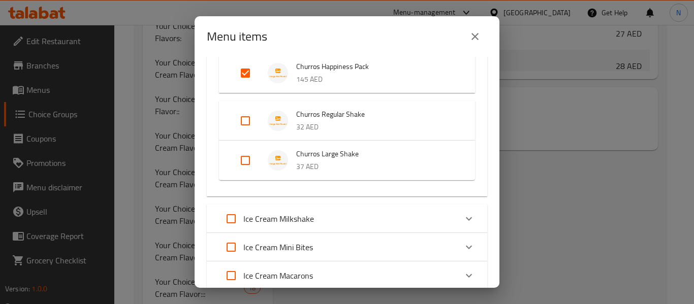
scroll to position [323, 0]
click at [121, 181] on div "Menu items 5 / 153 items selected ​ Churros Sundae Churros Single Kids Sundae 1…" at bounding box center [347, 152] width 694 height 304
click at [128, 150] on div "Menu items 5 / 153 items selected ​ Churros Sundae Churros Single Kids Sundae 1…" at bounding box center [347, 152] width 694 height 304
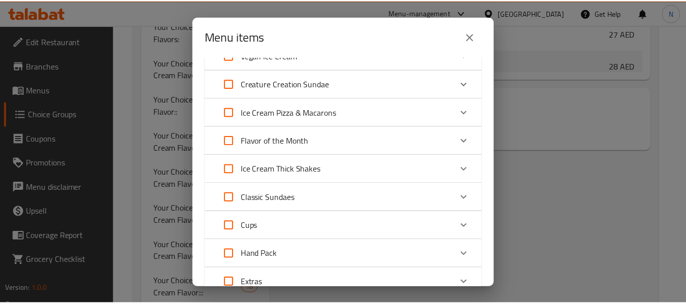
scroll to position [907, 0]
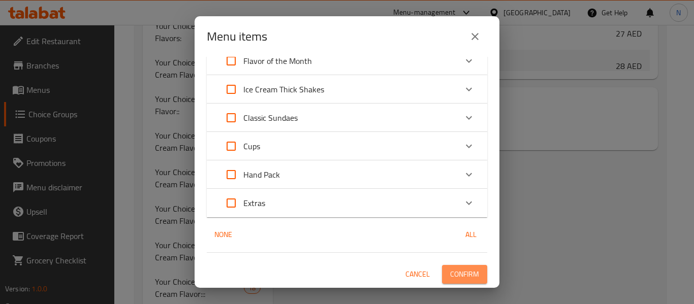
click at [455, 269] on span "Confirm" at bounding box center [464, 274] width 29 height 13
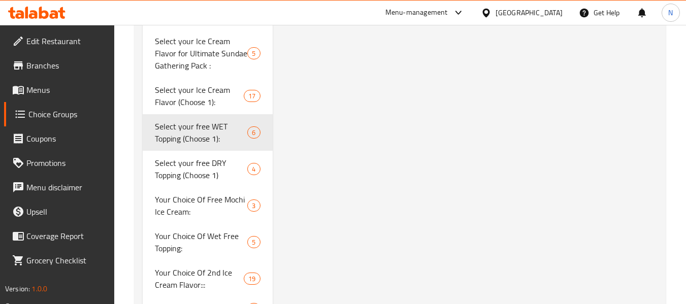
scroll to position [3713, 0]
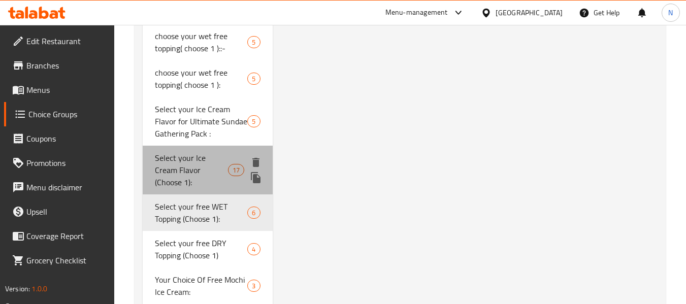
click at [164, 154] on span "Select your Ice Cream Flavor (Choose 1):" at bounding box center [191, 170] width 73 height 37
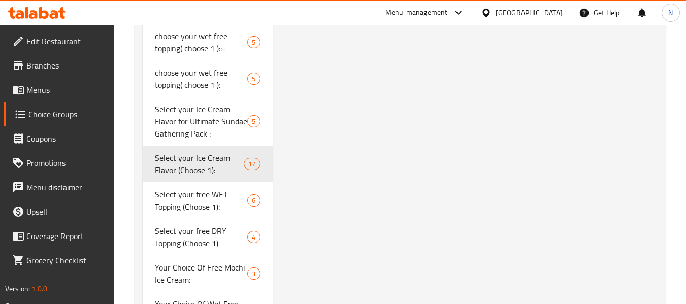
type input "Select your Ice Cream Flavor (Choose 1):"
type input "اختر نكهة الآيس كريم المفضلة لديك (اختر 1):"
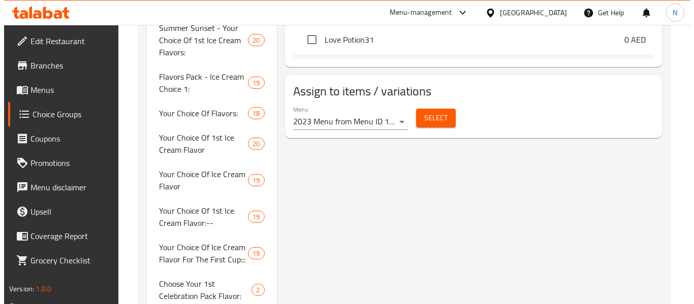
scroll to position [1138, 0]
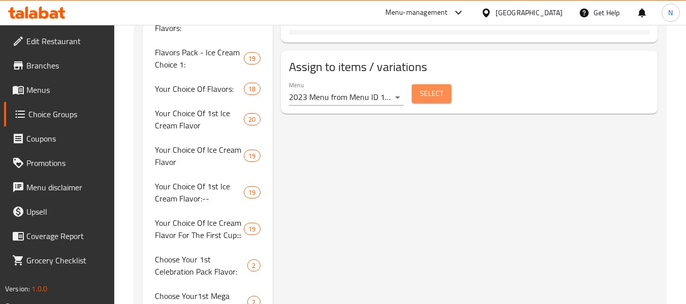
click at [433, 101] on button "Select" at bounding box center [432, 93] width 40 height 19
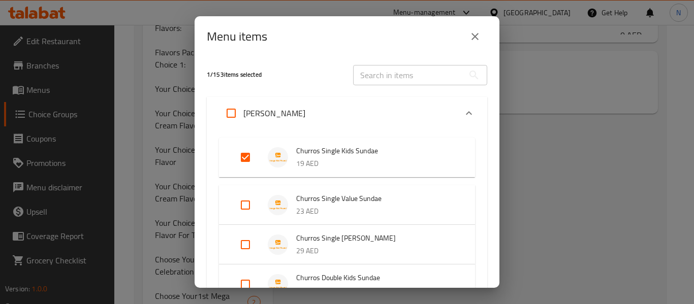
scroll to position [120, 0]
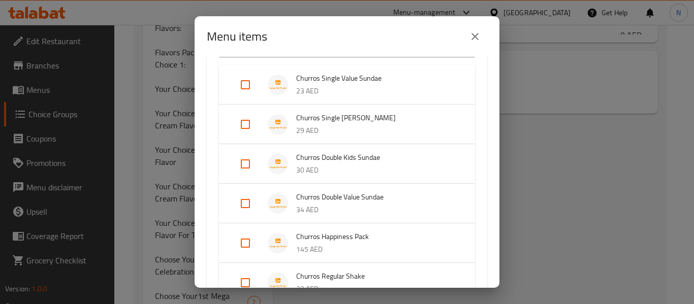
click at [245, 87] on input "Expand" at bounding box center [245, 85] width 24 height 24
checkbox input "true"
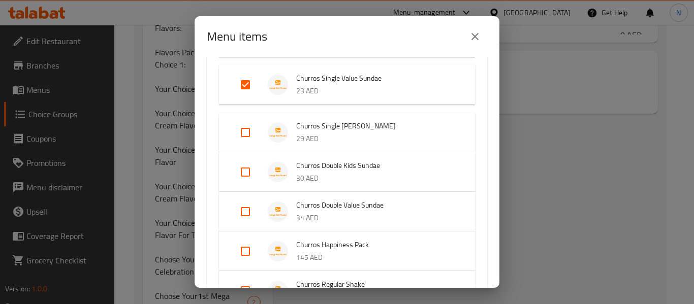
click at [247, 176] on input "Expand" at bounding box center [245, 172] width 24 height 24
checkbox input "true"
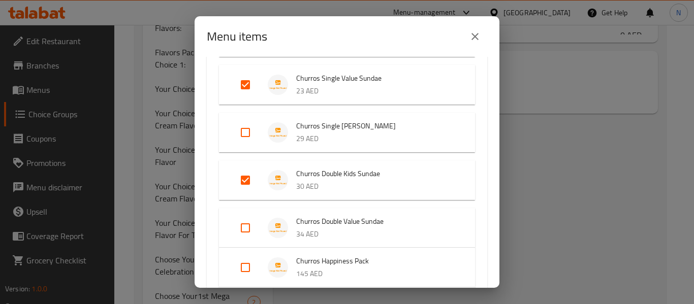
scroll to position [171, 0]
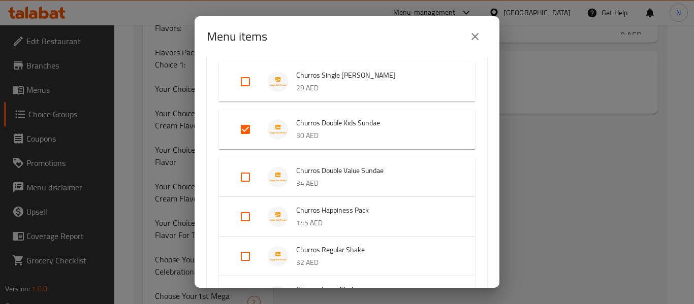
click at [247, 176] on input "Expand" at bounding box center [245, 177] width 24 height 24
checkbox input "true"
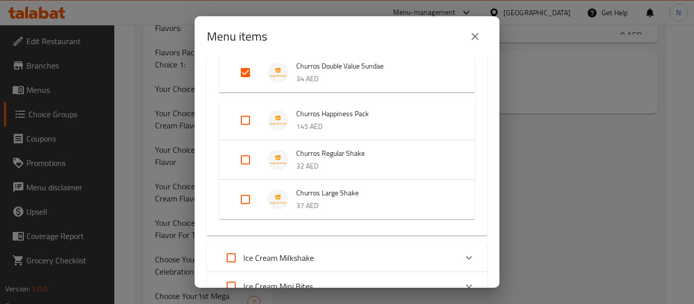
scroll to position [276, 0]
click at [247, 116] on input "Expand" at bounding box center [245, 120] width 24 height 24
checkbox input "true"
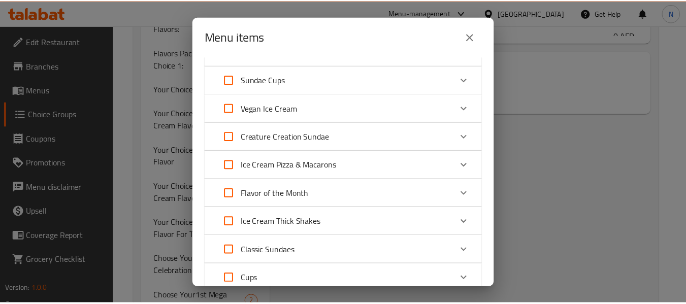
scroll to position [907, 0]
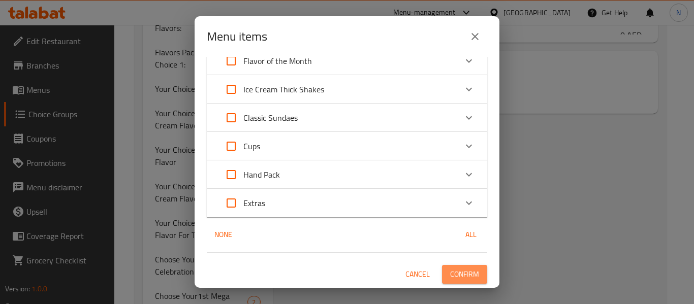
click at [468, 270] on span "Confirm" at bounding box center [464, 274] width 29 height 13
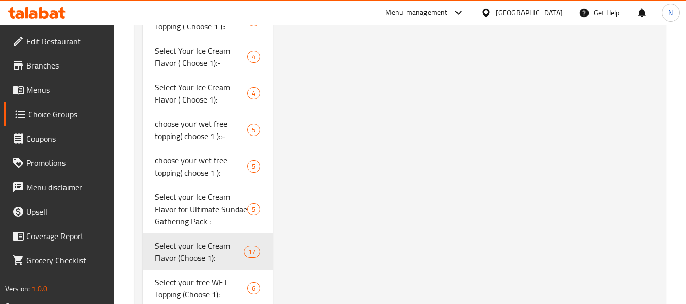
scroll to position [3752, 0]
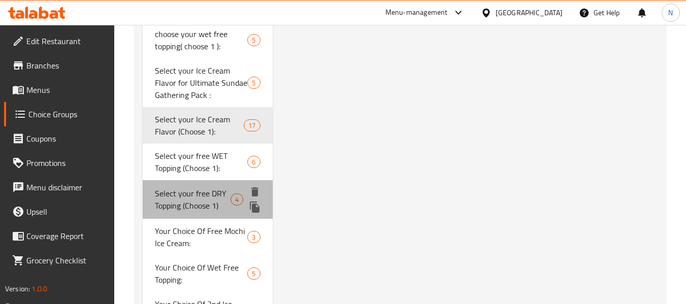
click at [183, 209] on span "Select your free DRY Topping (Choose 1)" at bounding box center [193, 199] width 76 height 24
type input "Select your free DRY Topping (Choose 1)"
type input "اختر الطبقة الجافة المجانية الخاصة بك (اختر 1)"
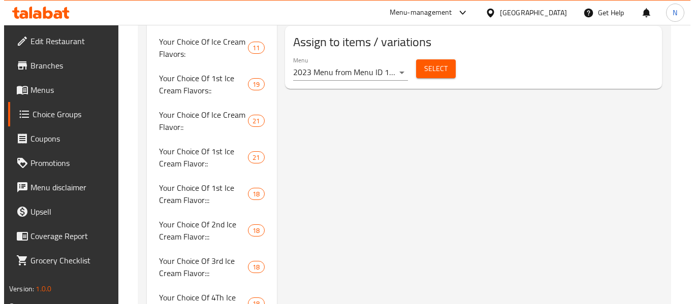
scroll to position [697, 0]
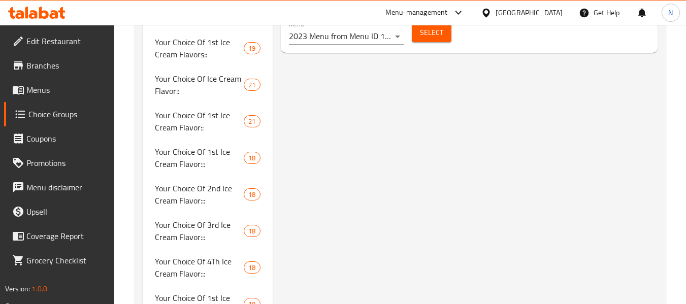
click at [424, 33] on span "Select" at bounding box center [431, 32] width 23 height 13
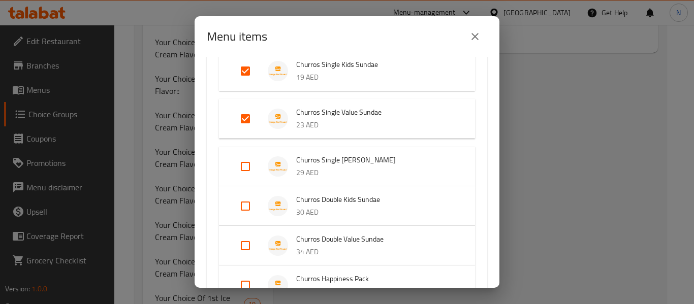
scroll to position [87, 0]
click at [245, 206] on input "Expand" at bounding box center [245, 205] width 24 height 24
checkbox input "true"
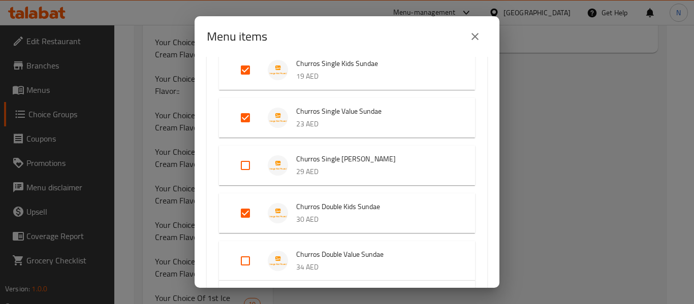
scroll to position [150, 0]
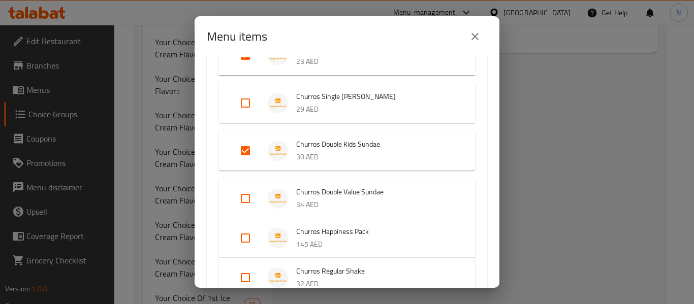
click at [246, 195] on input "Expand" at bounding box center [245, 198] width 24 height 24
checkbox input "true"
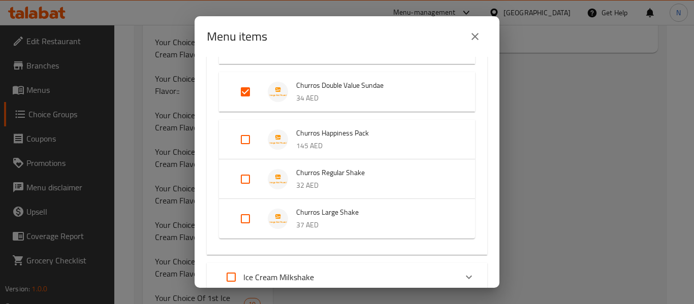
scroll to position [257, 0]
click at [247, 145] on input "Expand" at bounding box center [245, 139] width 24 height 24
checkbox input "true"
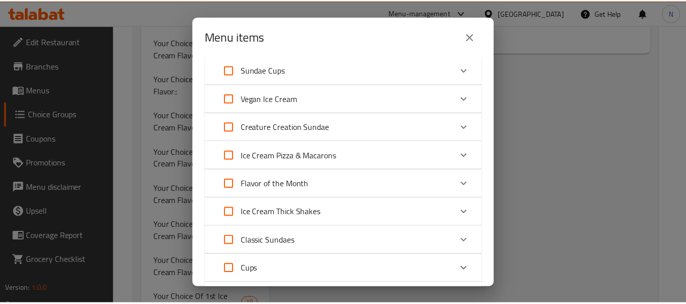
scroll to position [907, 0]
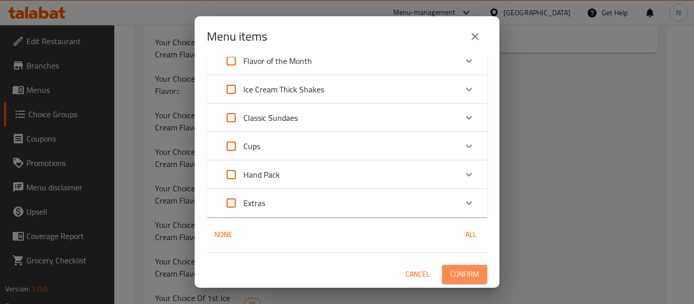
click at [459, 272] on span "Confirm" at bounding box center [464, 274] width 29 height 13
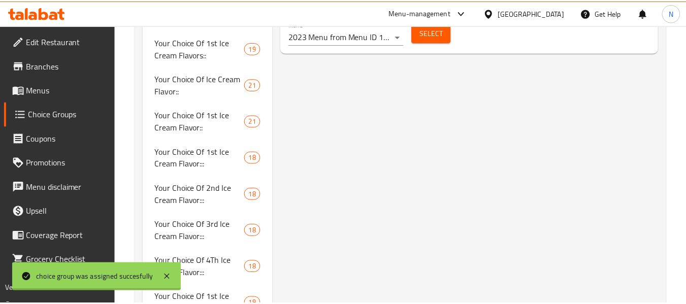
scroll to position [1417, 0]
